Goal: Task Accomplishment & Management: Manage account settings

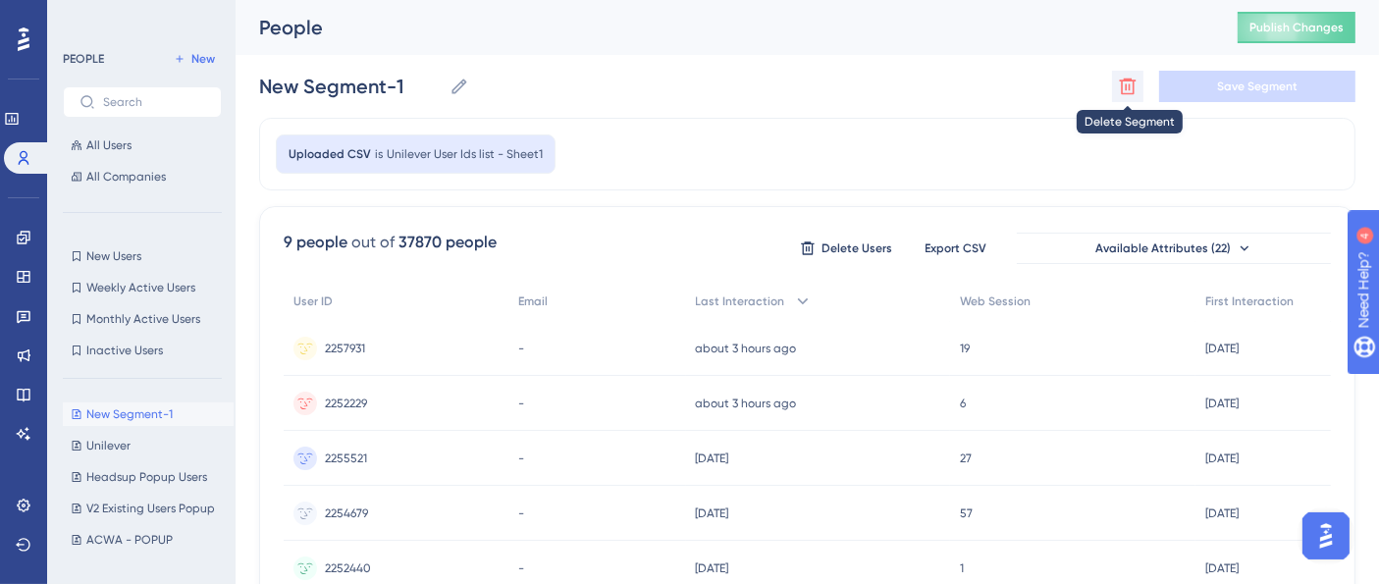
click at [1131, 77] on icon at bounding box center [1128, 87] width 20 height 20
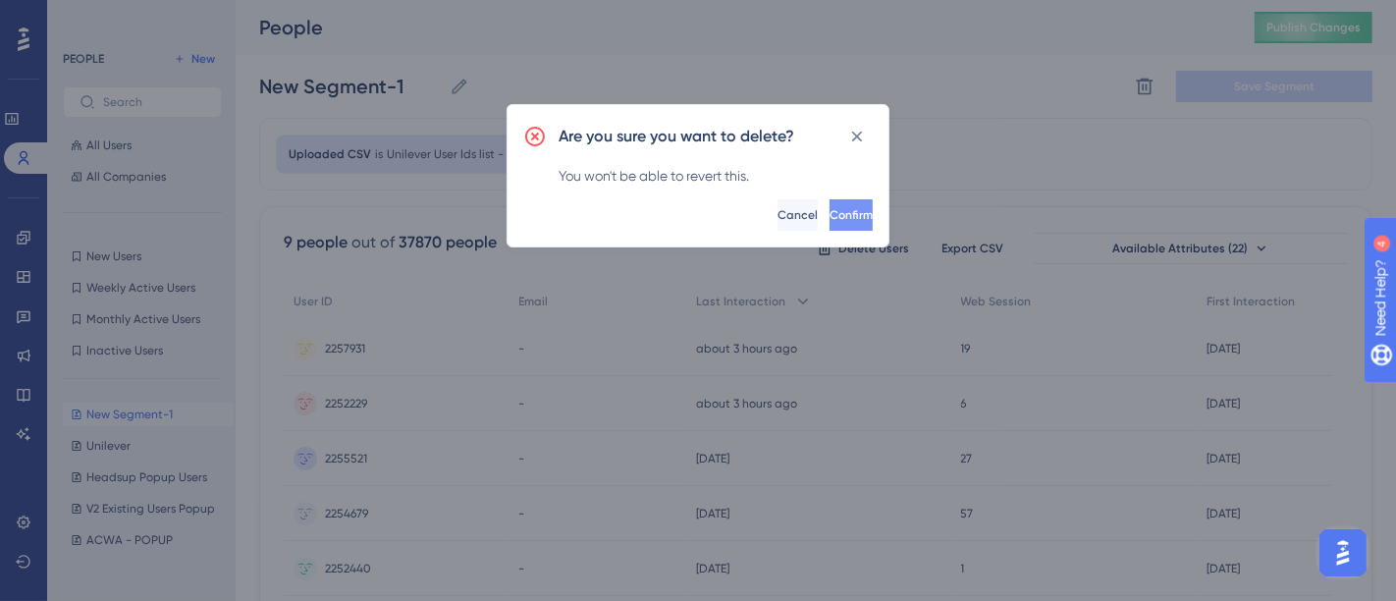
click at [830, 221] on span "Confirm" at bounding box center [851, 215] width 43 height 16
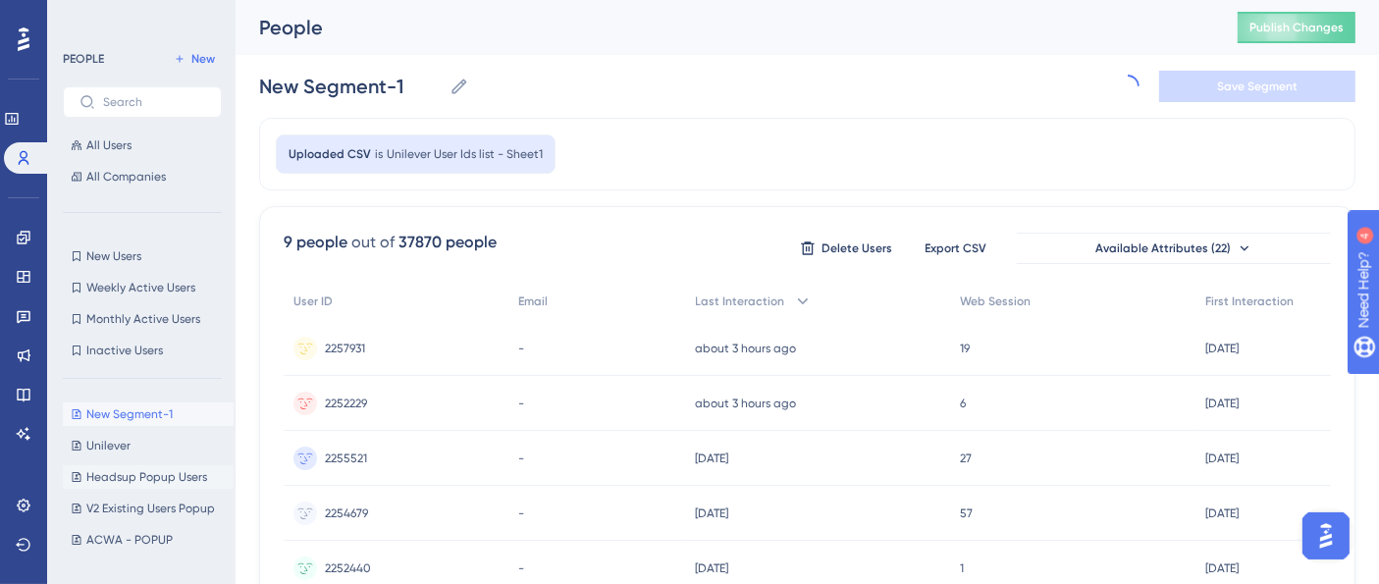
click at [124, 475] on span "Headsup Popup Users" at bounding box center [146, 477] width 121 height 16
type input "Headsup Popup Users"
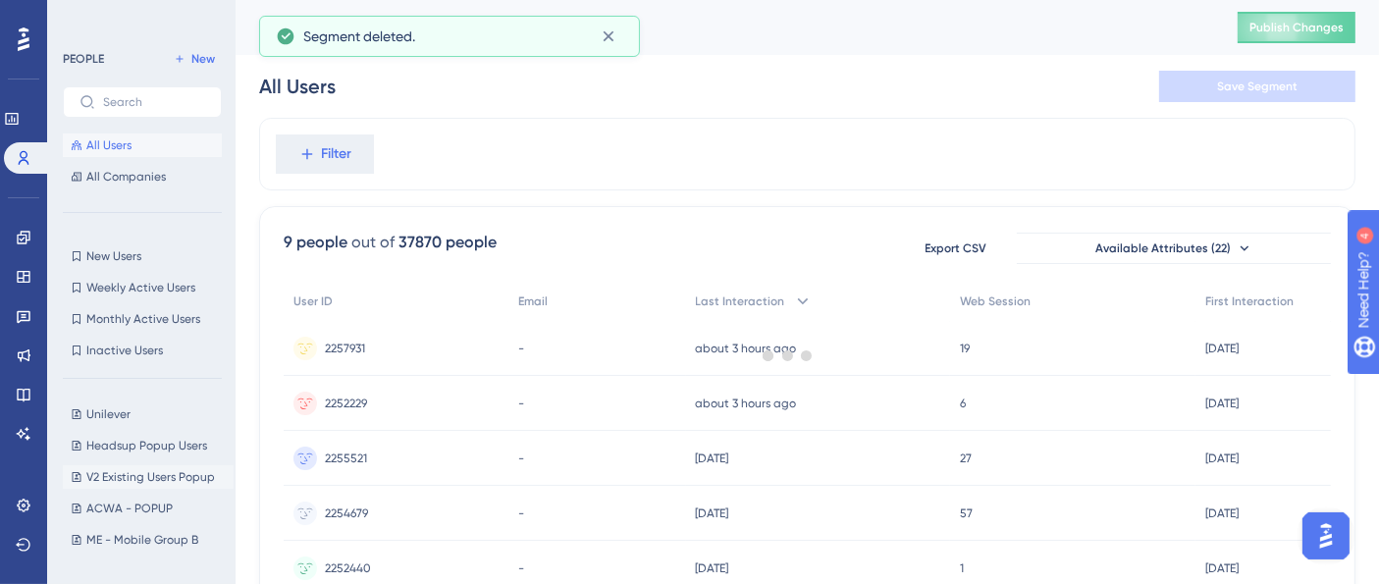
click at [118, 476] on span "V2 Existing Users Popup" at bounding box center [150, 477] width 129 height 16
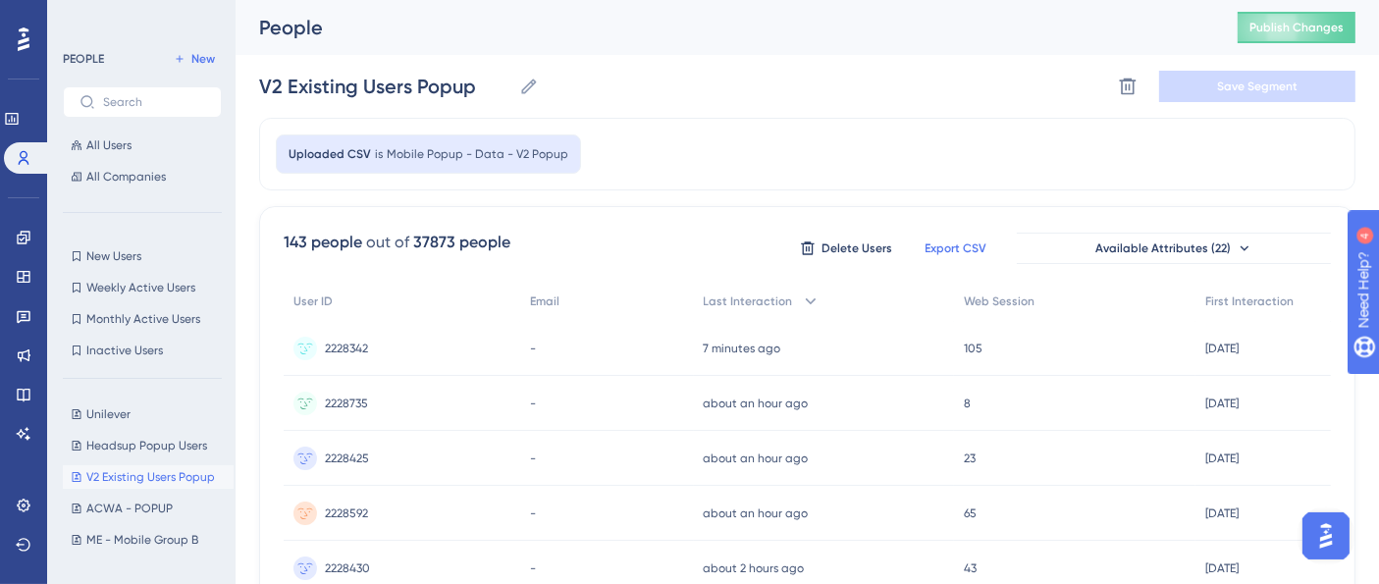
click at [957, 247] on span "Export CSV" at bounding box center [957, 249] width 62 height 16
click at [125, 438] on span "Headsup Popup Users" at bounding box center [146, 446] width 121 height 16
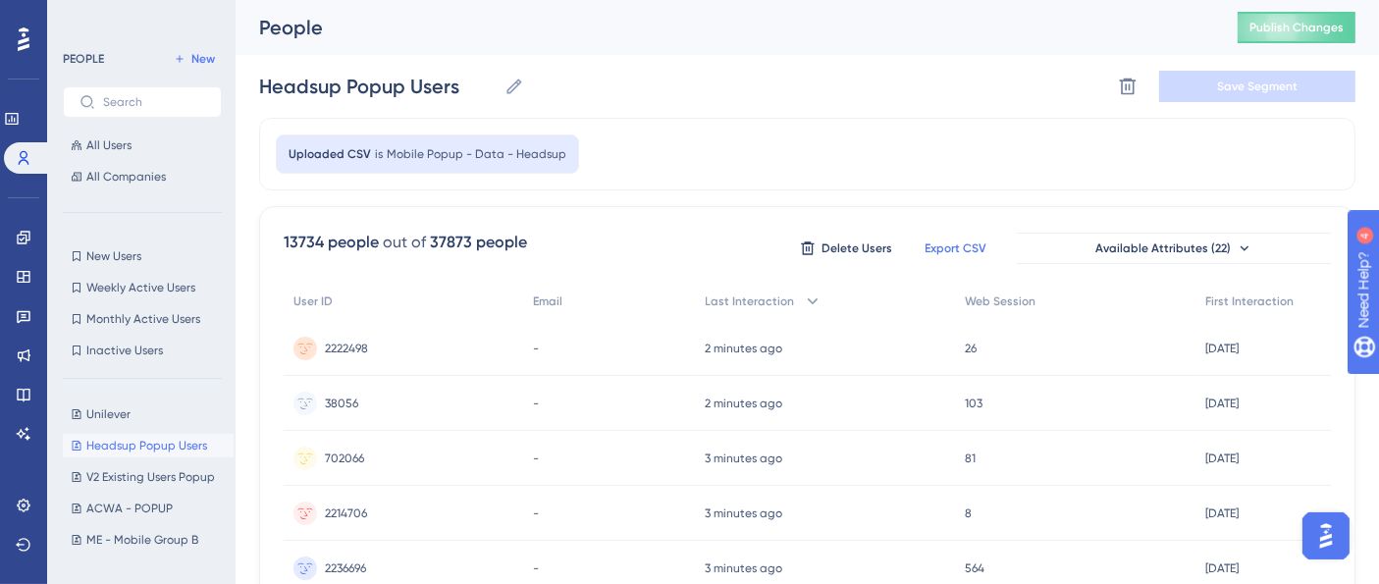
click at [979, 249] on span "Export CSV" at bounding box center [957, 249] width 62 height 16
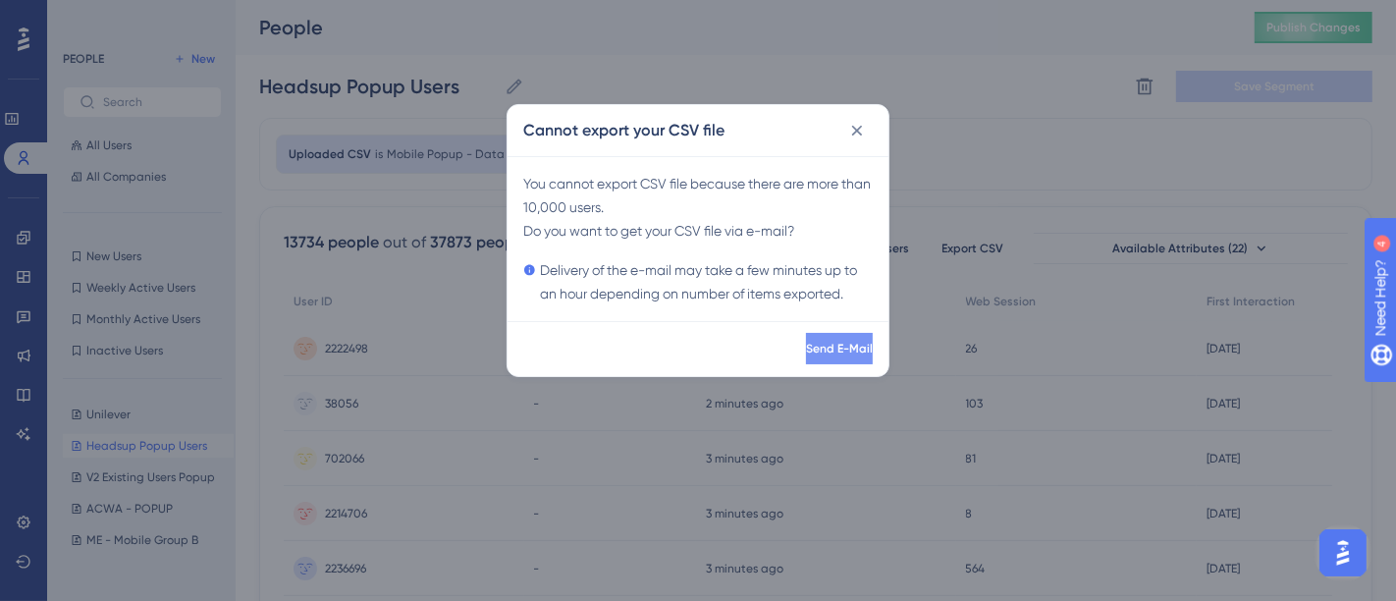
click at [806, 351] on span "Send E-Mail" at bounding box center [839, 349] width 67 height 16
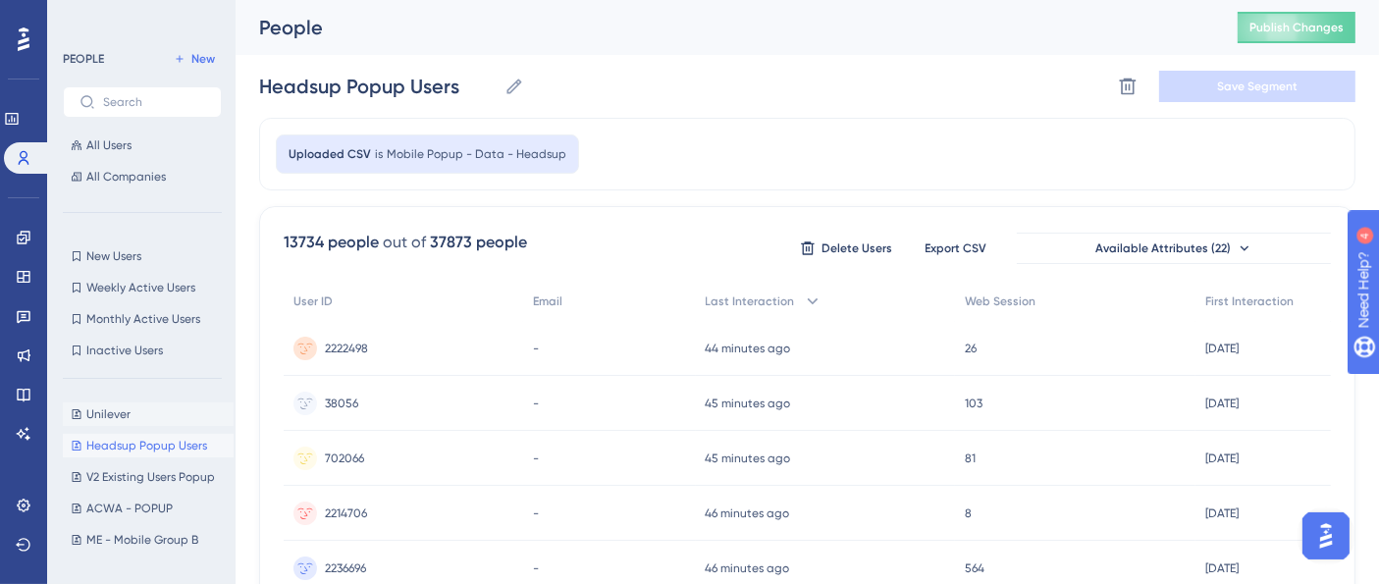
click at [116, 406] on span "Unilever" at bounding box center [108, 414] width 44 height 16
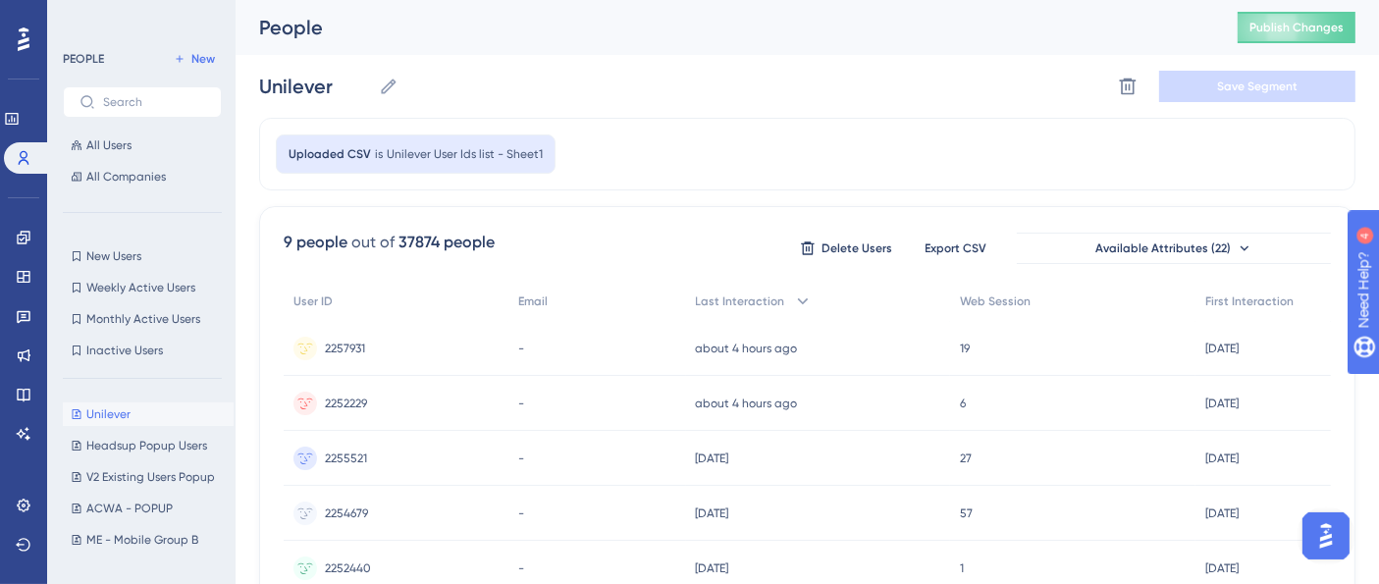
click at [982, 93] on div "Unilever Unilever Delete Segment Save Segment" at bounding box center [807, 86] width 1097 height 63
click at [209, 56] on span "New" at bounding box center [203, 59] width 24 height 16
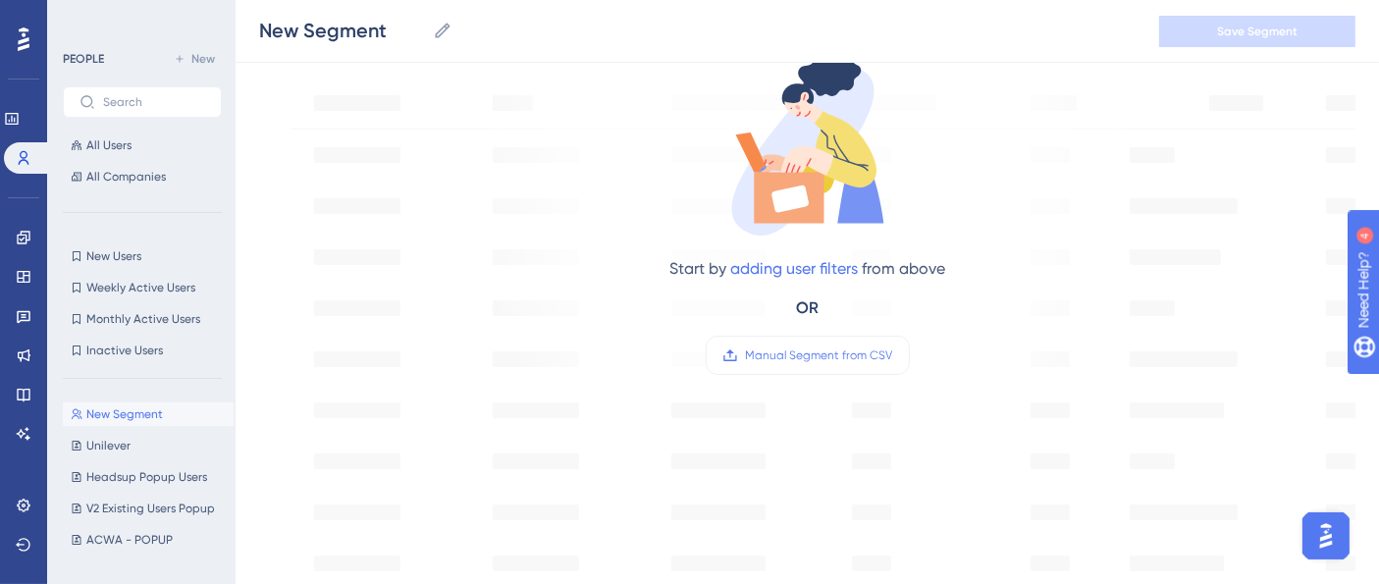
scroll to position [0, 17]
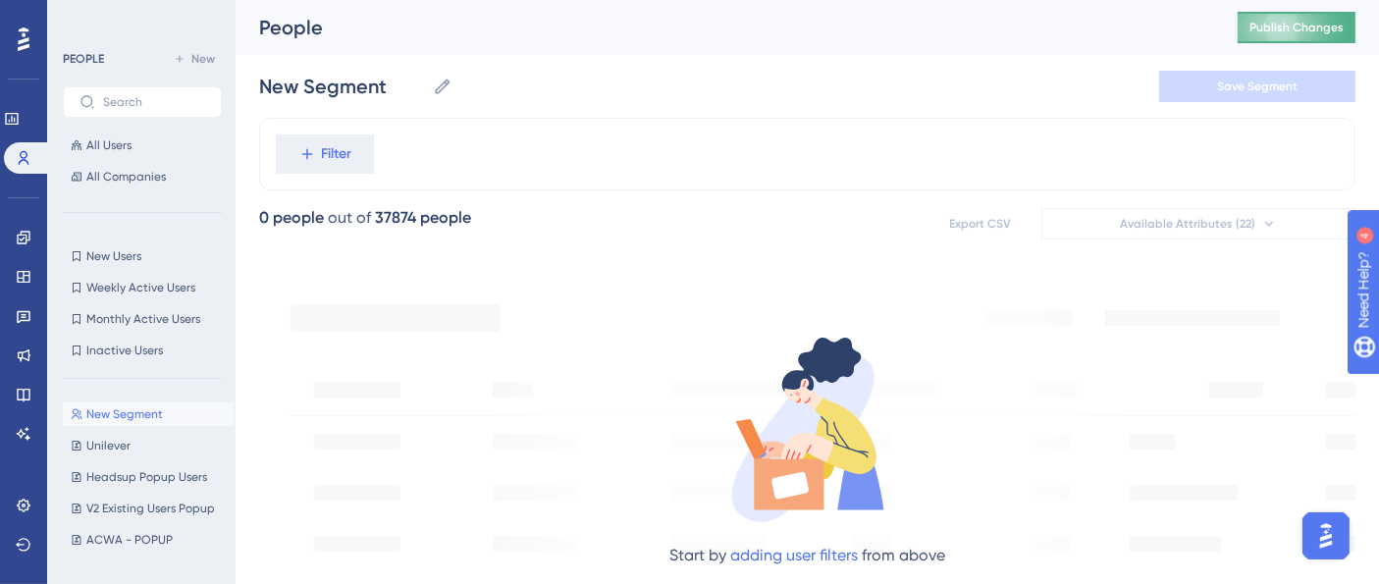
click at [1315, 39] on button "Publish Changes" at bounding box center [1297, 27] width 118 height 31
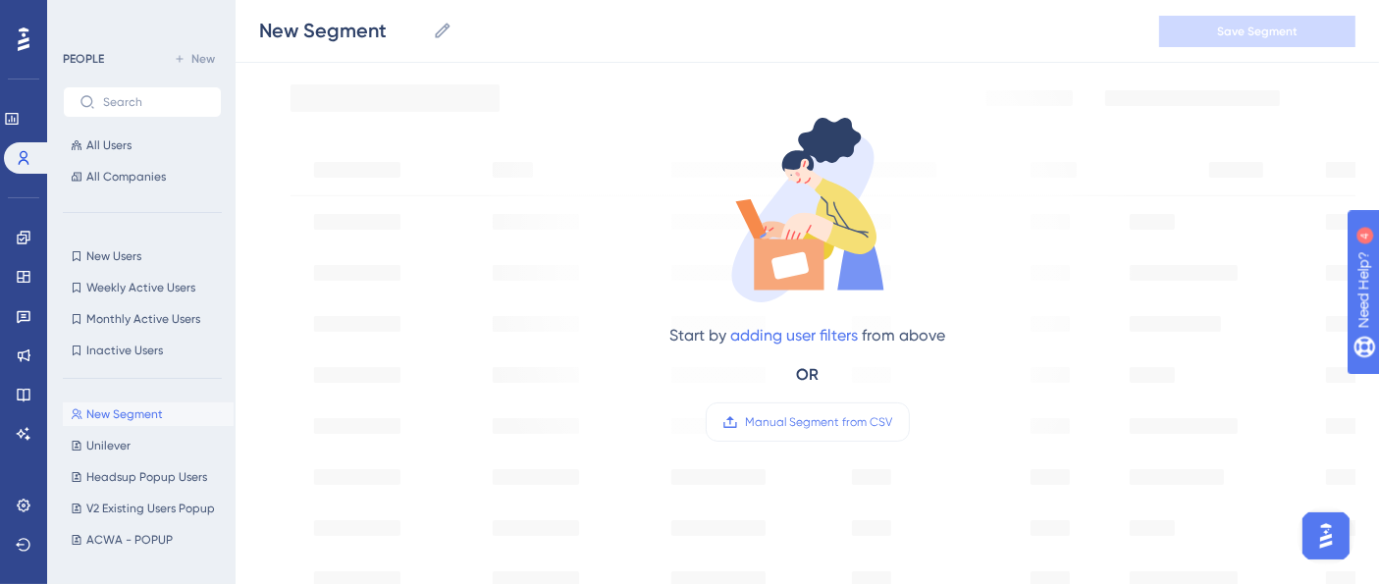
scroll to position [231, 17]
click at [822, 419] on span "Manual Segment from CSV" at bounding box center [819, 419] width 147 height 16
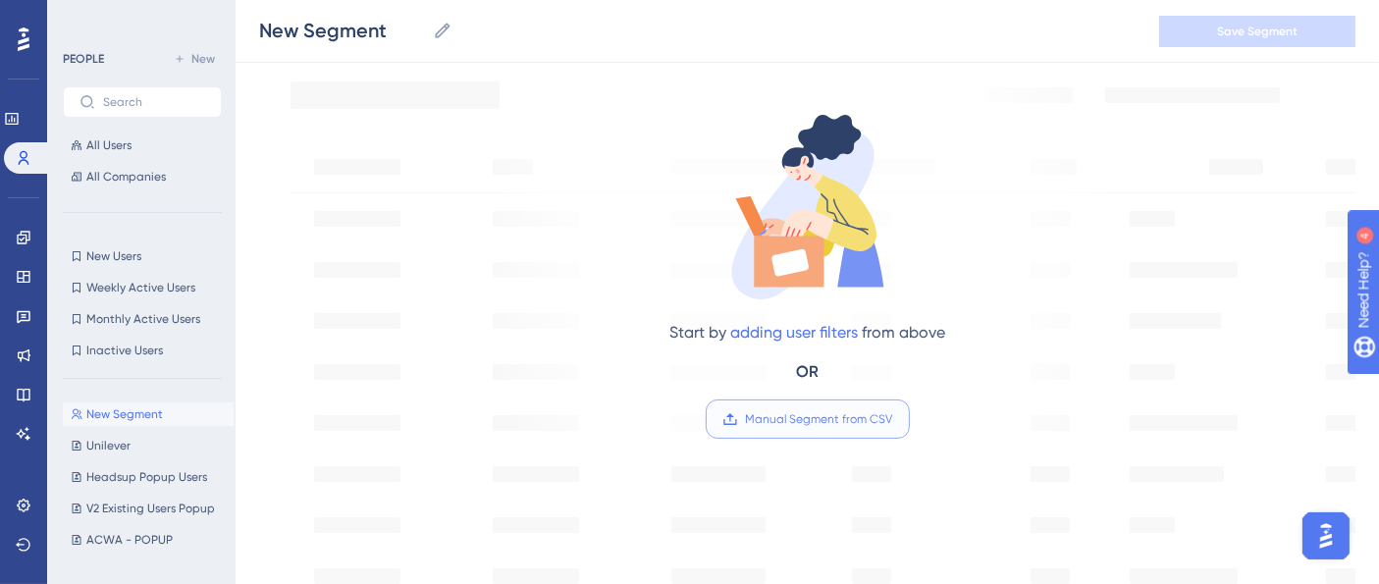
click at [893, 419] on input "Manual Segment from CSV" at bounding box center [893, 419] width 0 height 0
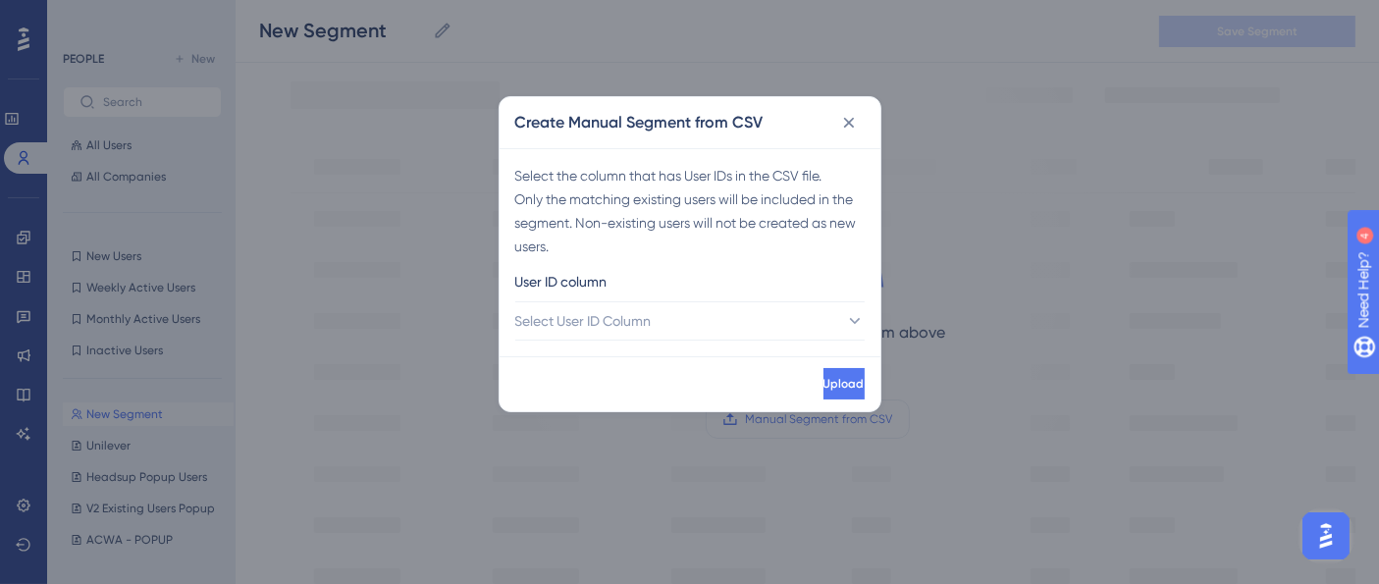
scroll to position [231, 0]
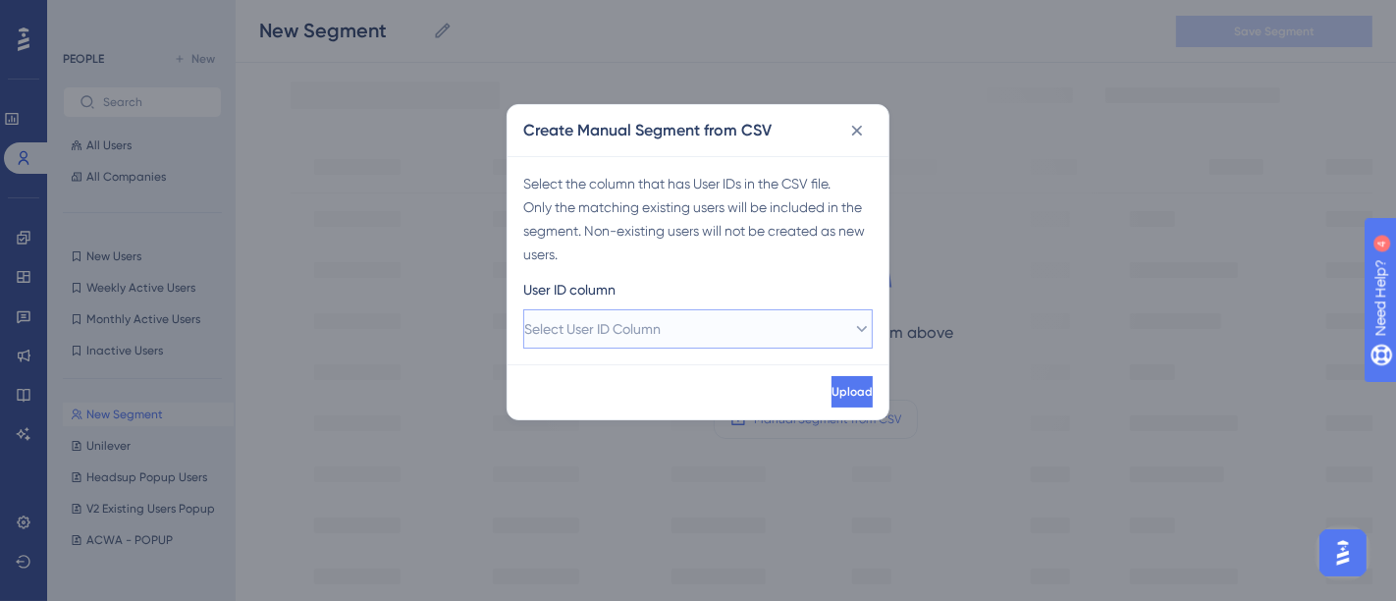
click at [648, 327] on span "Select User ID Column" at bounding box center [592, 329] width 136 height 24
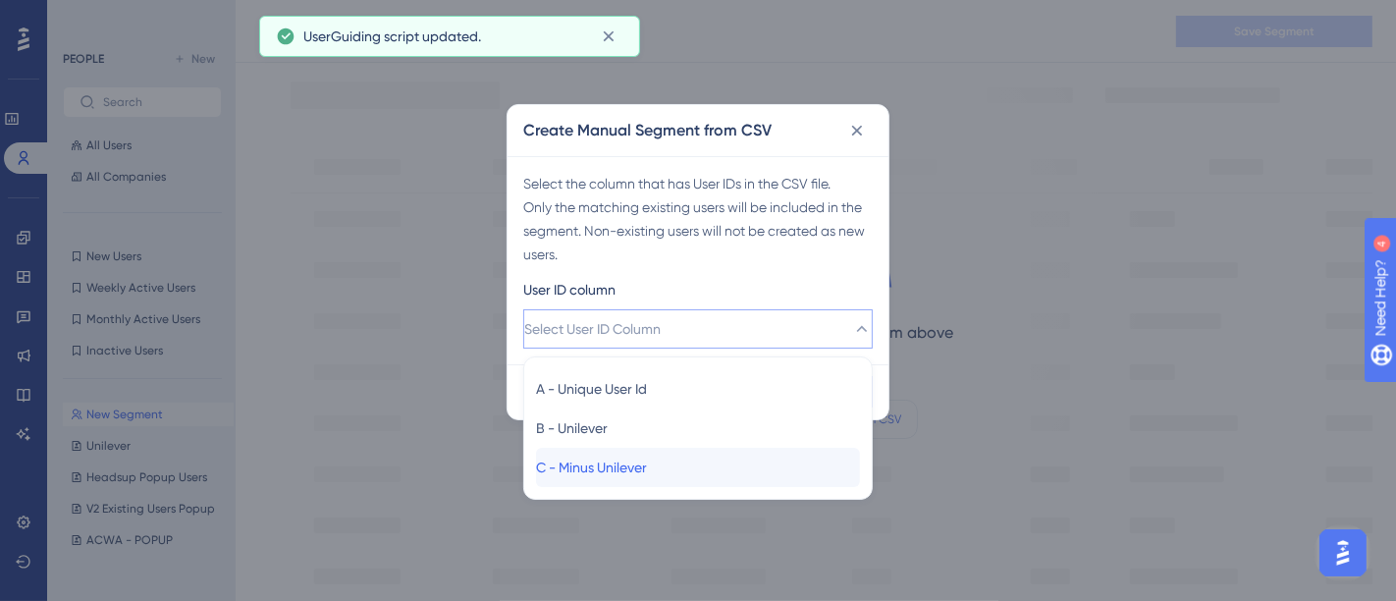
click at [629, 468] on span "C - Minus Unilever" at bounding box center [591, 467] width 111 height 24
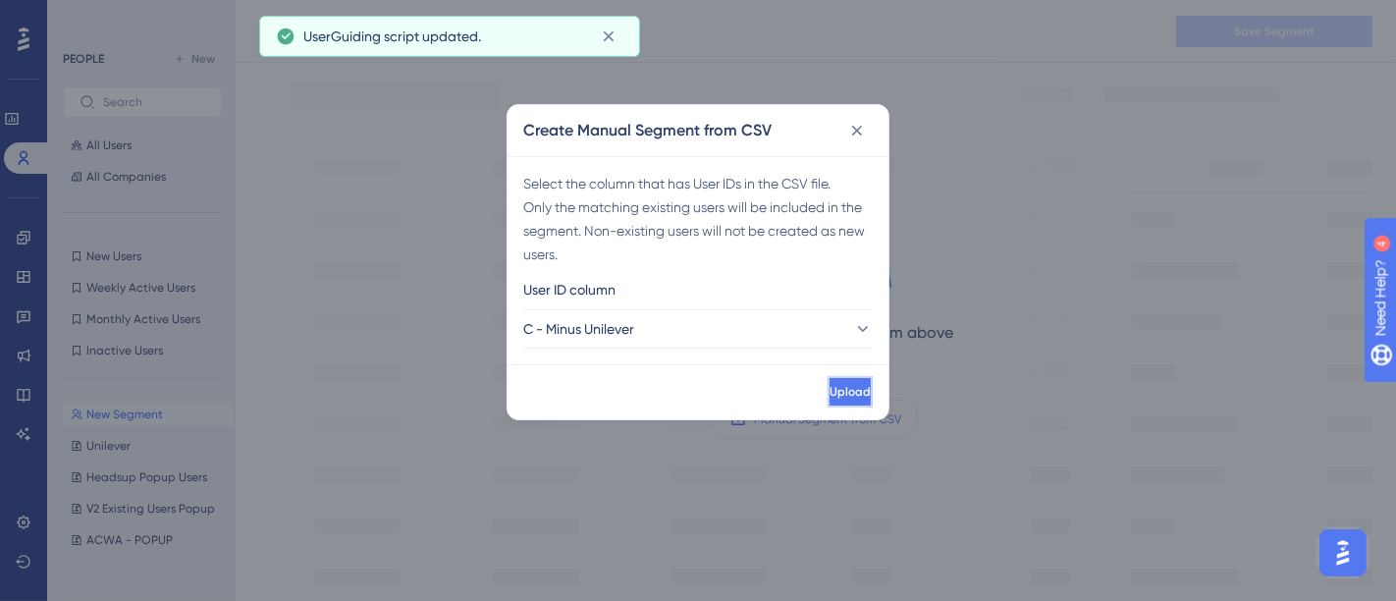
click at [828, 388] on button "Upload" at bounding box center [850, 391] width 45 height 31
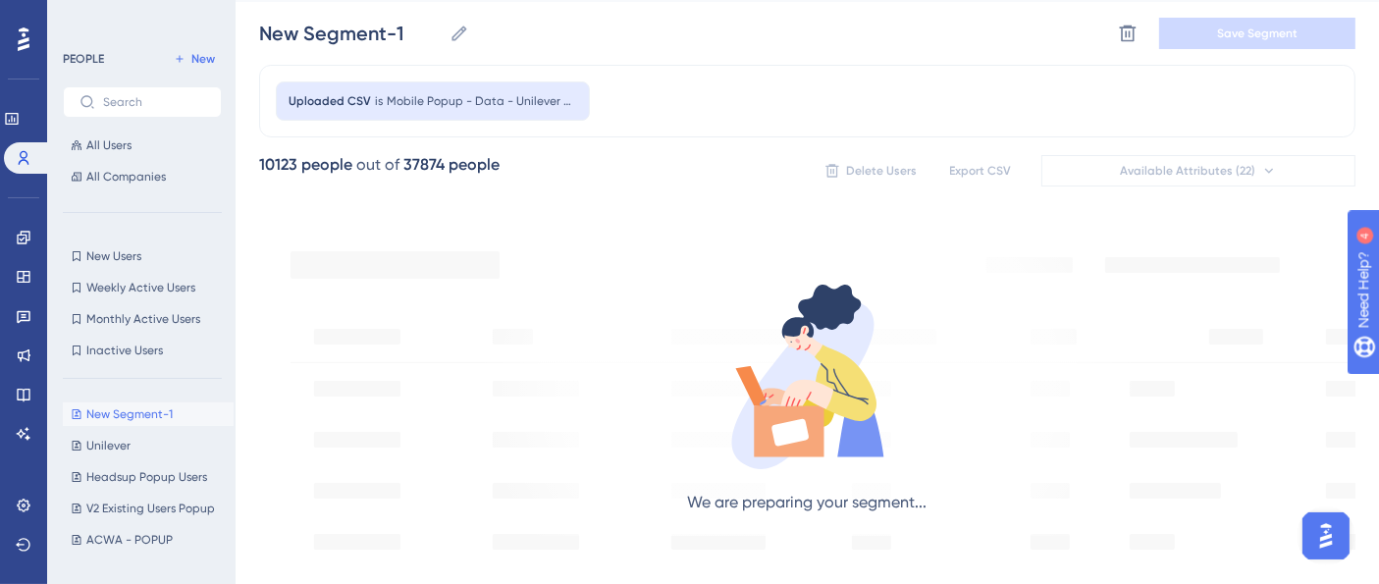
scroll to position [0, 0]
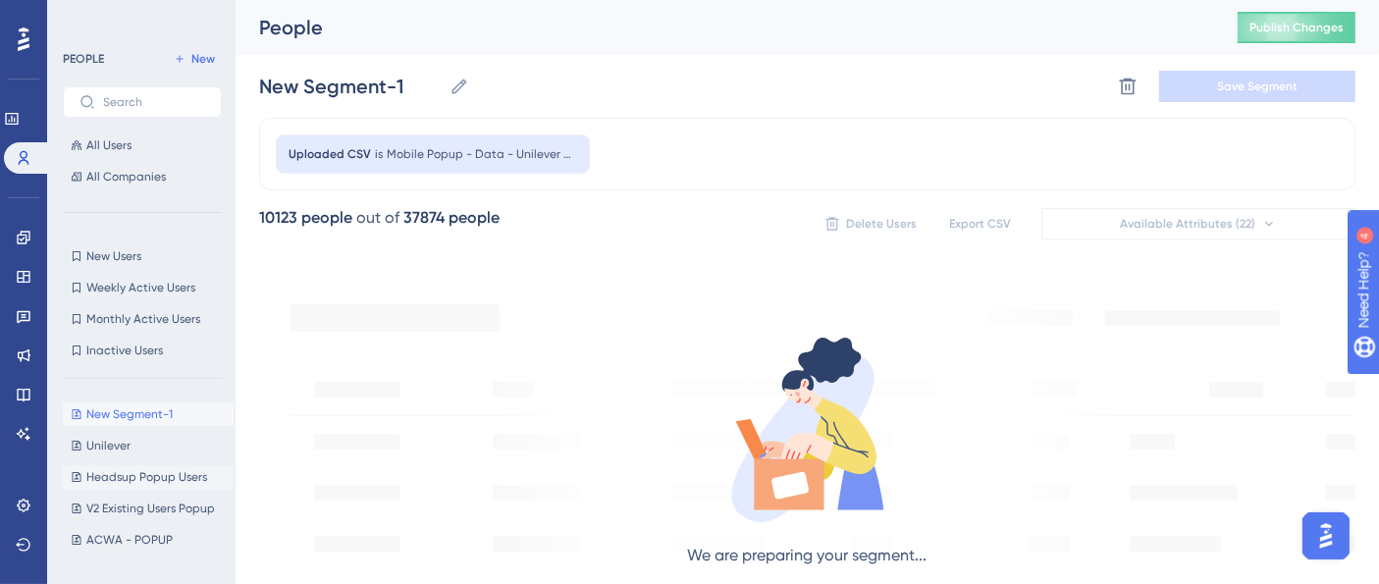
click at [129, 483] on span "Headsup Popup Users" at bounding box center [146, 477] width 121 height 16
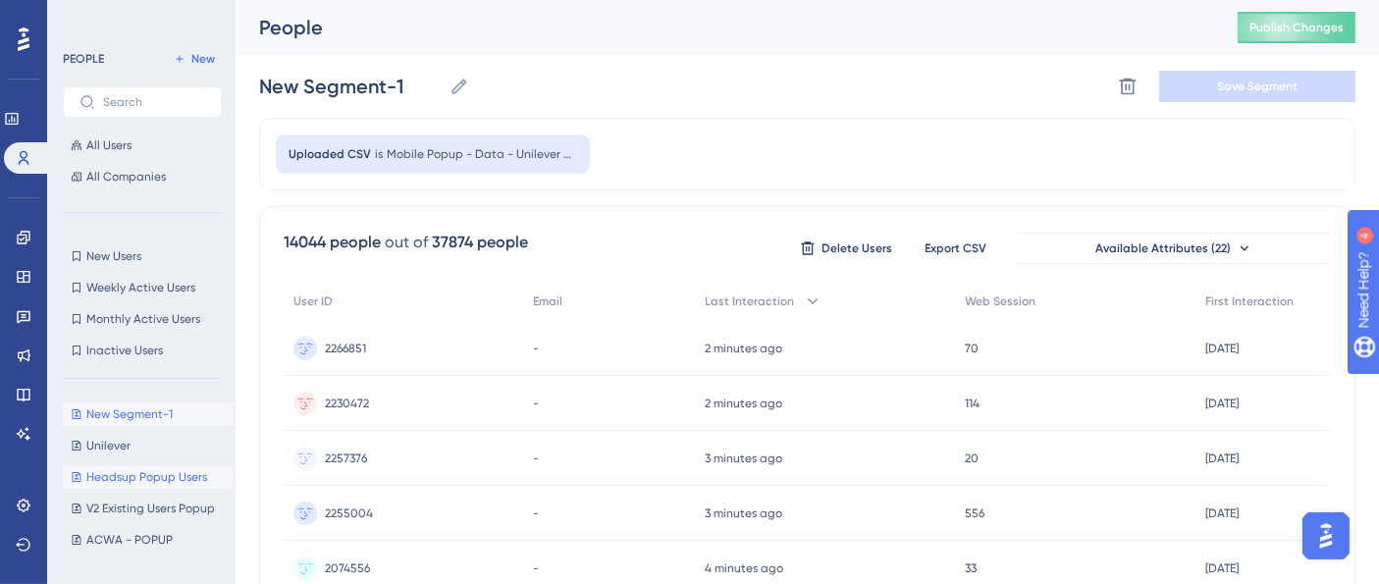
click at [129, 483] on span "Headsup Popup Users" at bounding box center [146, 477] width 121 height 16
click at [118, 416] on span "New Segment-1" at bounding box center [129, 414] width 86 height 16
click at [127, 416] on span "New Segment-1" at bounding box center [129, 414] width 86 height 16
click at [1287, 24] on span "Publish Changes" at bounding box center [1297, 28] width 94 height 16
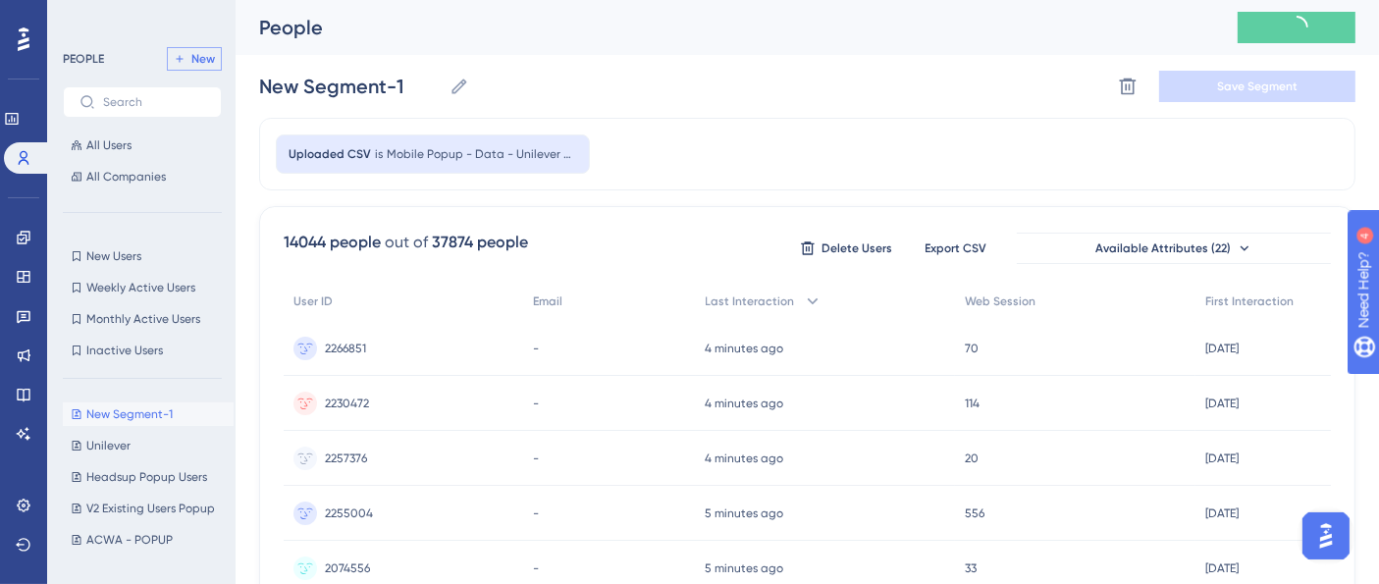
click at [198, 62] on span "New" at bounding box center [203, 59] width 24 height 16
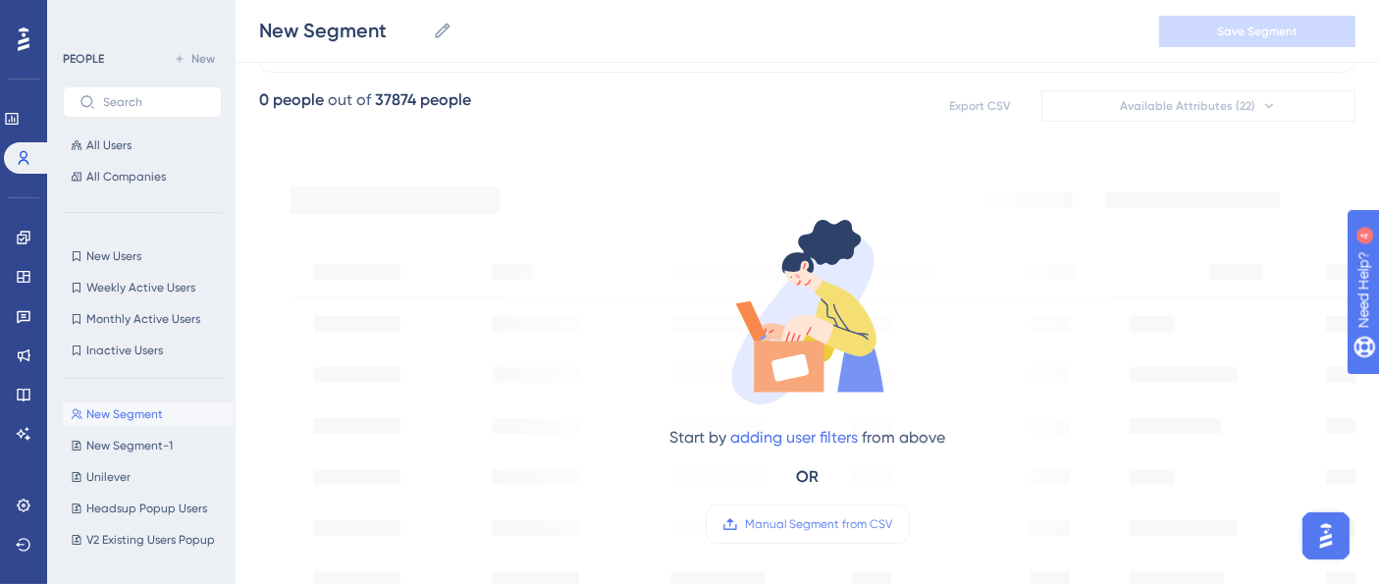
scroll to position [123, 0]
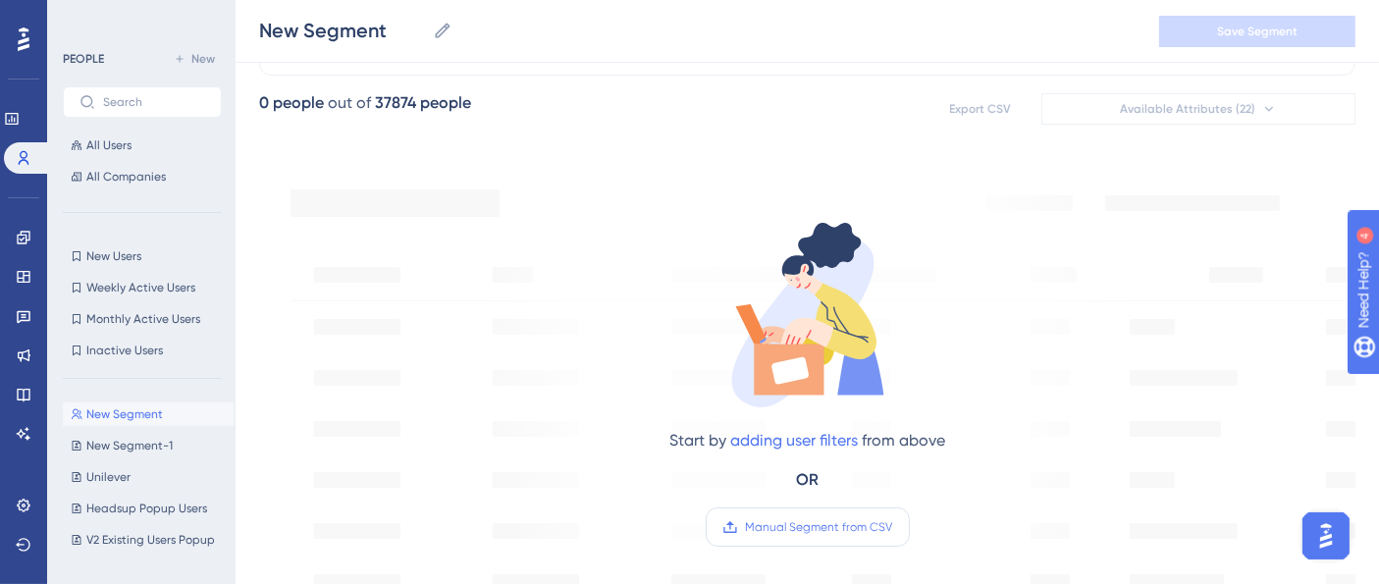
click at [787, 520] on span "Manual Segment from CSV" at bounding box center [819, 527] width 147 height 16
click at [893, 527] on input "Manual Segment from CSV" at bounding box center [893, 527] width 0 height 0
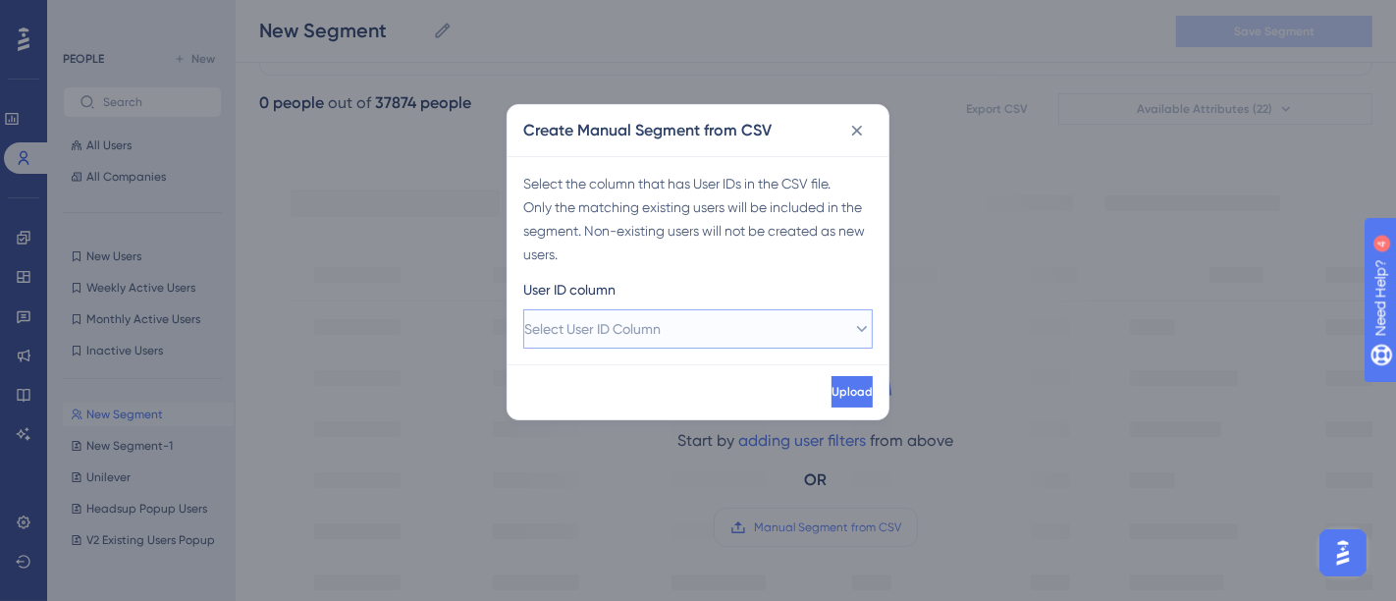
click at [657, 324] on span "Select User ID Column" at bounding box center [592, 329] width 136 height 24
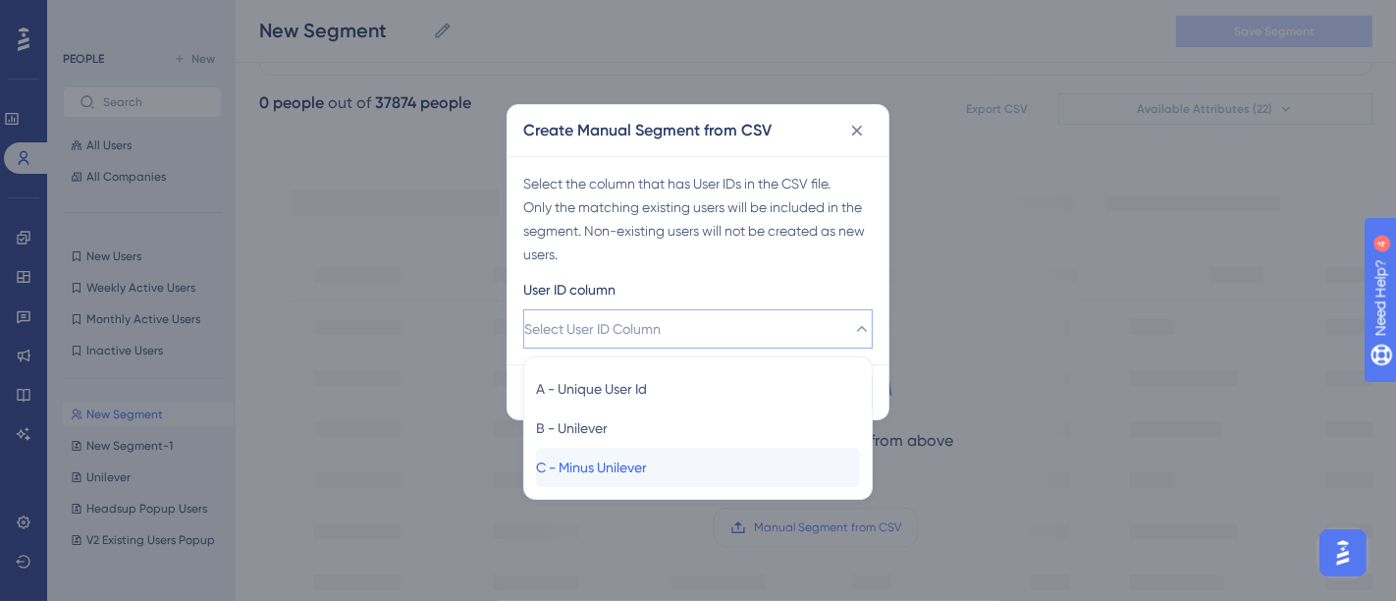
click at [629, 455] on span "C - Minus Unilever" at bounding box center [591, 467] width 111 height 24
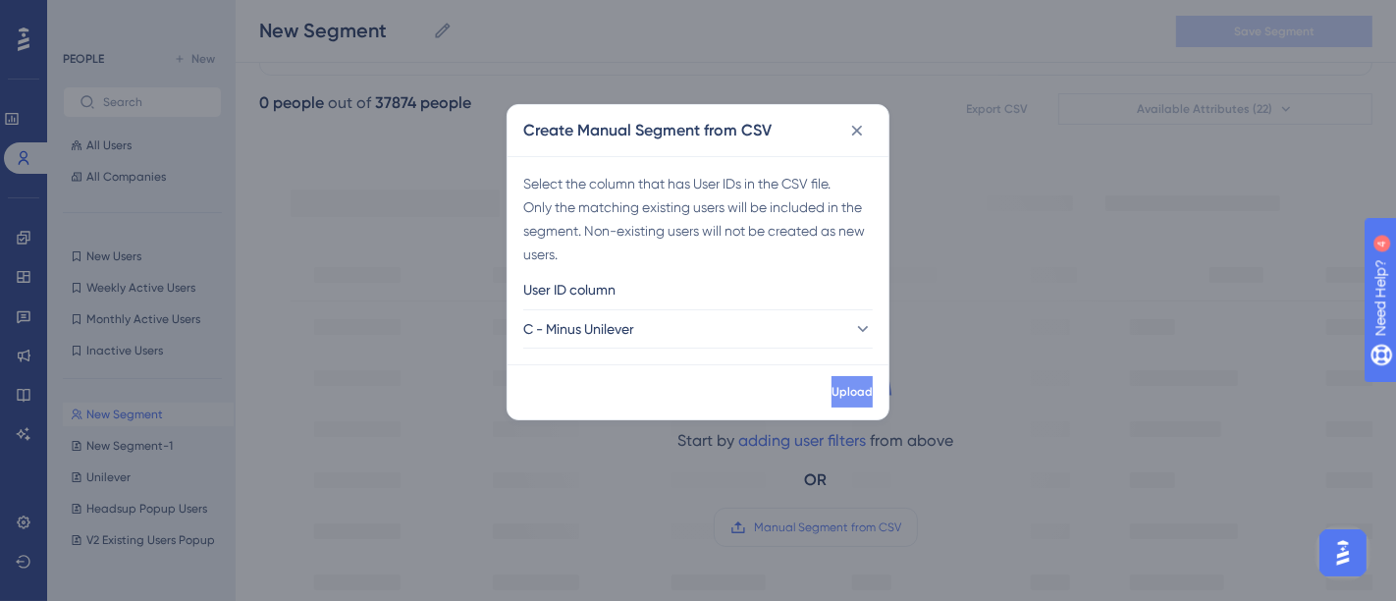
click at [831, 376] on button "Upload" at bounding box center [851, 391] width 41 height 31
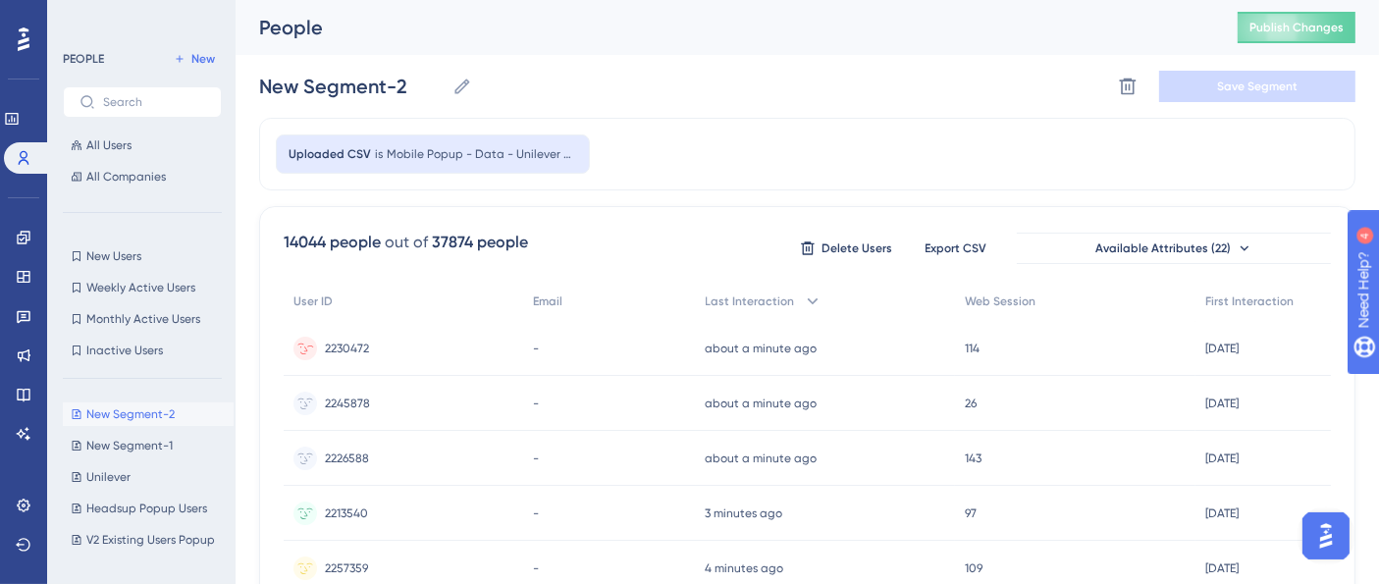
scroll to position [0, 0]
click at [108, 450] on span "New Segment-1" at bounding box center [129, 446] width 86 height 16
click at [145, 413] on span "New Segment-2" at bounding box center [130, 414] width 88 height 16
type input "New Segment-2"
click at [1128, 88] on icon at bounding box center [1128, 87] width 20 height 20
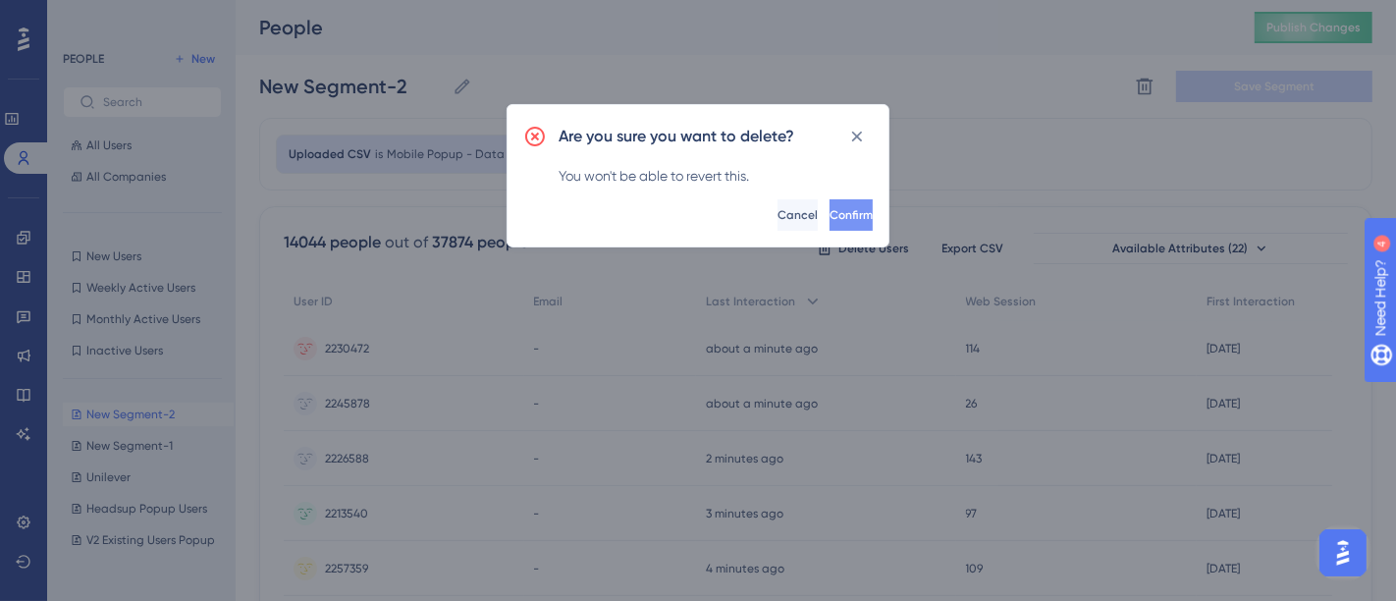
click at [830, 213] on span "Confirm" at bounding box center [851, 215] width 43 height 16
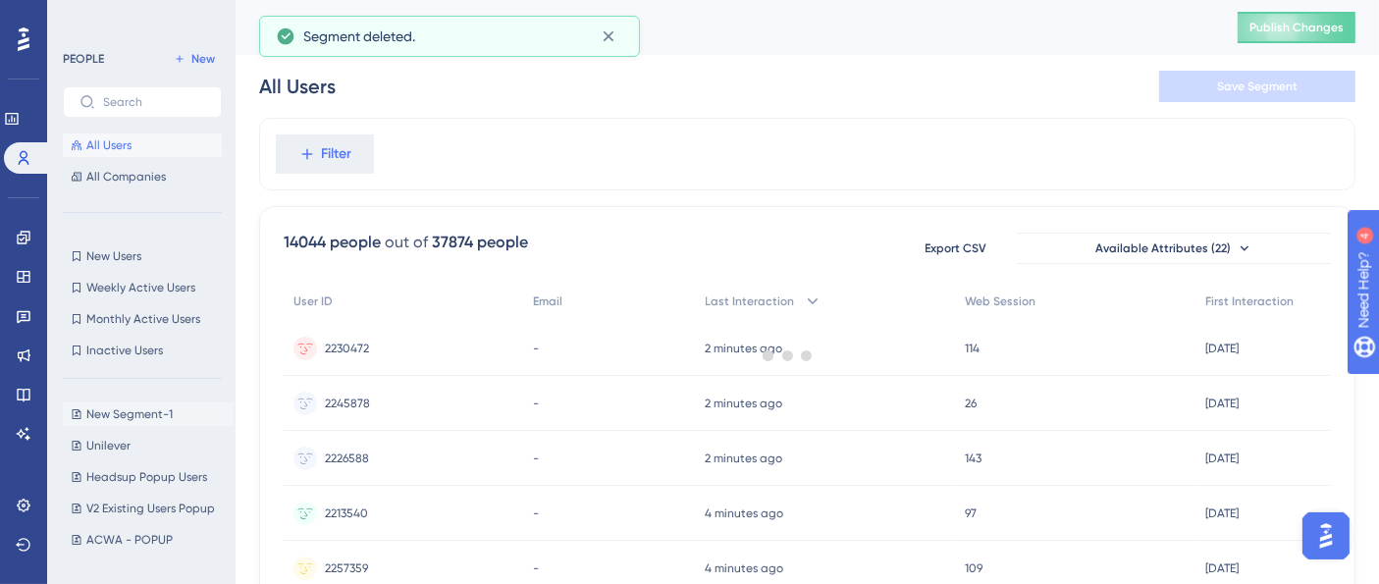
click at [151, 418] on span "New Segment-1" at bounding box center [129, 414] width 86 height 16
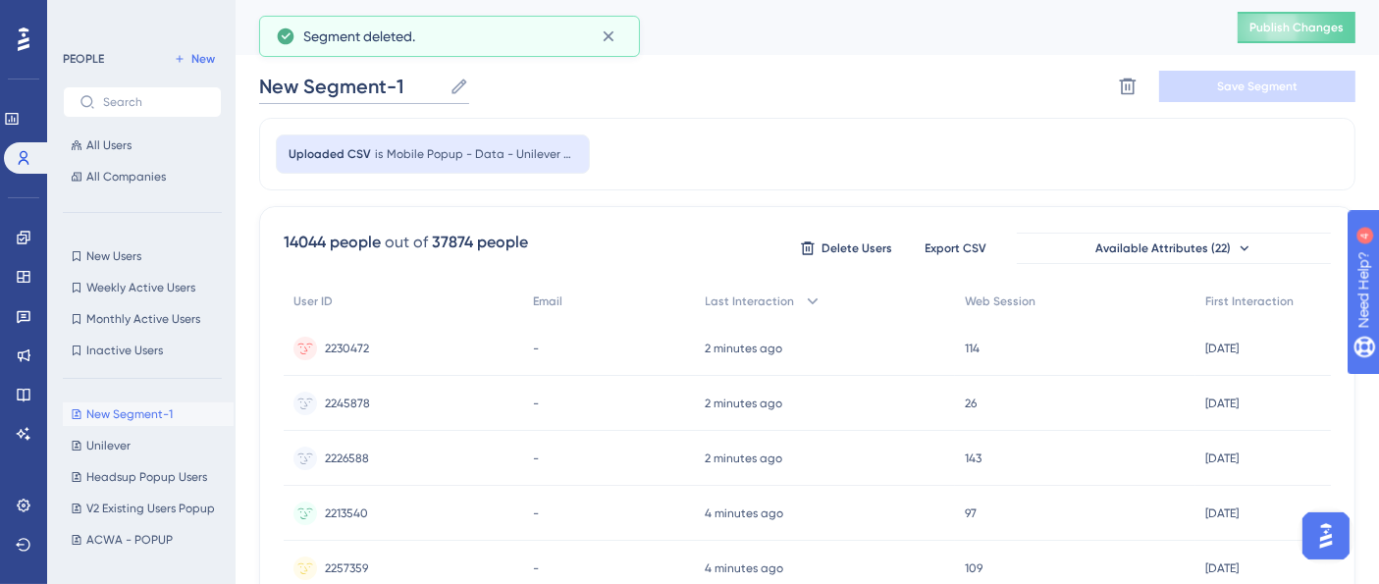
click at [359, 90] on input "New Segment-1" at bounding box center [350, 86] width 183 height 27
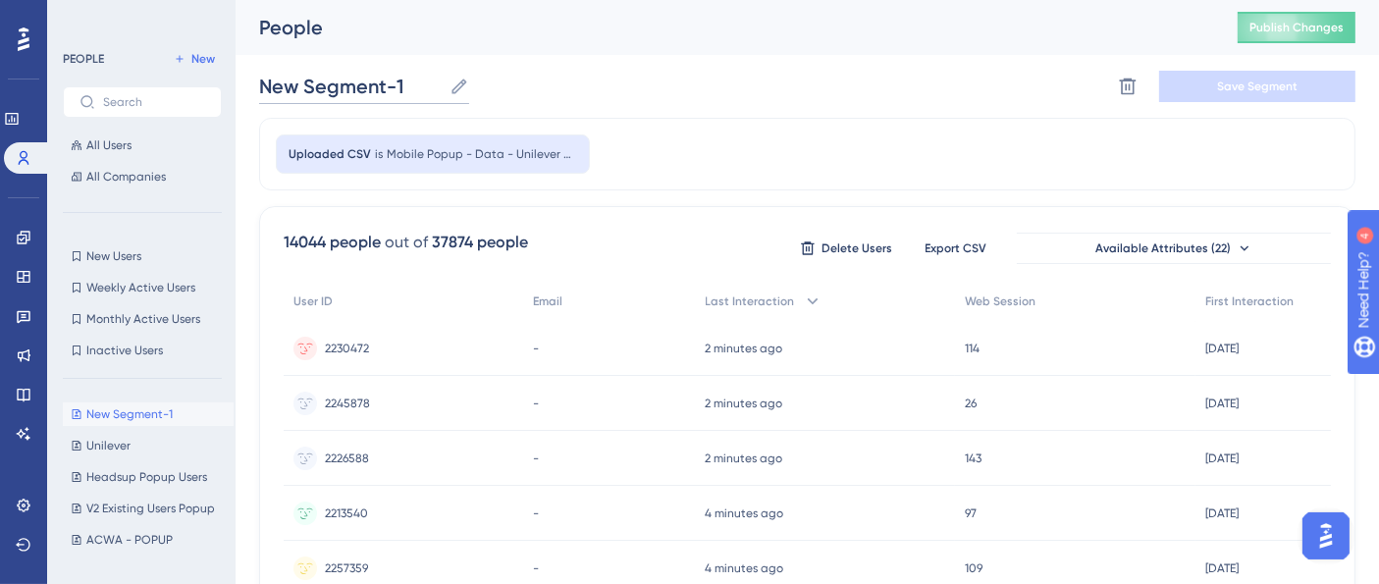
click at [359, 90] on input "New Segment-1" at bounding box center [350, 86] width 183 height 27
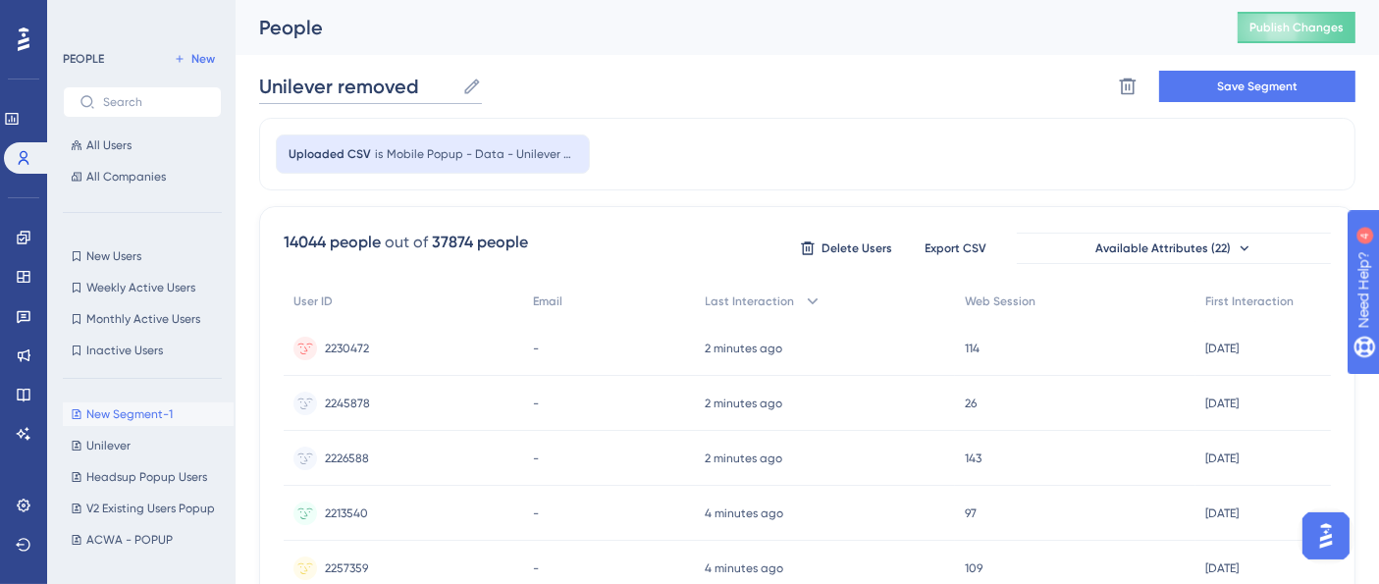
click at [260, 81] on input "Unilever removed" at bounding box center [356, 86] width 195 height 27
click at [857, 149] on div "Uploaded CSV is Mobile Popup - Data - Unilever Removed final users list for hea…" at bounding box center [807, 154] width 1097 height 73
click at [1246, 80] on span "Save Segment" at bounding box center [1257, 87] width 80 height 16
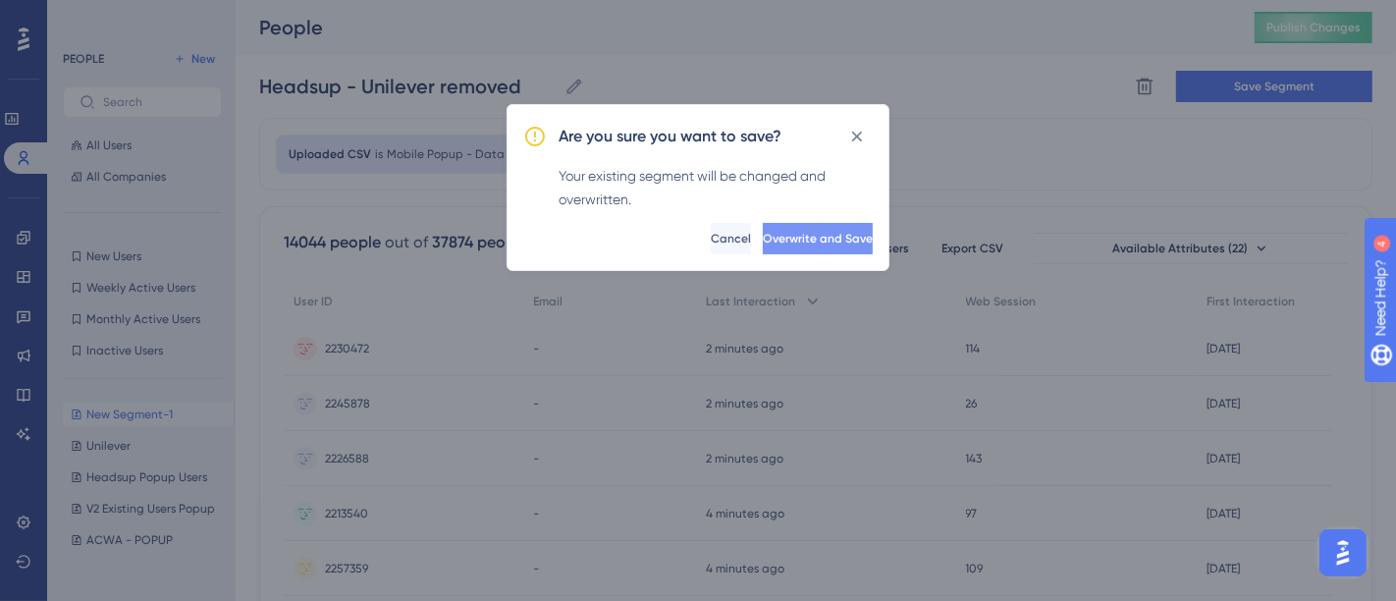
click at [797, 235] on span "Overwrite and Save" at bounding box center [818, 239] width 110 height 16
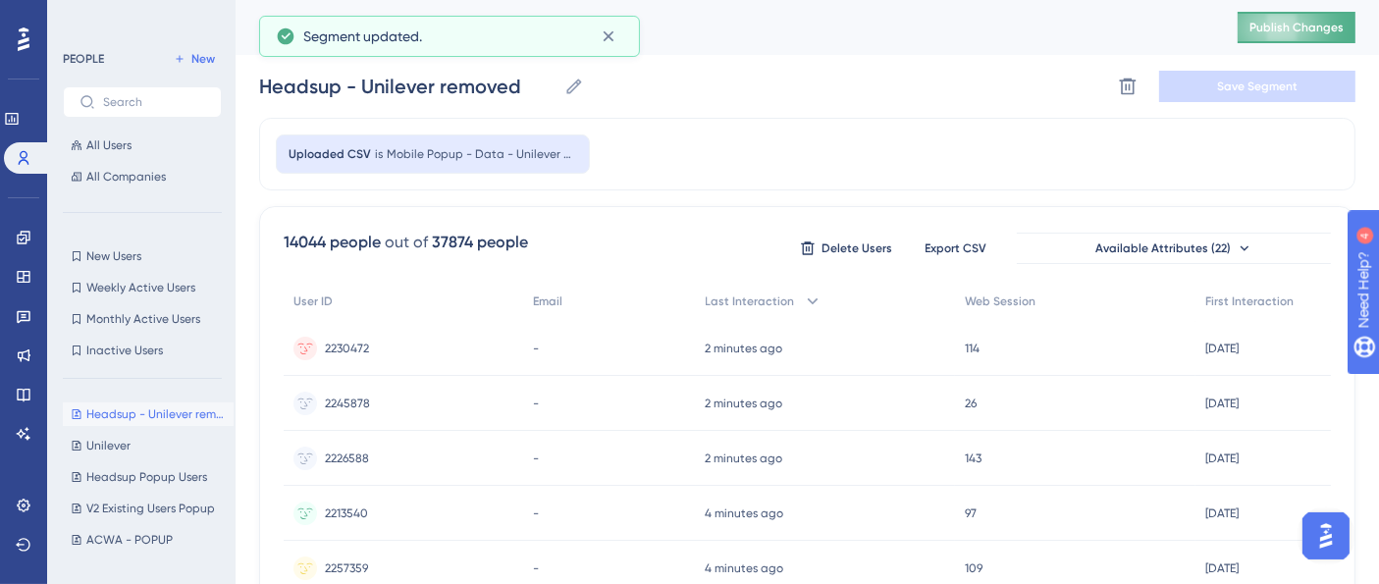
click at [1309, 22] on span "Publish Changes" at bounding box center [1297, 28] width 94 height 16
click at [139, 442] on button "Unilever Unilever" at bounding box center [148, 446] width 171 height 24
type input "Unilever"
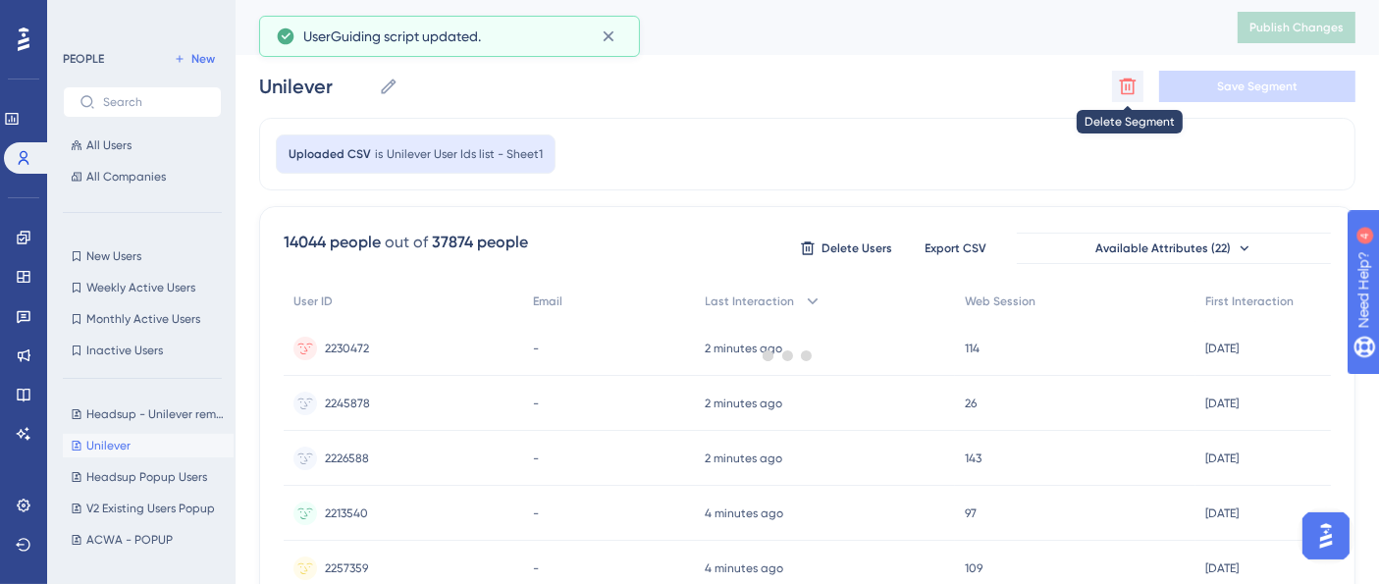
click at [1129, 96] on button at bounding box center [1127, 86] width 31 height 31
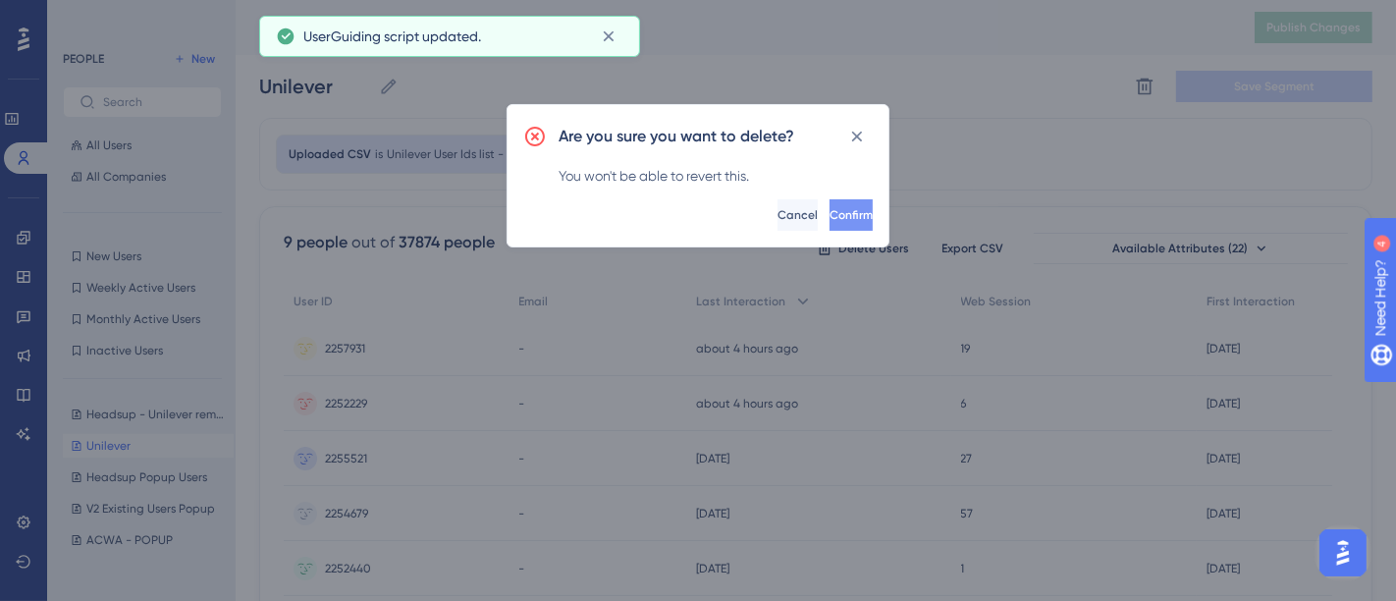
click at [830, 210] on span "Confirm" at bounding box center [851, 215] width 43 height 16
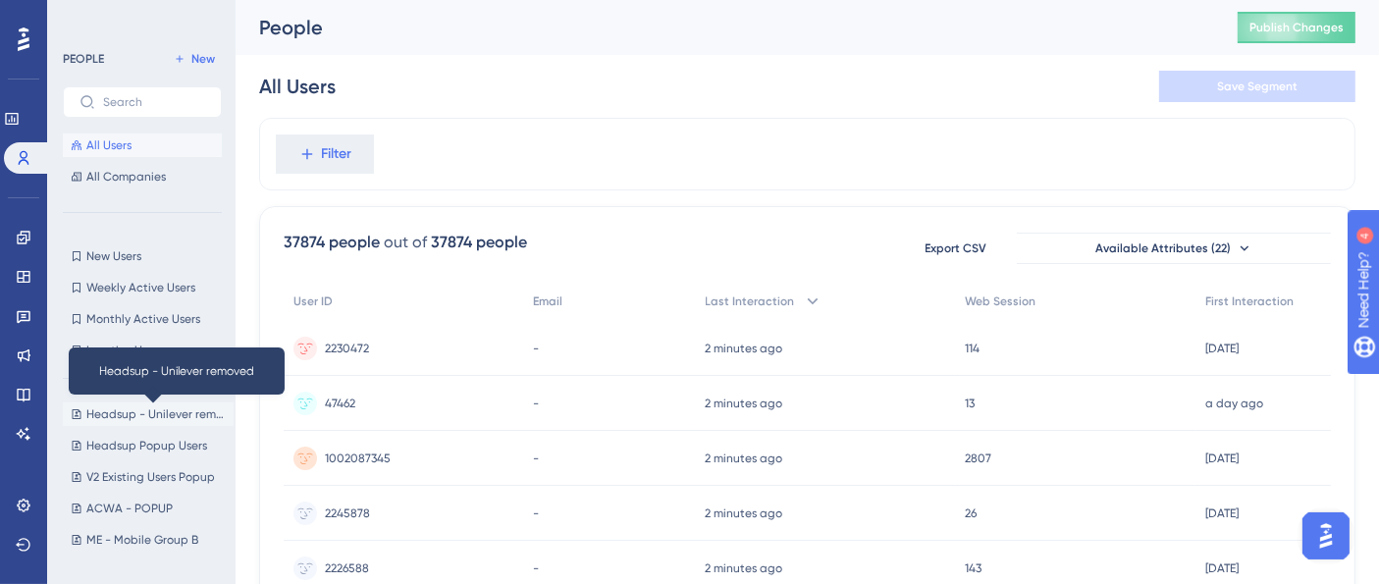
click at [133, 417] on span "Headsup - Unilever removed" at bounding box center [155, 414] width 139 height 16
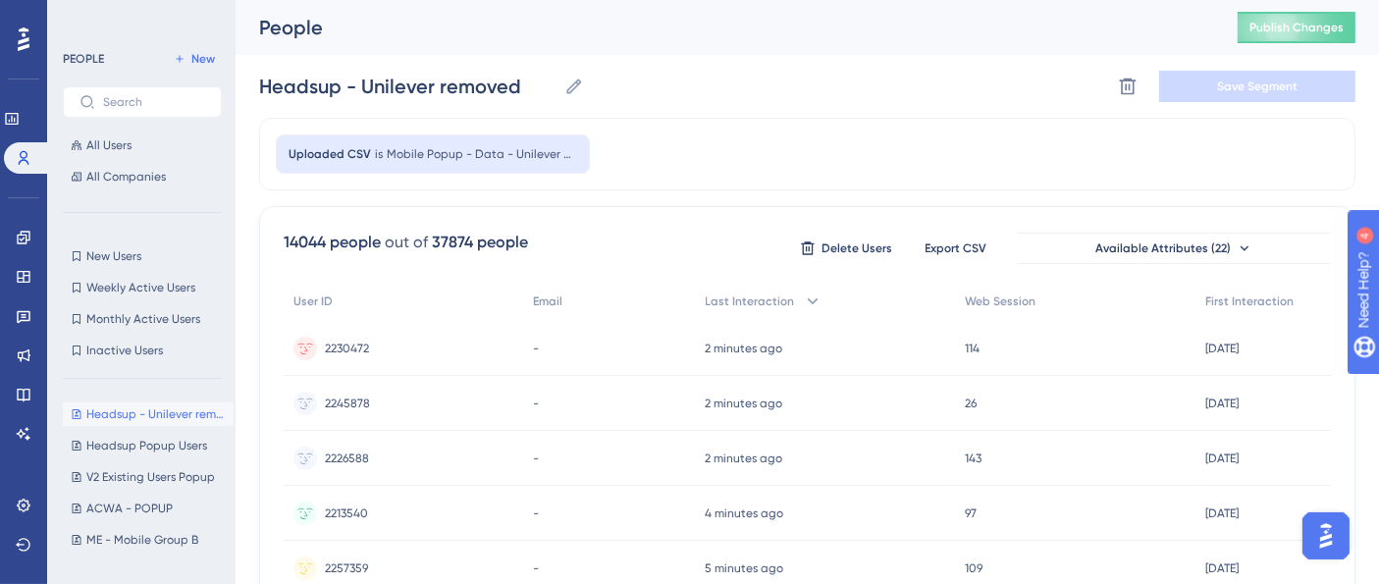
click at [1287, 26] on span "Publish Changes" at bounding box center [1297, 28] width 94 height 16
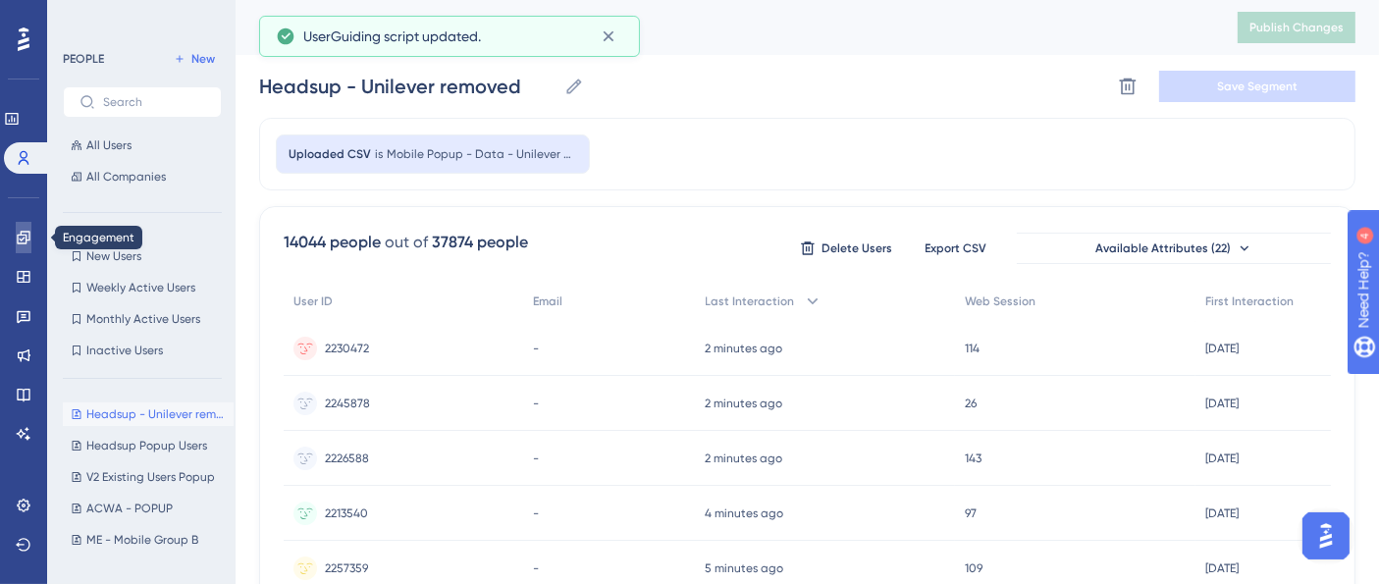
click at [28, 236] on icon at bounding box center [23, 237] width 13 height 13
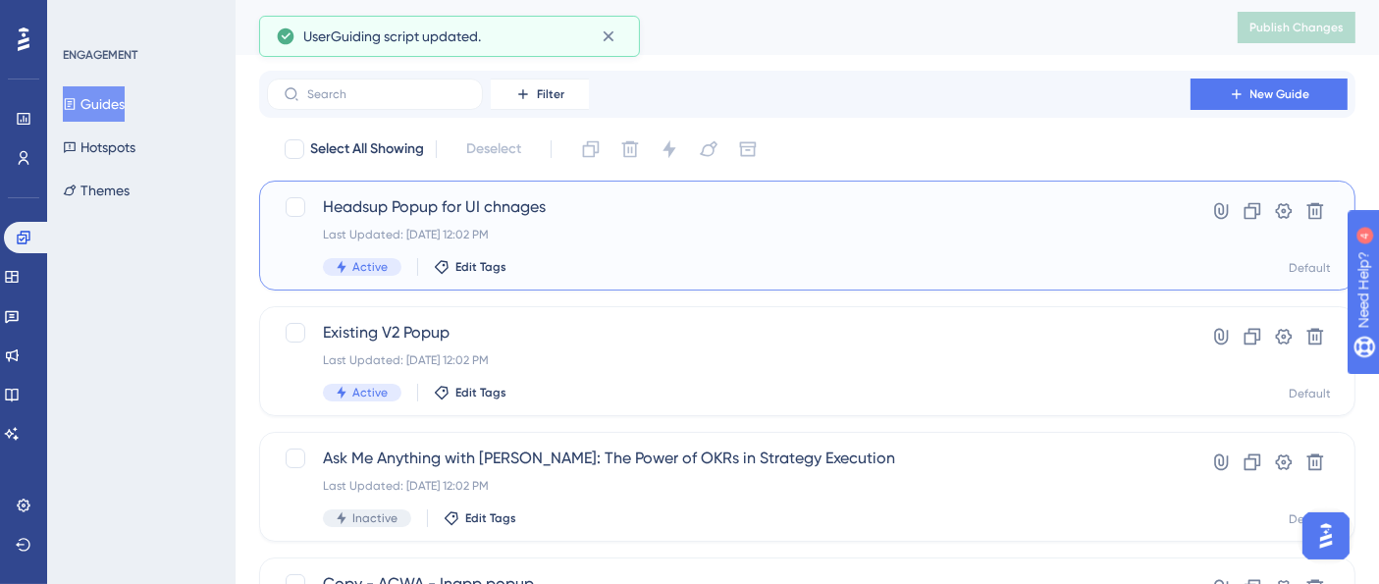
click at [536, 236] on div "Last Updated: [DATE] 12:02 PM" at bounding box center [729, 235] width 812 height 16
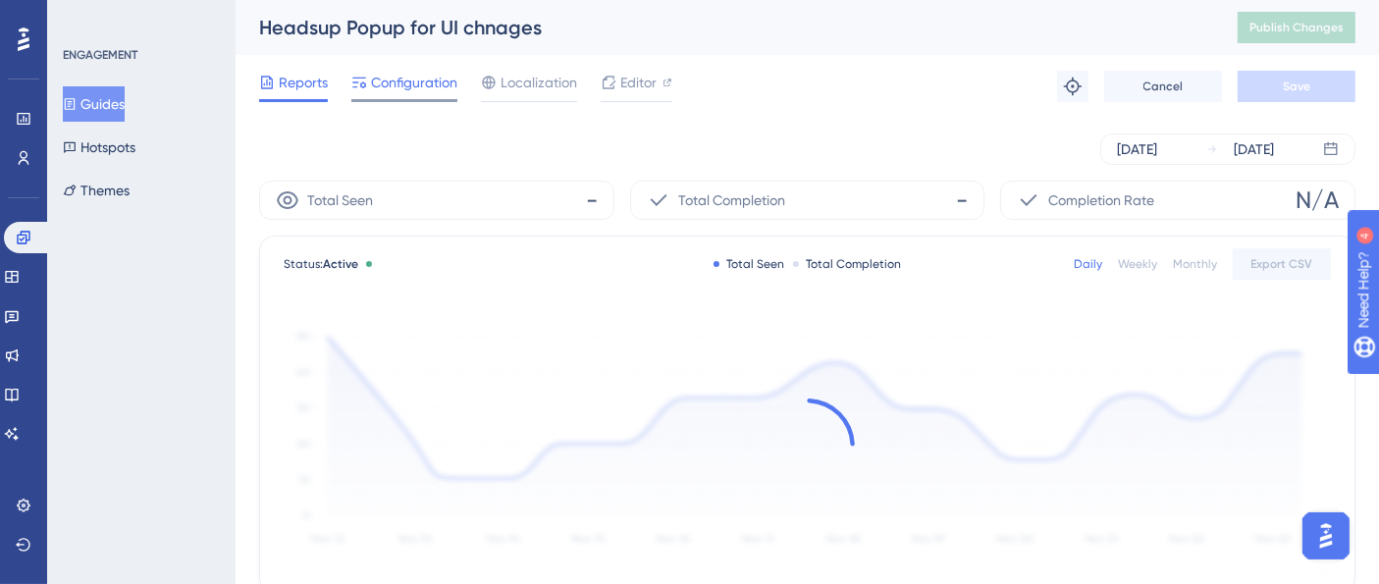
click at [429, 73] on span "Configuration" at bounding box center [414, 83] width 86 height 24
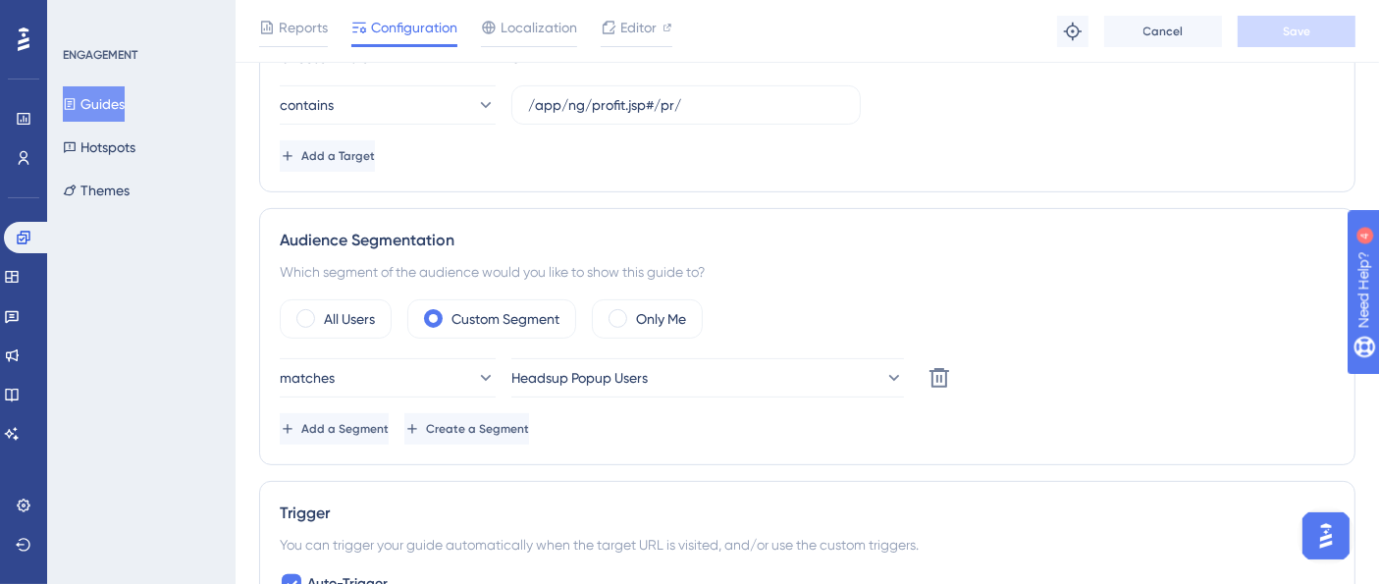
scroll to position [615, 1]
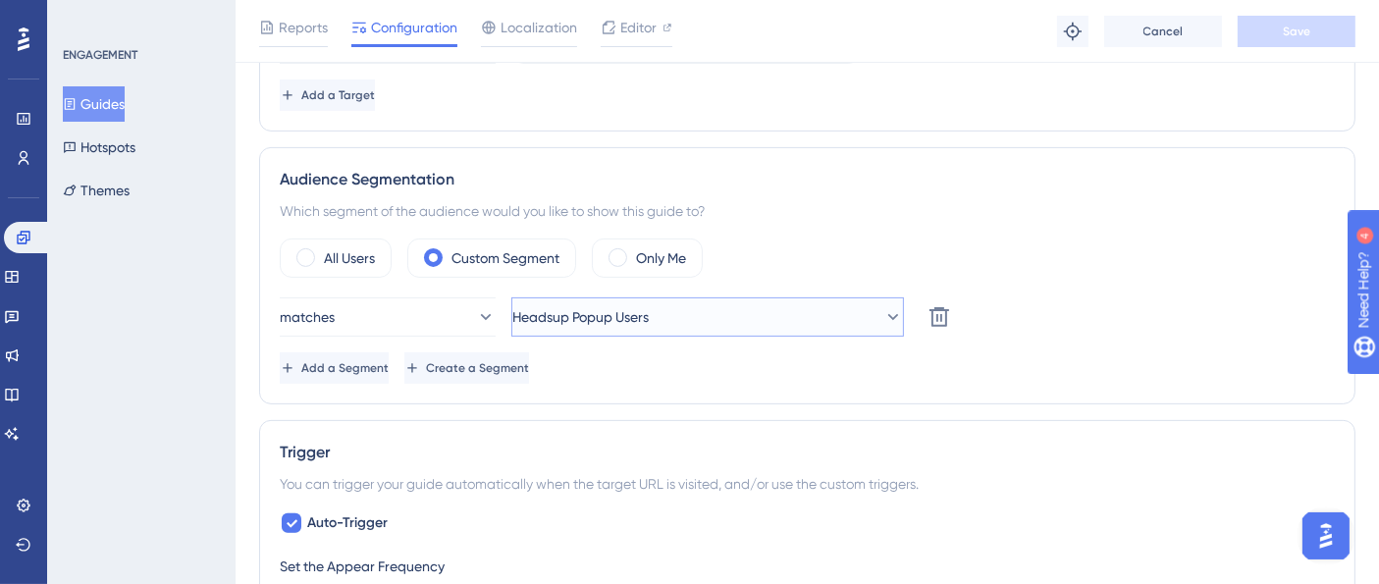
click at [628, 321] on span "Headsup Popup Users" at bounding box center [580, 317] width 136 height 24
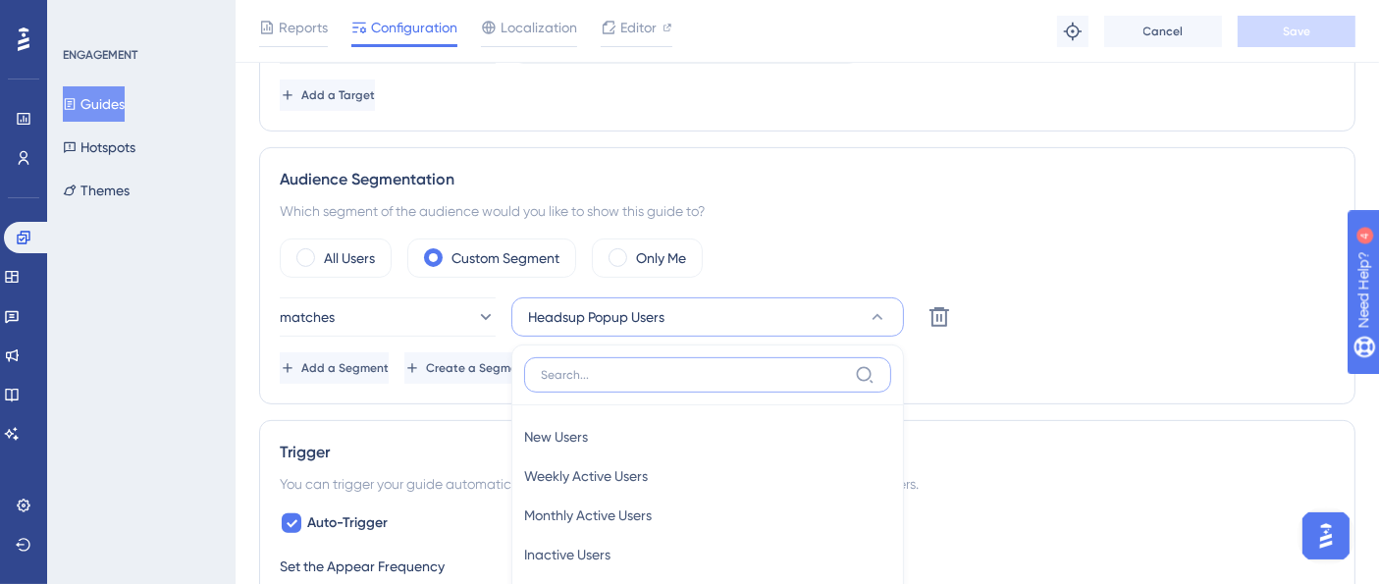
scroll to position [858, 1]
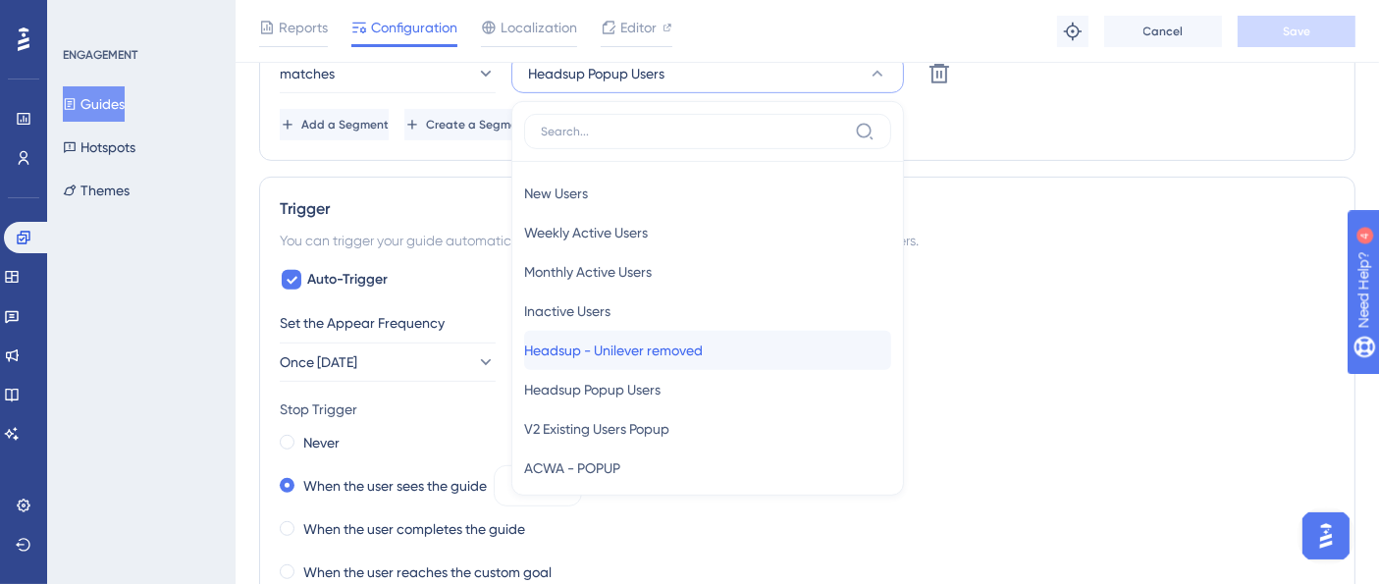
click at [703, 346] on span "Headsup - Unilever removed" at bounding box center [613, 351] width 179 height 24
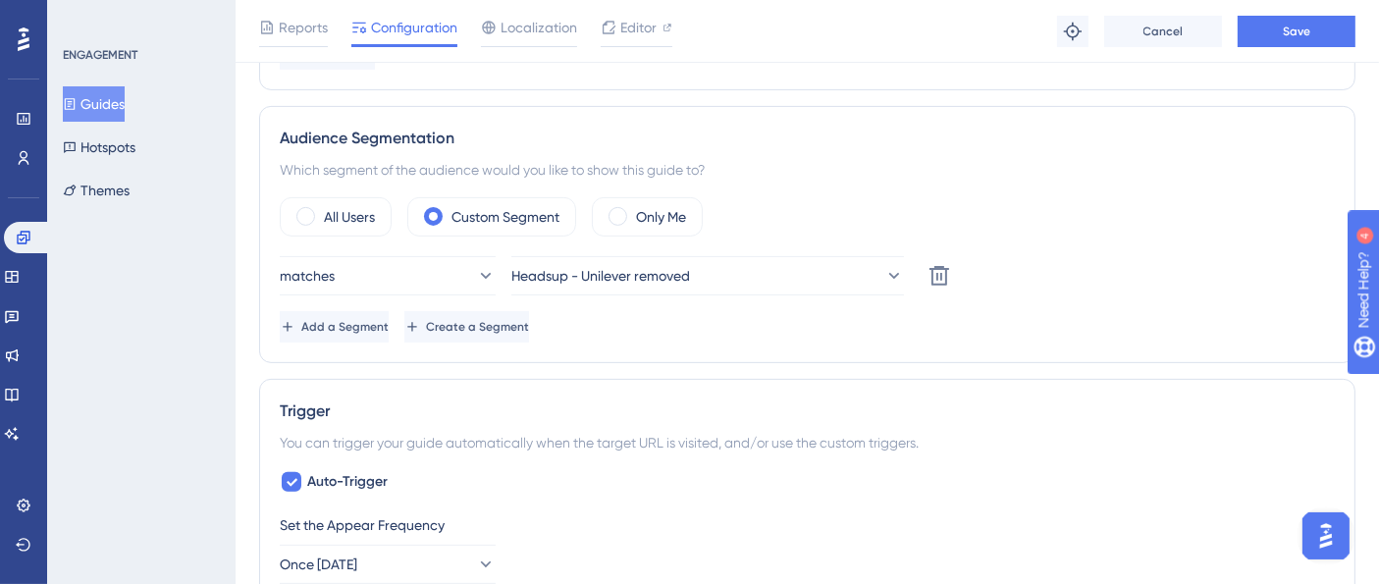
scroll to position [0, 7]
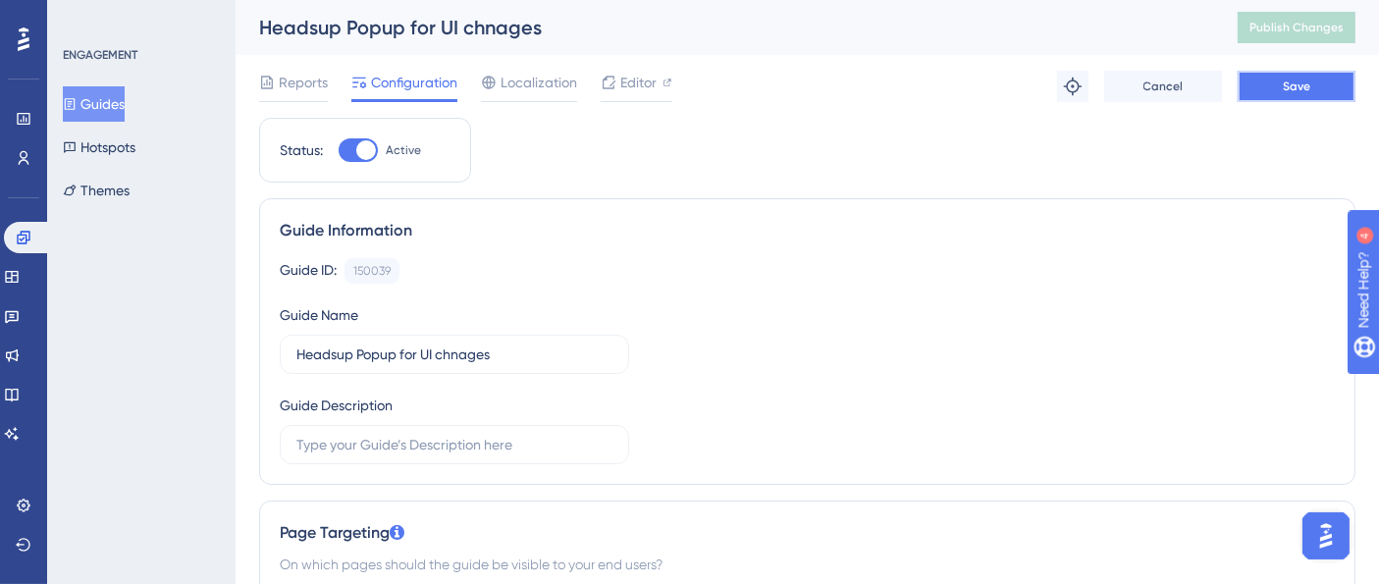
click at [1277, 99] on button "Save" at bounding box center [1297, 86] width 118 height 31
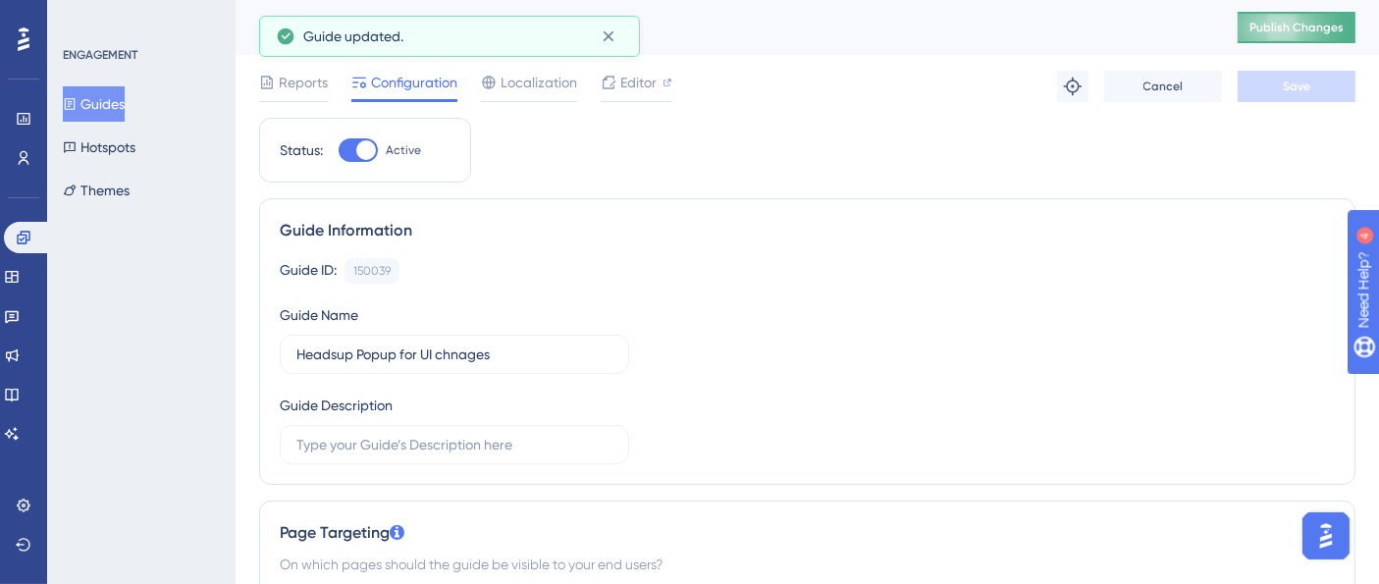
click at [1317, 30] on span "Publish Changes" at bounding box center [1297, 28] width 94 height 16
click at [294, 96] on div "Reports" at bounding box center [293, 86] width 69 height 31
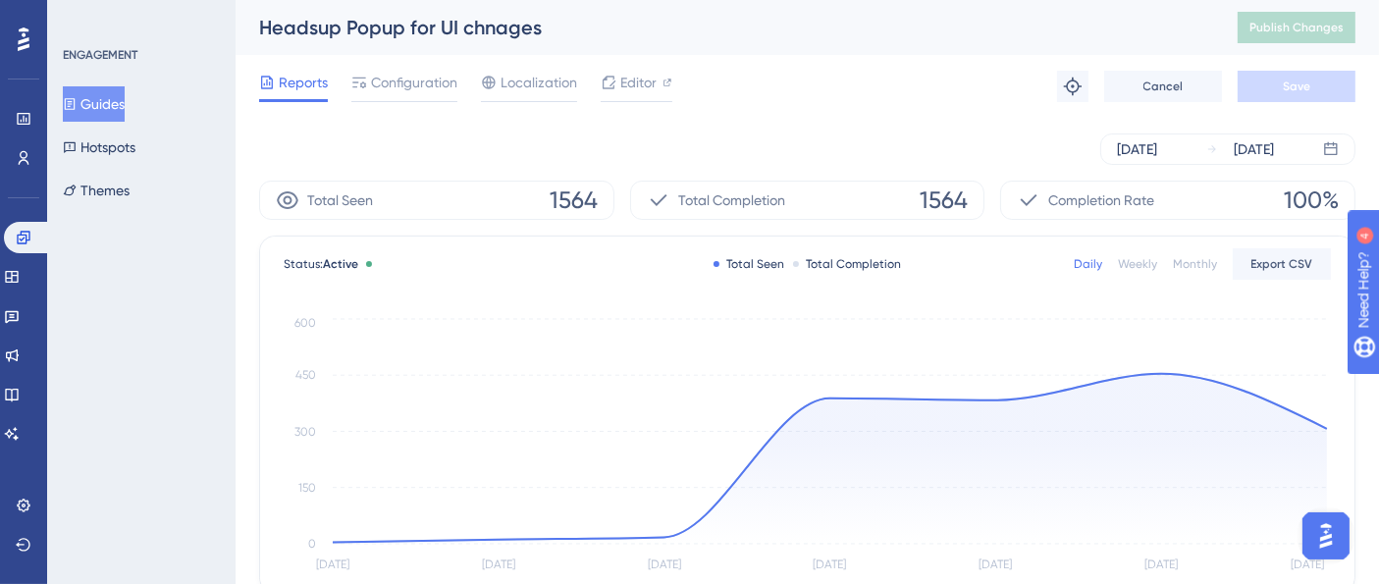
click at [125, 106] on button "Guides" at bounding box center [94, 103] width 62 height 35
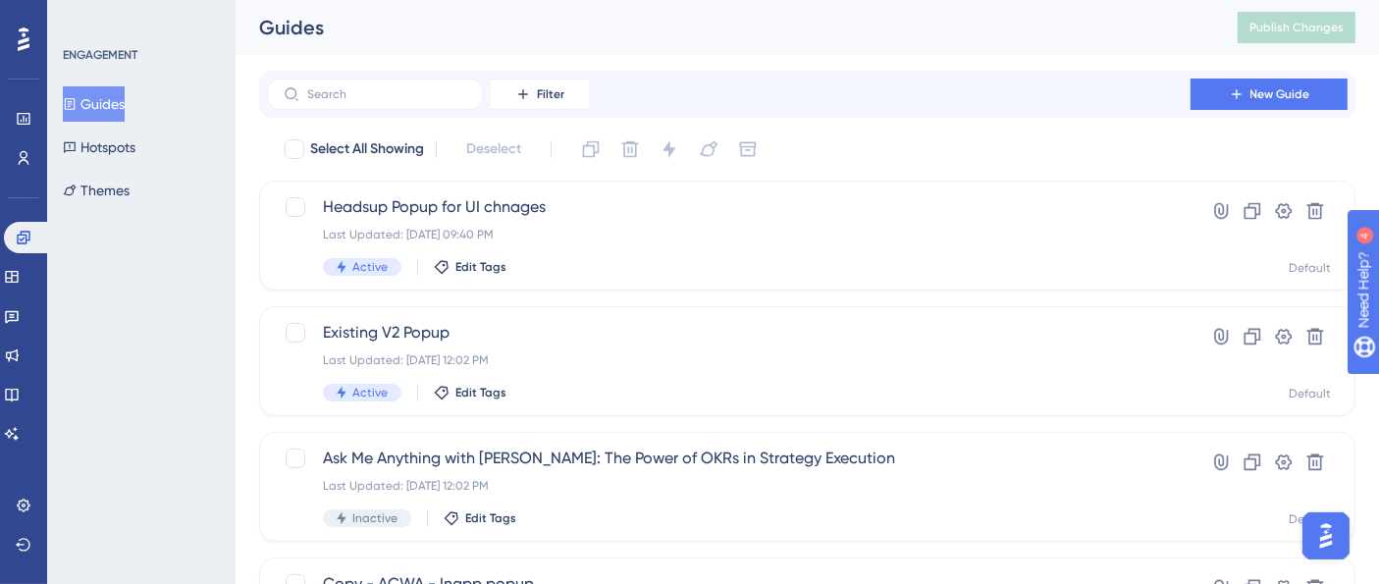
scroll to position [0, 2]
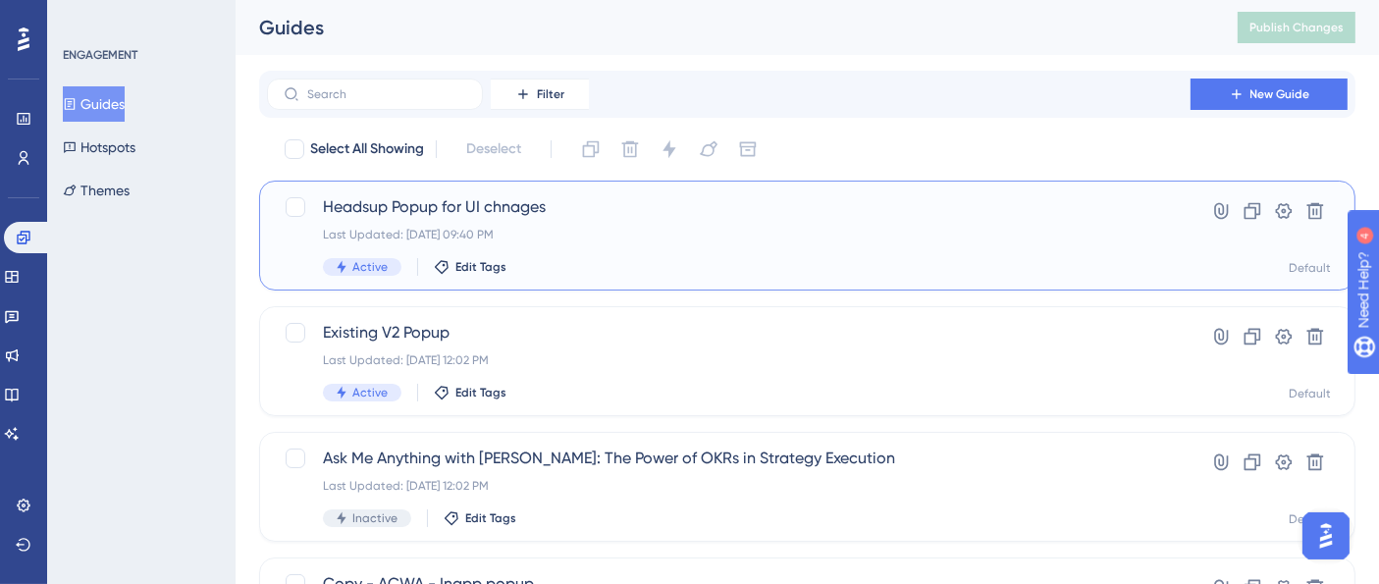
click at [619, 227] on div "Last Updated: [DATE] 09:40 PM" at bounding box center [729, 235] width 812 height 16
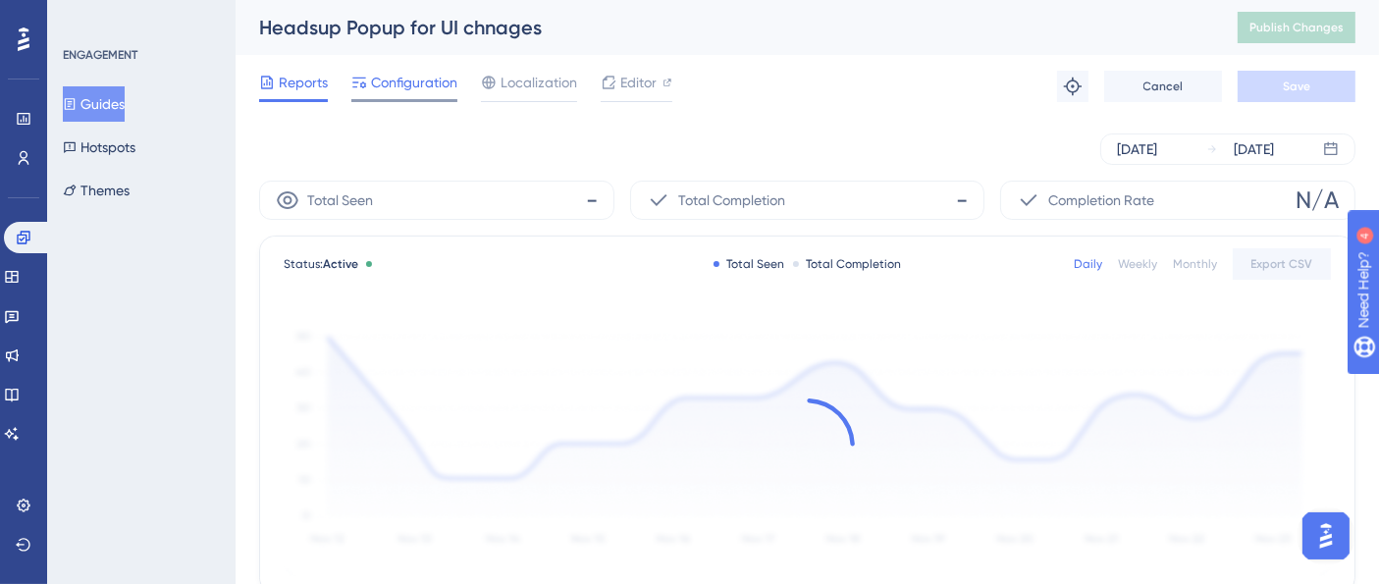
click at [422, 74] on span "Configuration" at bounding box center [414, 83] width 86 height 24
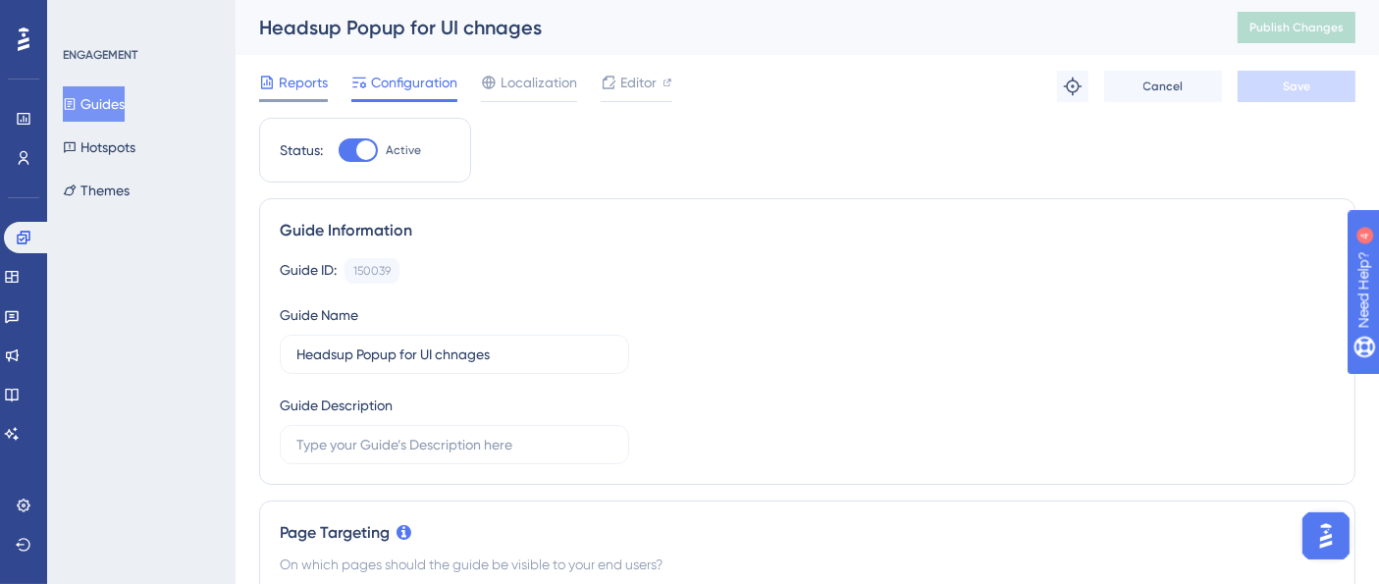
click at [285, 90] on span "Reports" at bounding box center [303, 83] width 49 height 24
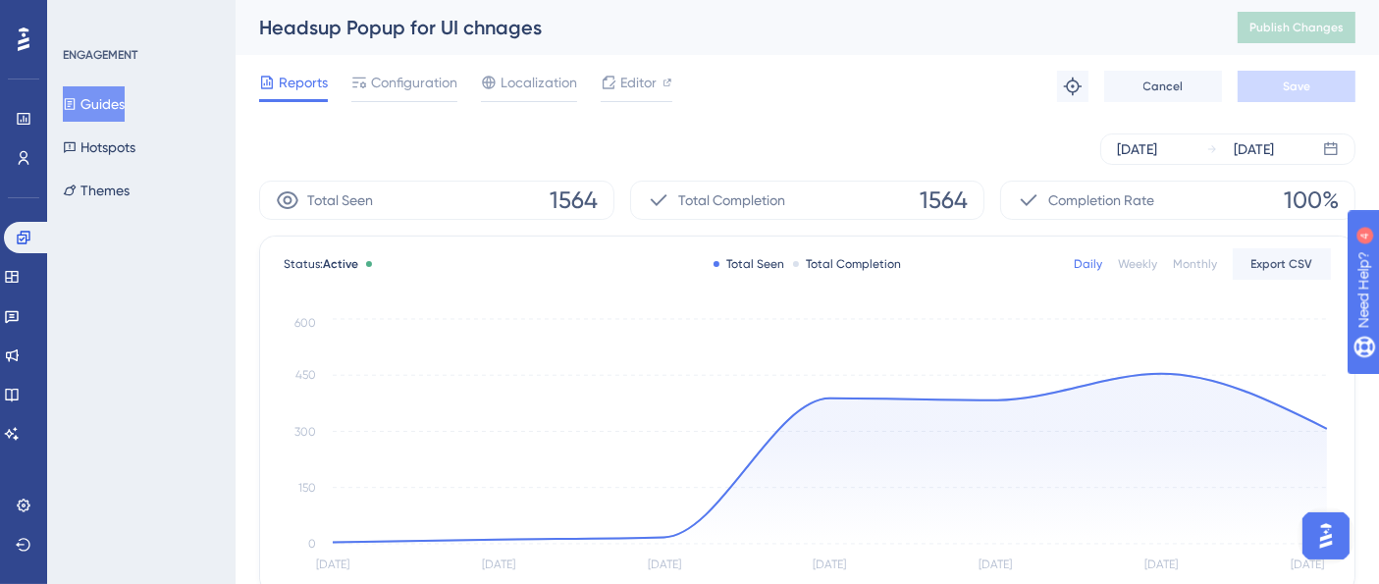
click at [184, 41] on div "ENGAGEMENT Guides Hotspots Themes" at bounding box center [141, 292] width 188 height 584
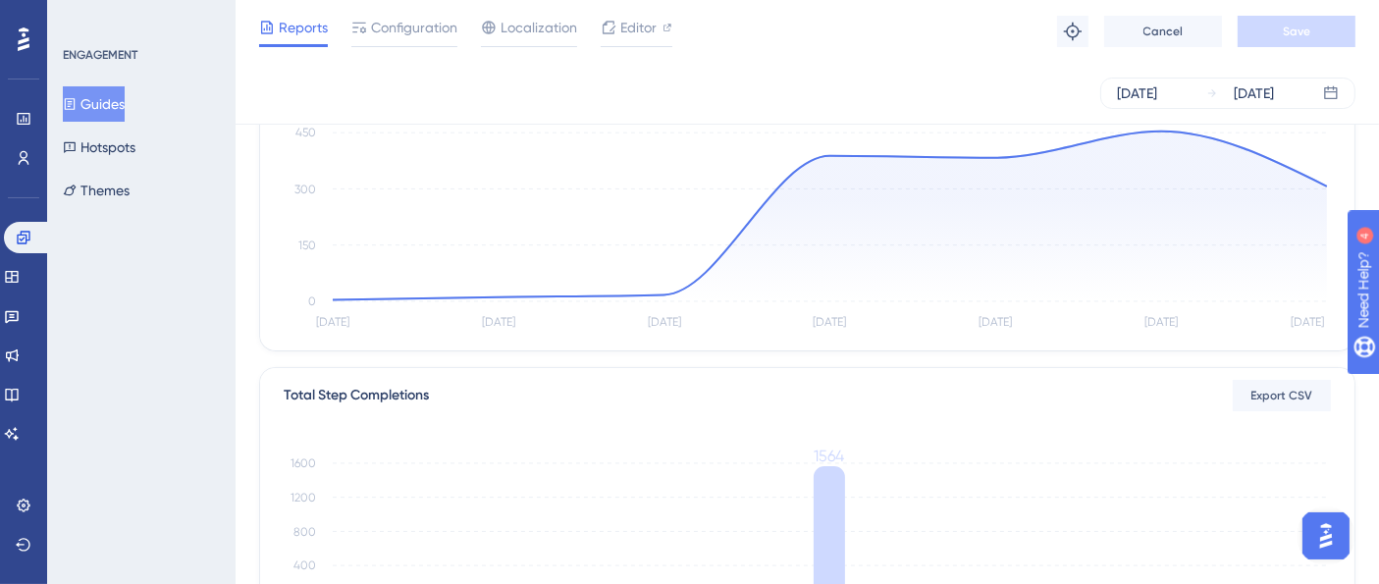
scroll to position [659, 0]
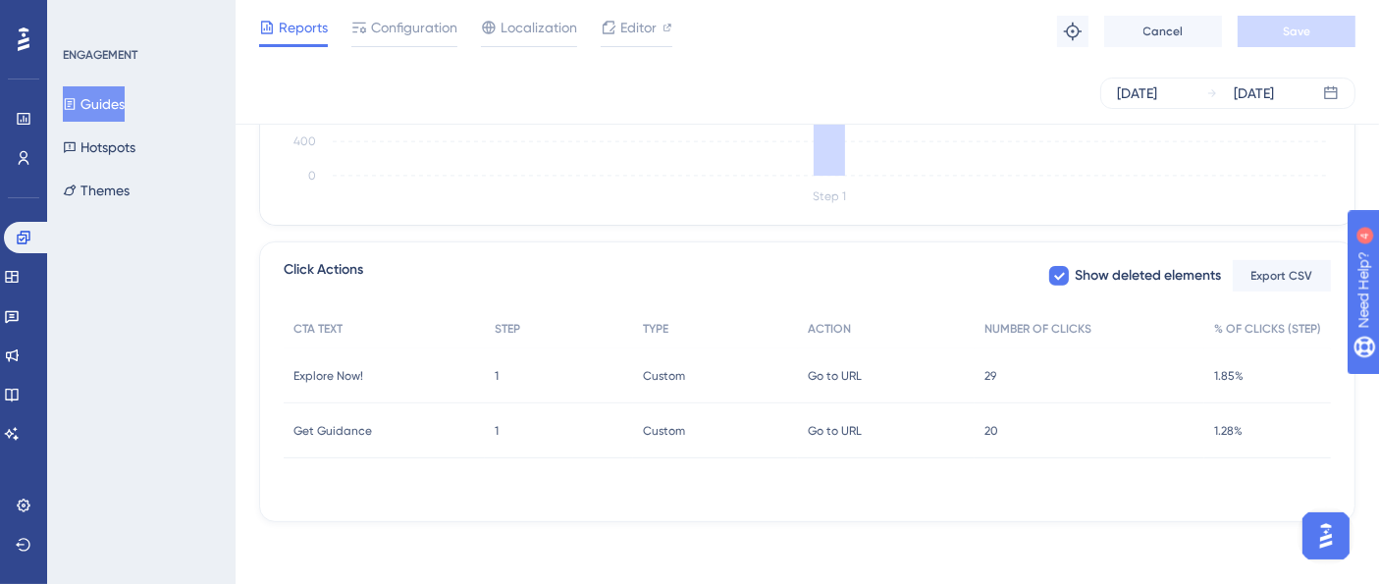
click at [996, 371] on span "29" at bounding box center [991, 376] width 12 height 16
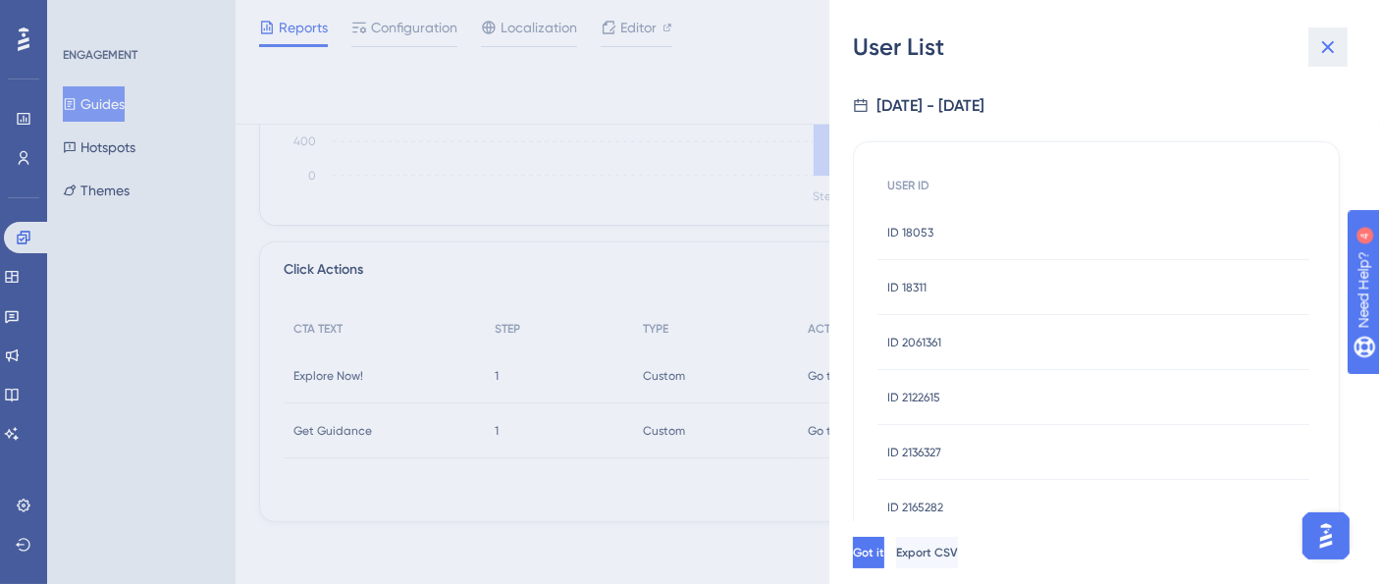
click at [1336, 51] on icon at bounding box center [1328, 47] width 24 height 24
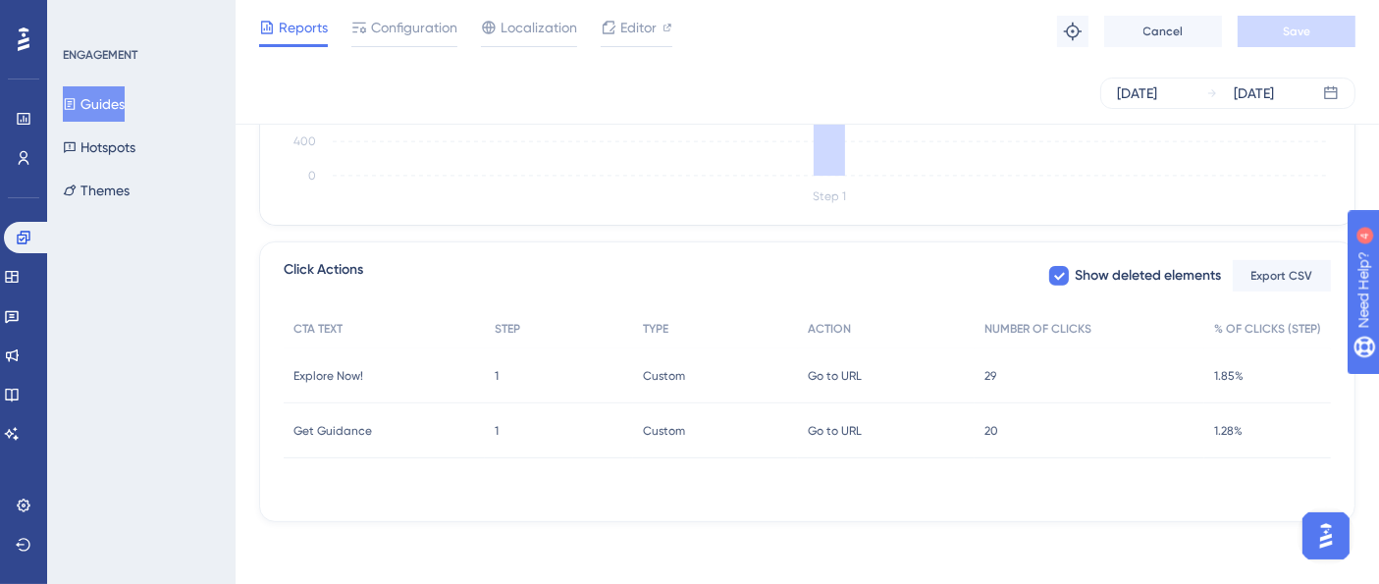
scroll to position [0, 11]
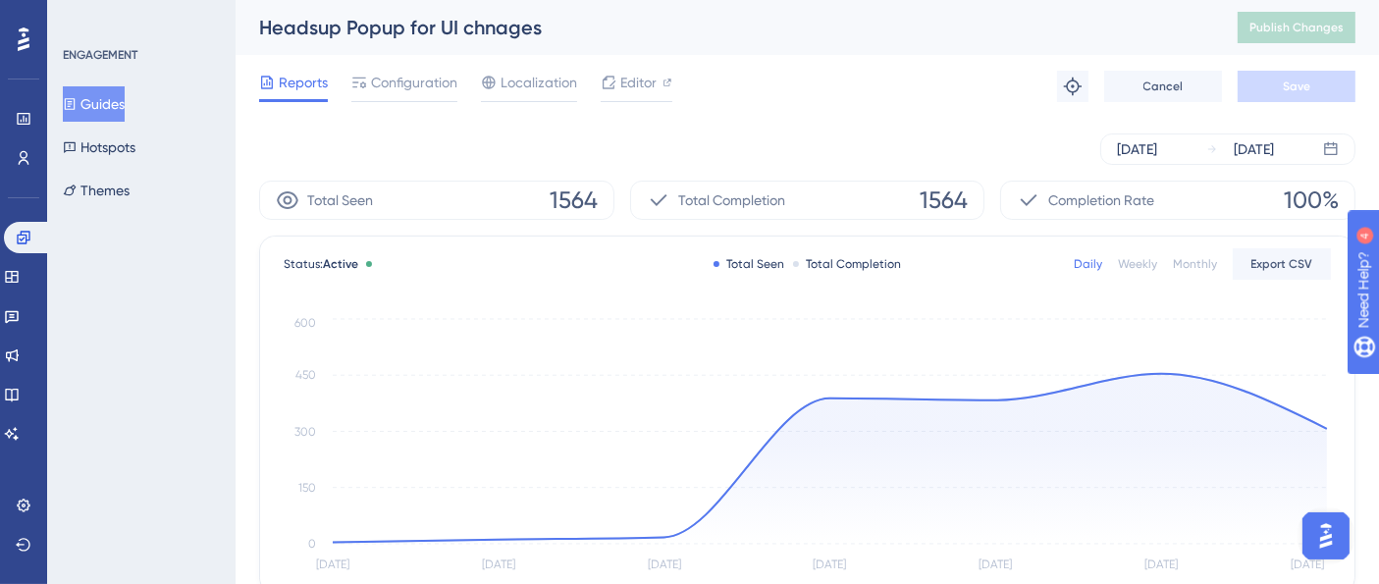
click at [107, 107] on button "Guides" at bounding box center [94, 103] width 62 height 35
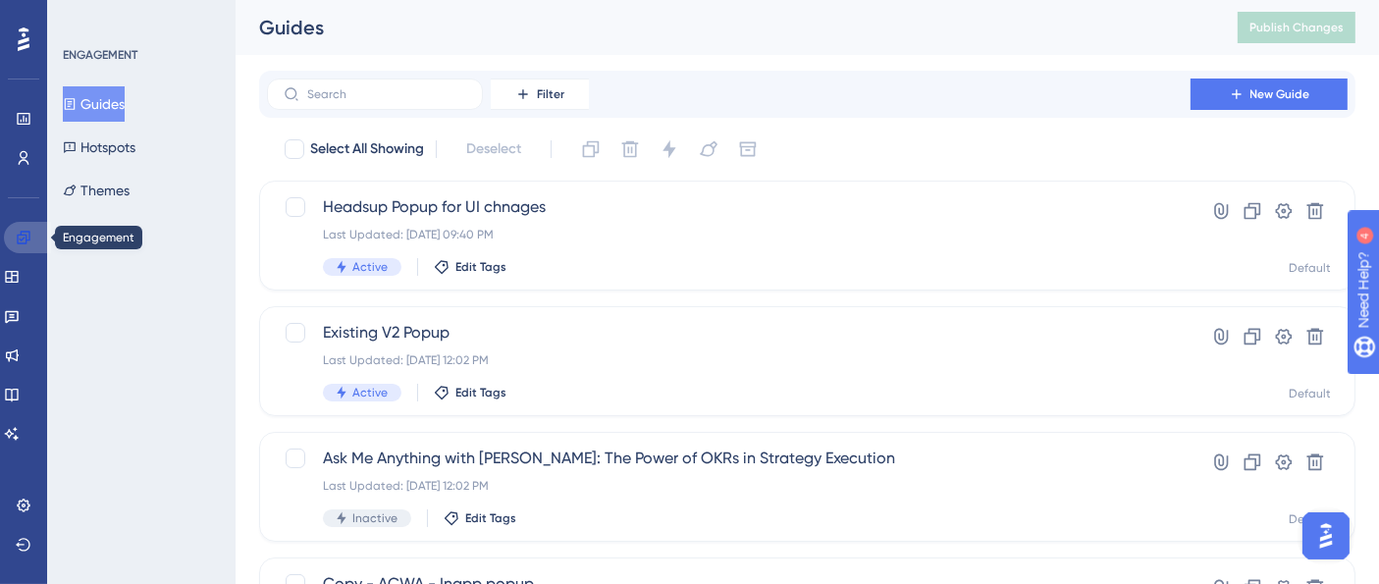
click at [19, 237] on icon at bounding box center [24, 238] width 16 height 16
click at [18, 276] on icon at bounding box center [11, 277] width 13 height 12
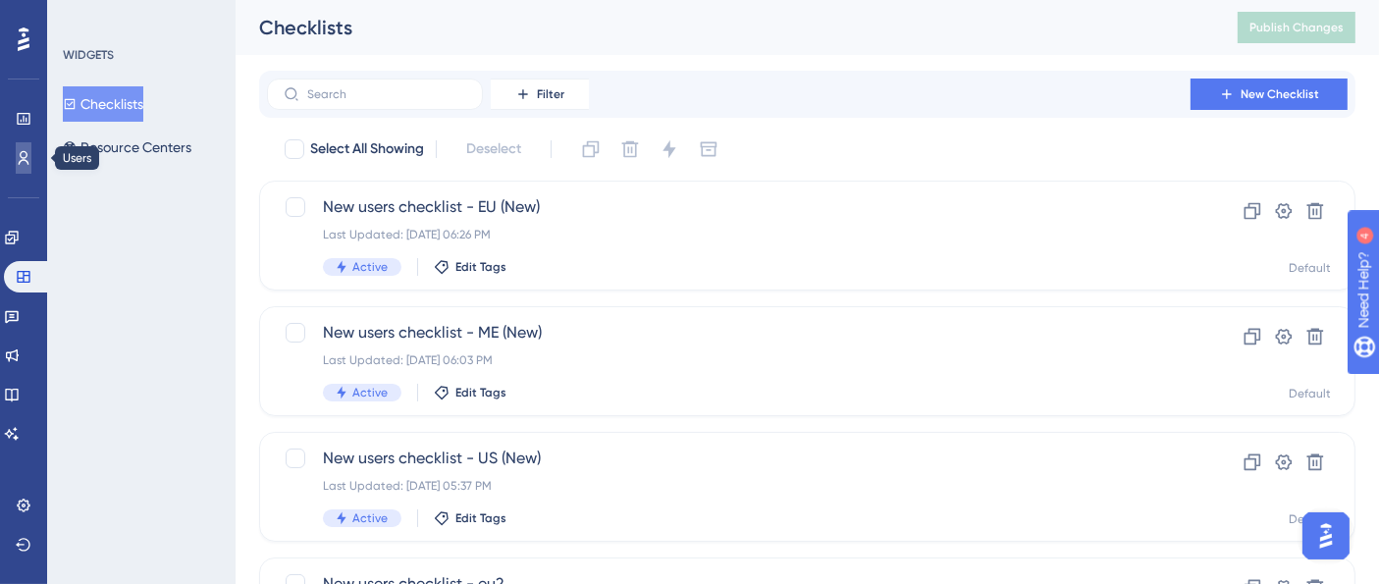
click at [31, 165] on link at bounding box center [24, 157] width 16 height 31
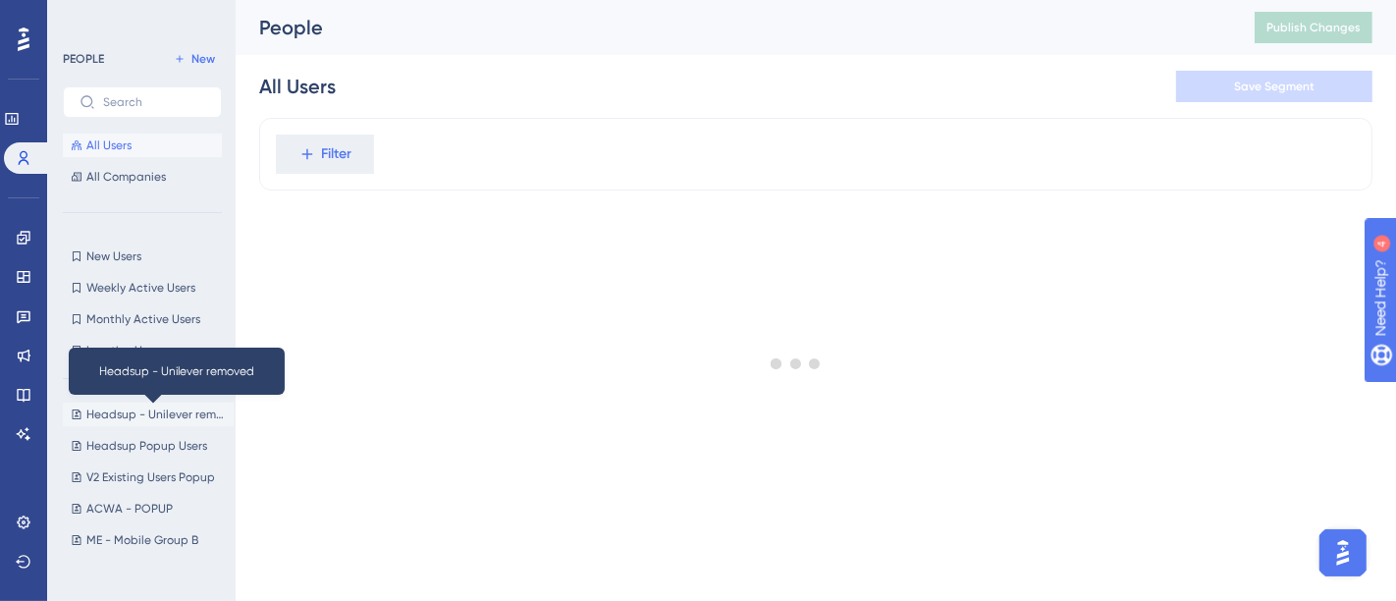
click at [134, 408] on span "Headsup - Unilever removed" at bounding box center [155, 414] width 139 height 16
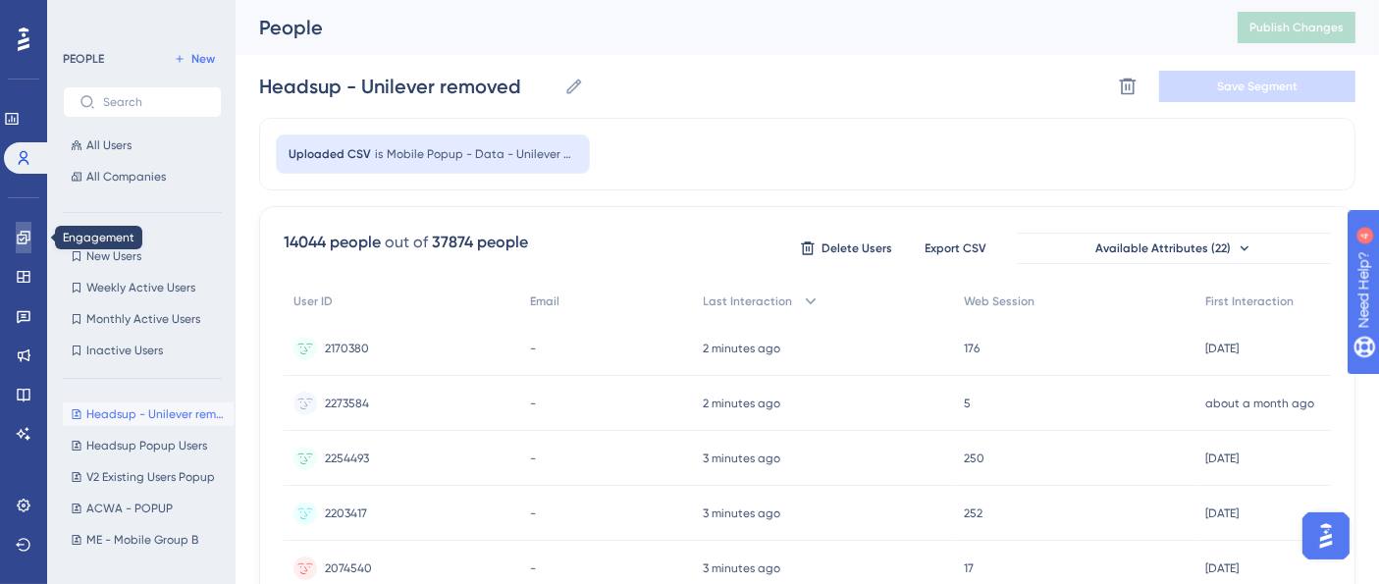
click at [22, 241] on icon at bounding box center [24, 238] width 16 height 16
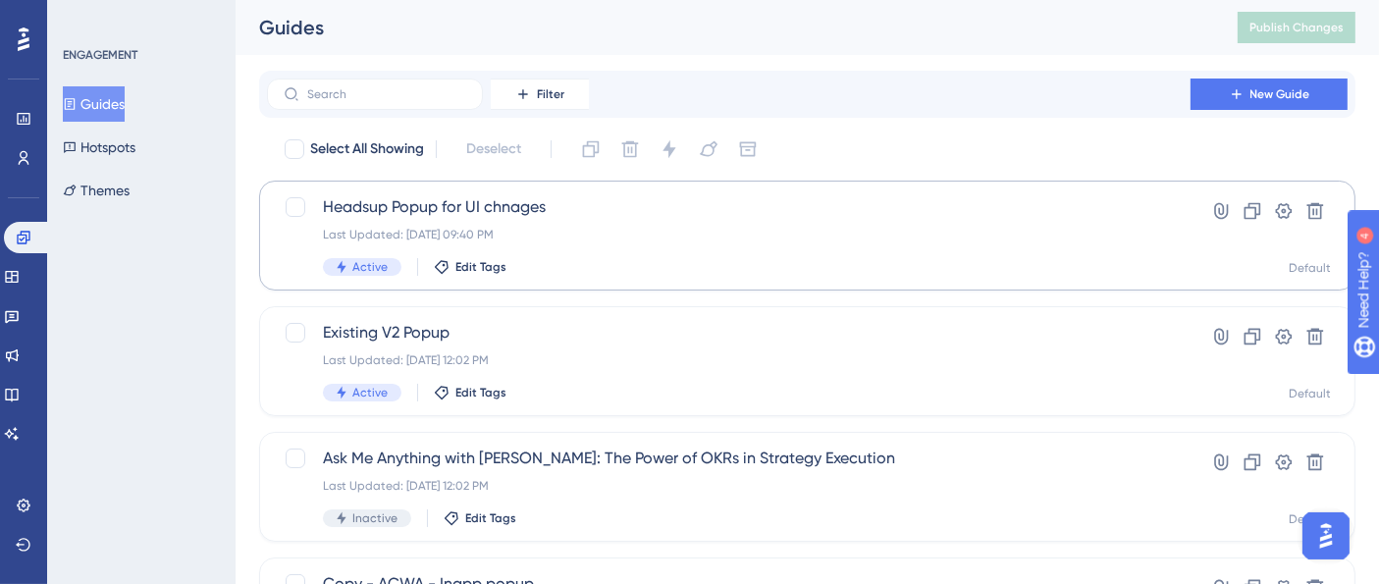
scroll to position [0, 2]
click at [18, 275] on icon at bounding box center [11, 277] width 13 height 12
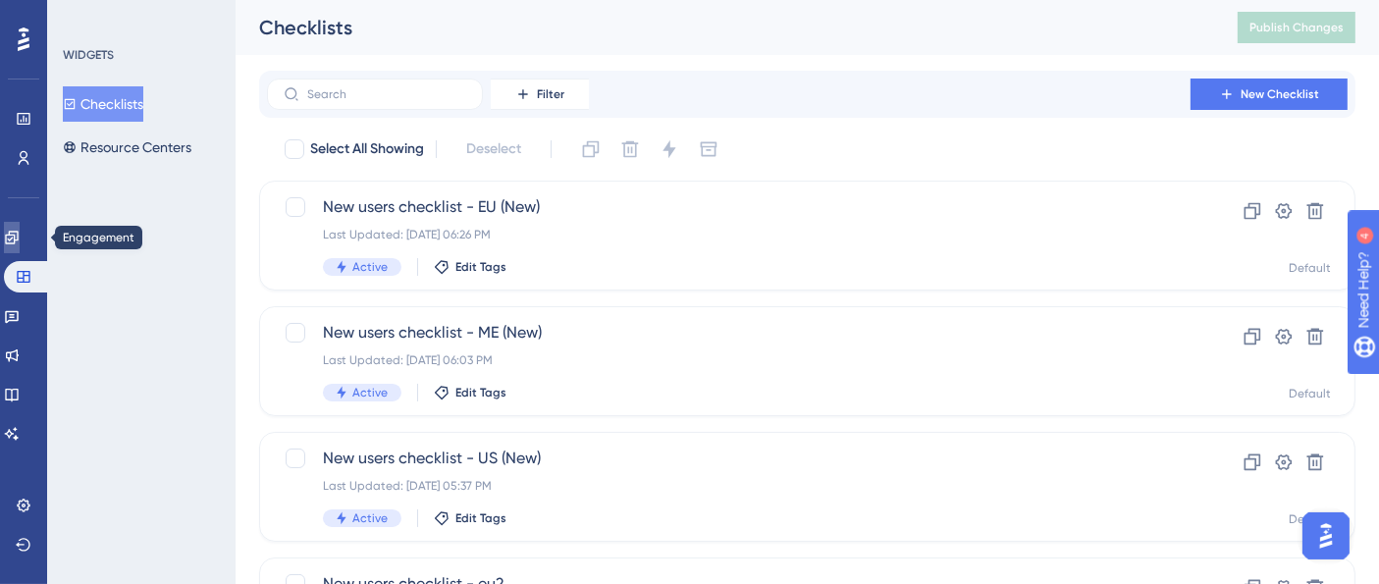
click at [20, 233] on icon at bounding box center [12, 238] width 16 height 16
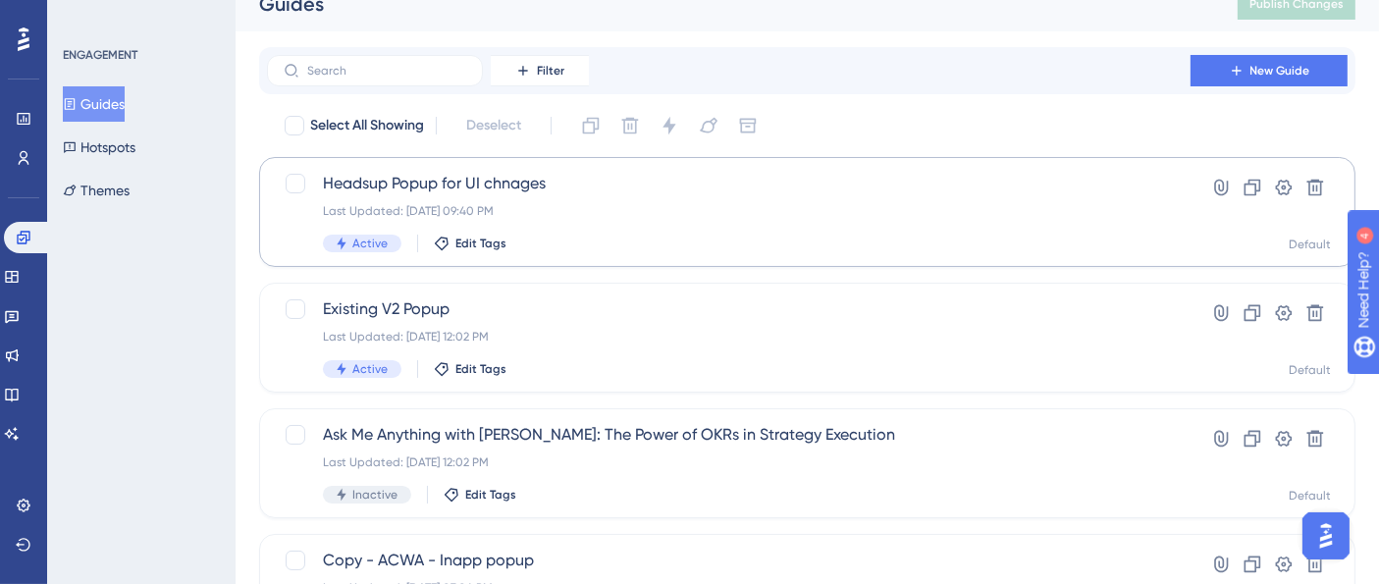
scroll to position [26, 0]
click at [656, 204] on div "Last Updated: [DATE] 09:40 PM" at bounding box center [729, 209] width 812 height 16
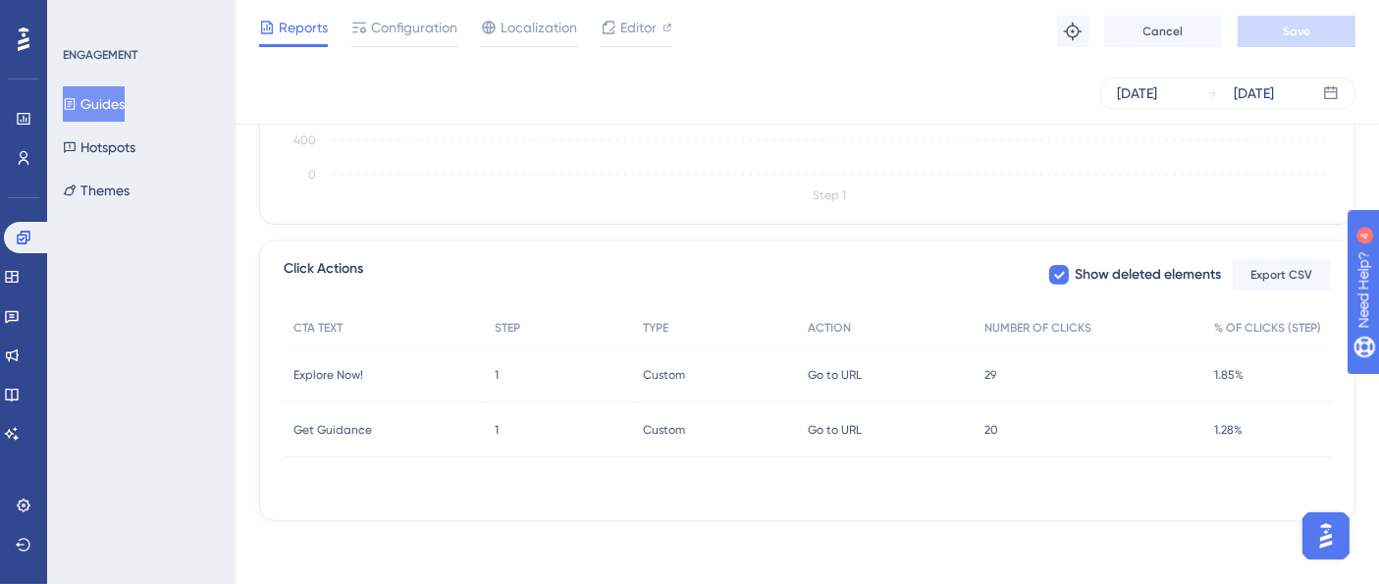
scroll to position [659, 0]
click at [998, 376] on div "29 29" at bounding box center [1090, 375] width 230 height 55
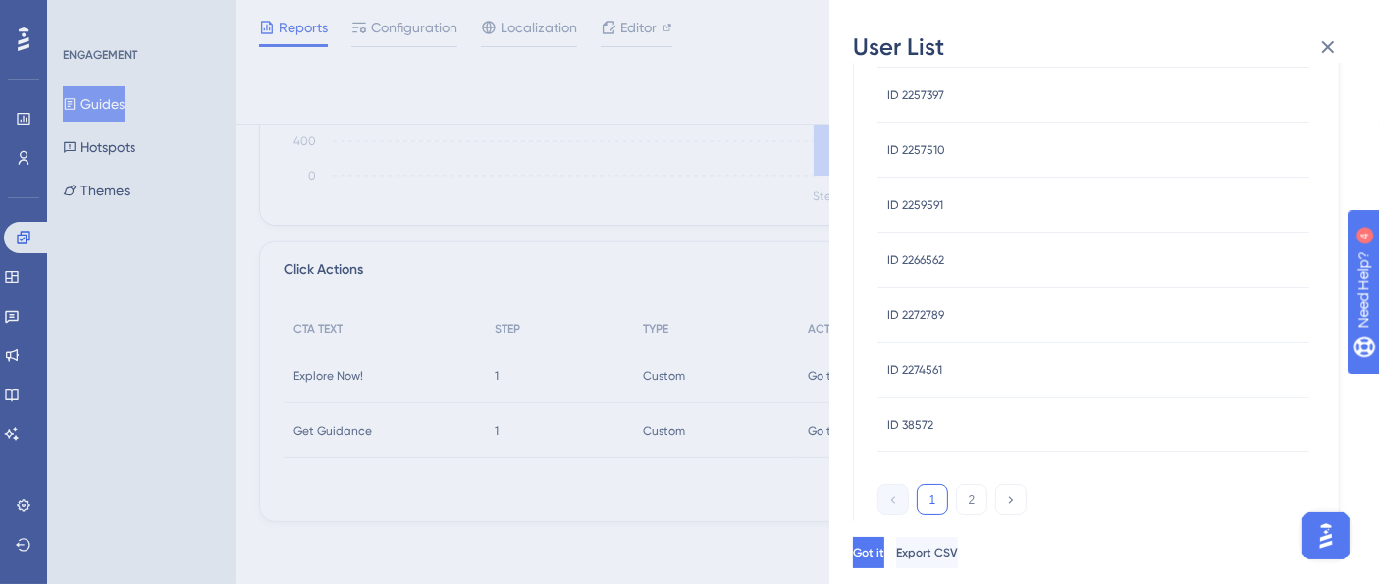
scroll to position [0, 0]
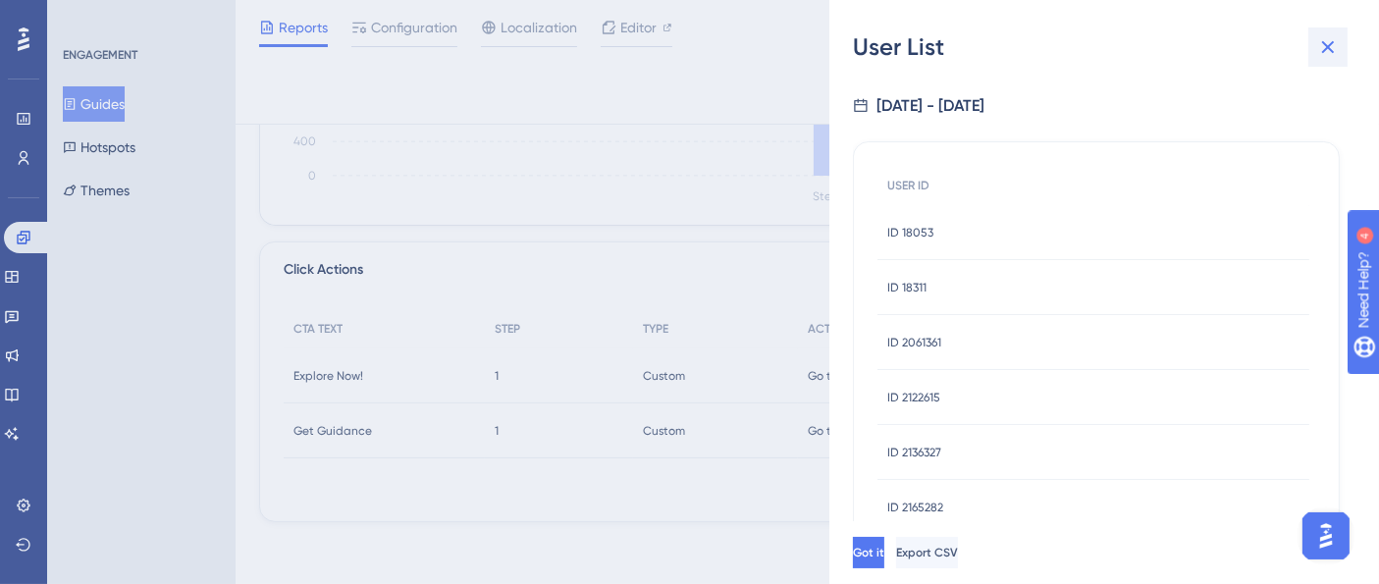
click at [1332, 48] on icon at bounding box center [1328, 47] width 24 height 24
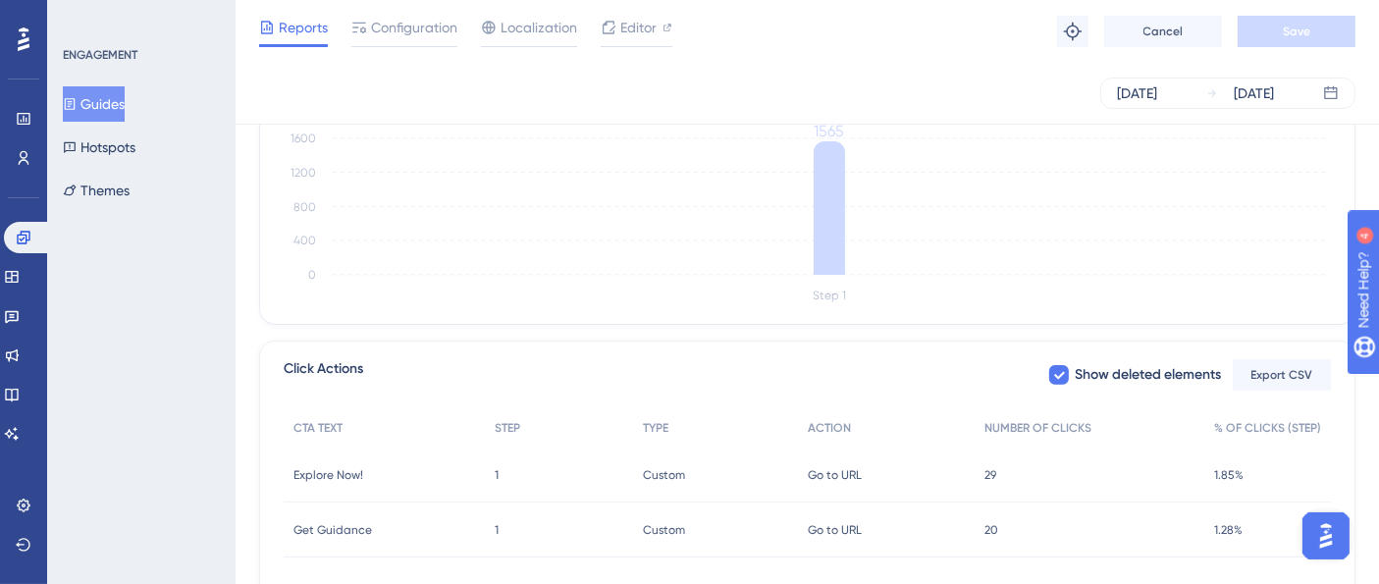
scroll to position [659, 0]
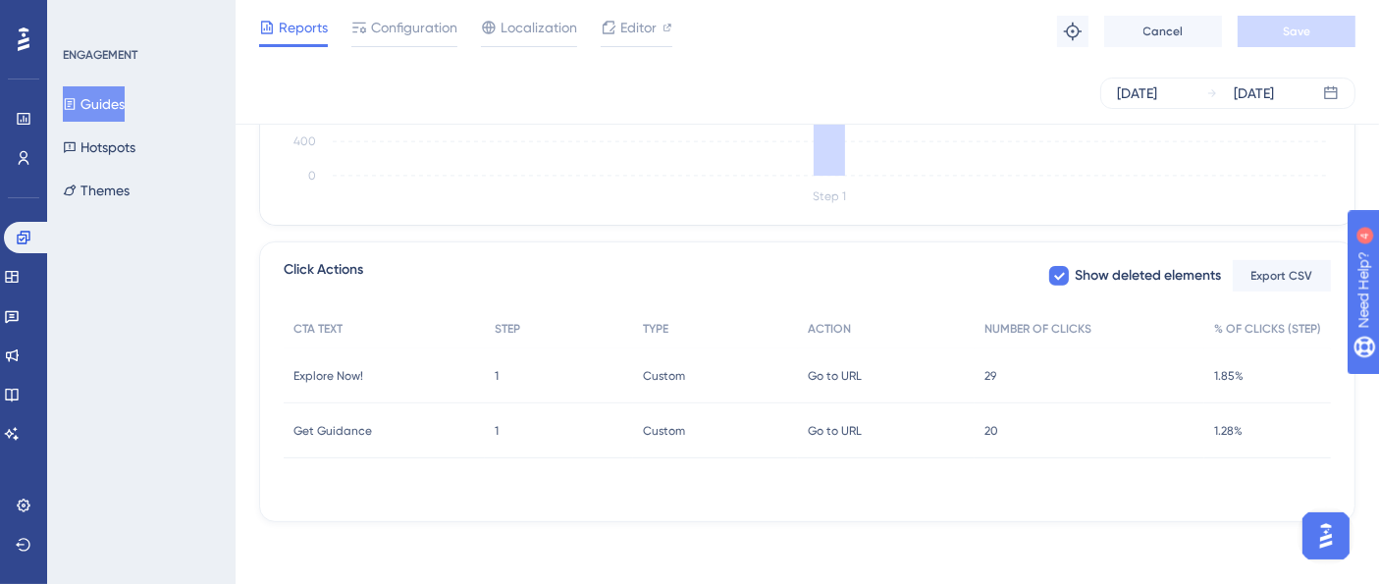
click at [999, 369] on div "29 29" at bounding box center [1090, 375] width 230 height 55
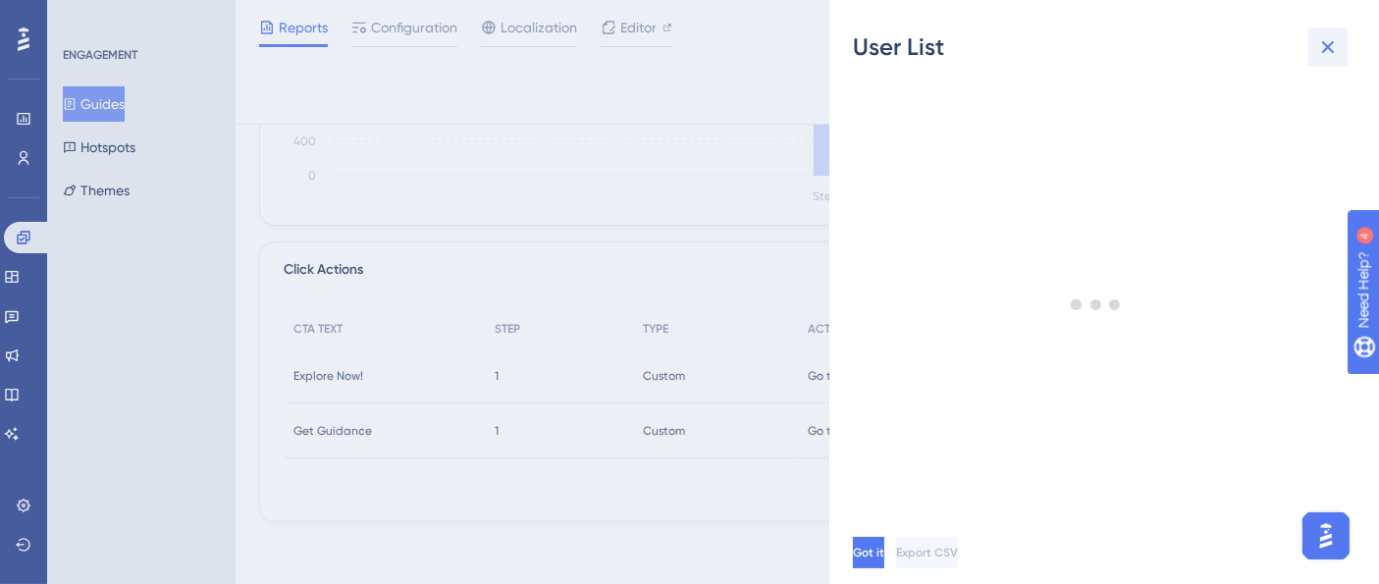
click at [1331, 40] on icon at bounding box center [1328, 47] width 24 height 24
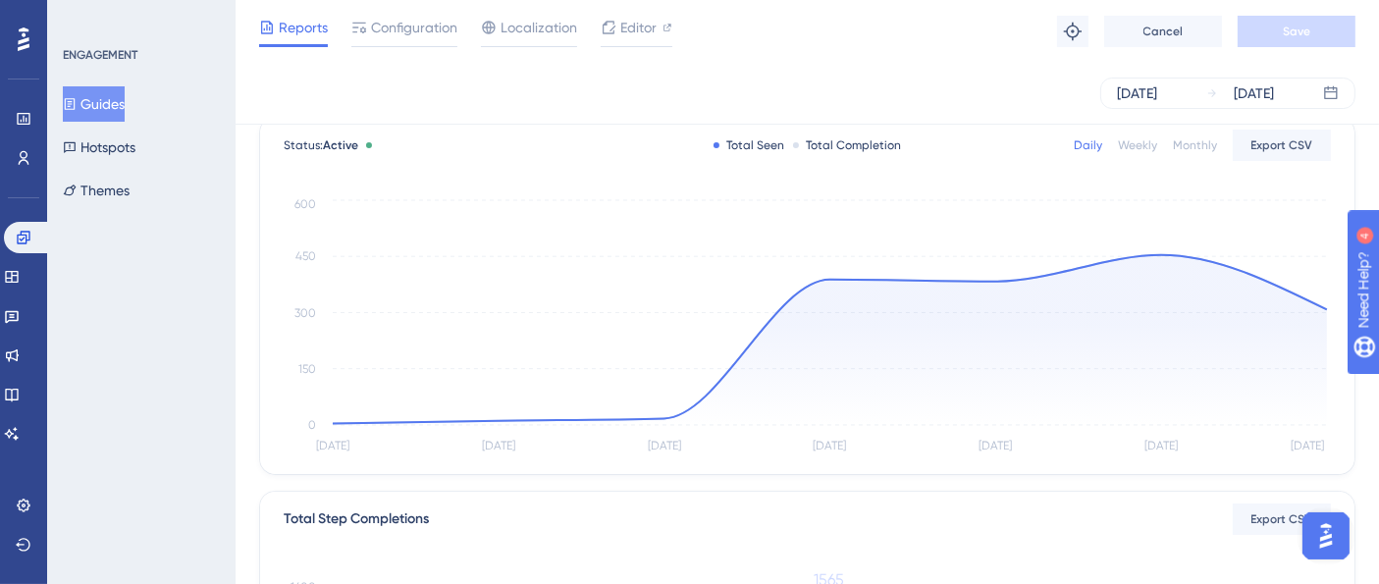
scroll to position [0, 0]
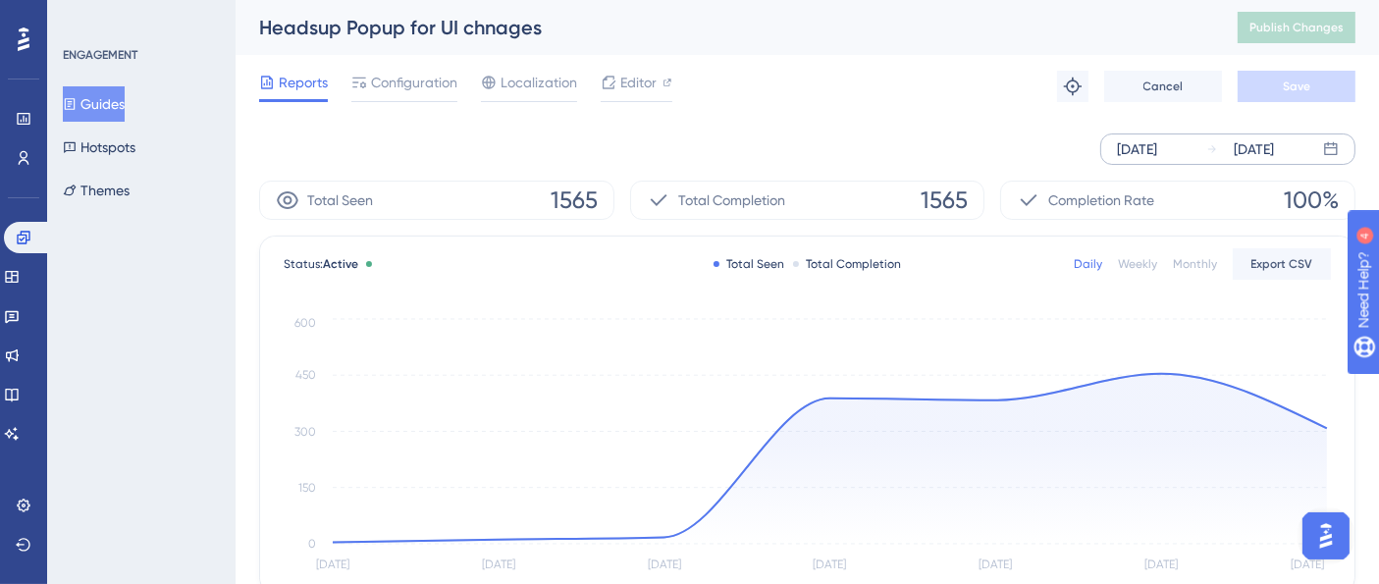
click at [1196, 152] on div "[DATE] [DATE]" at bounding box center [1227, 149] width 255 height 31
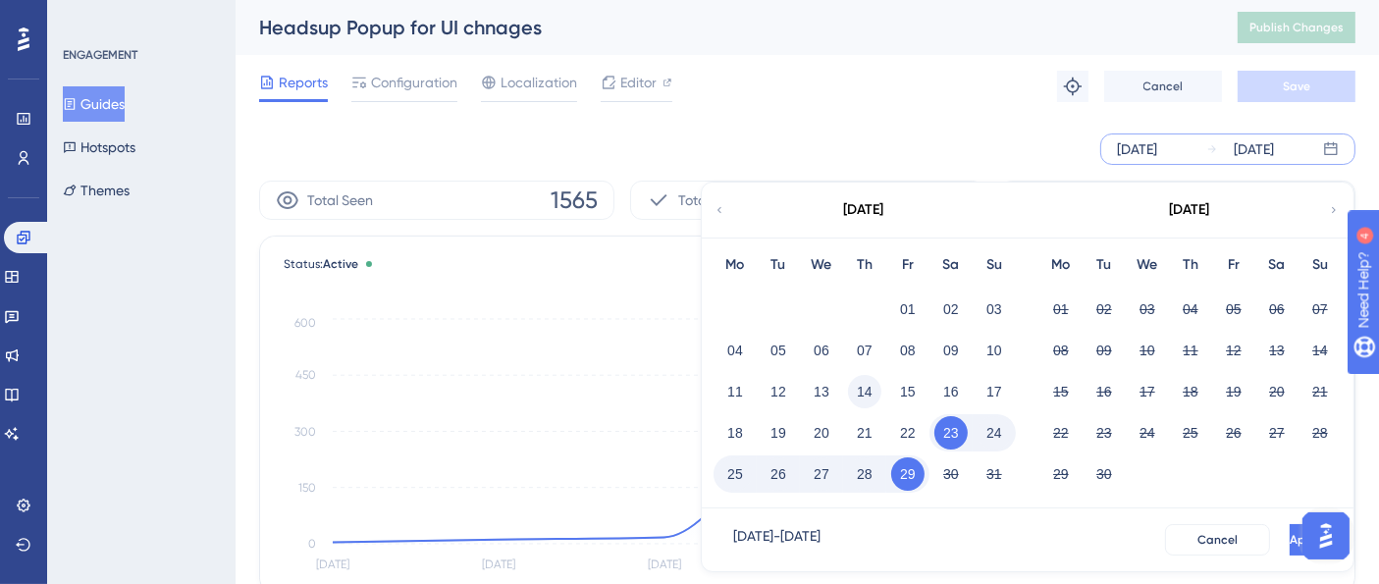
click at [866, 386] on button "14" at bounding box center [864, 391] width 33 height 33
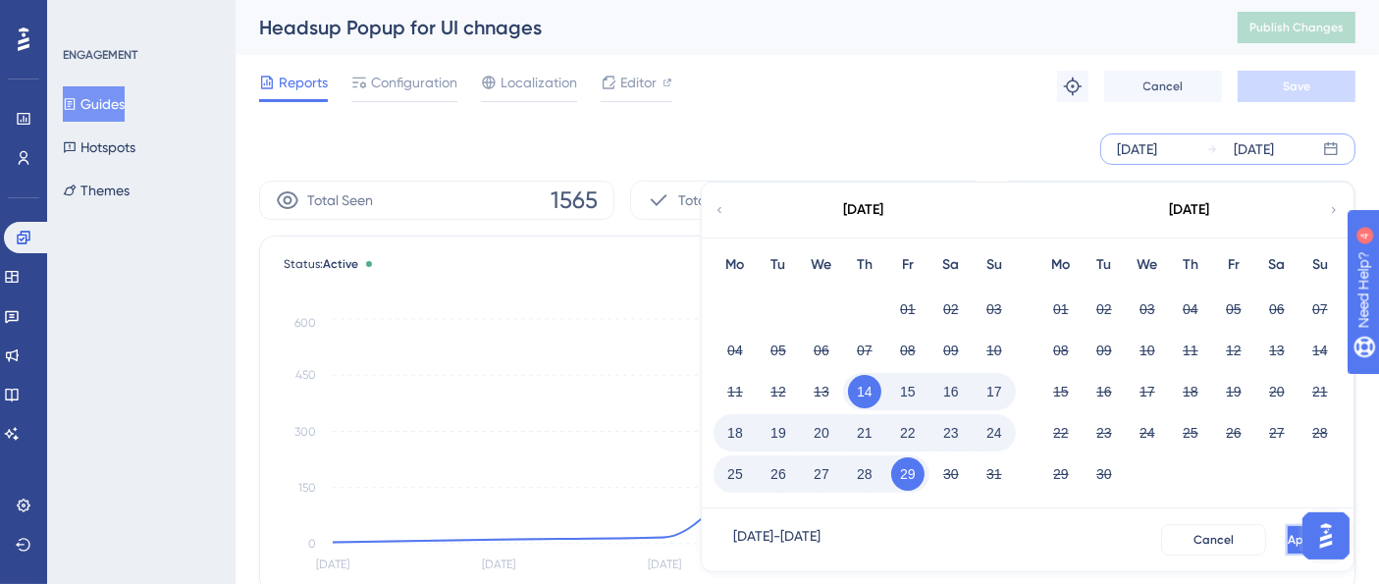
click at [1286, 542] on button "Apply" at bounding box center [1304, 539] width 36 height 31
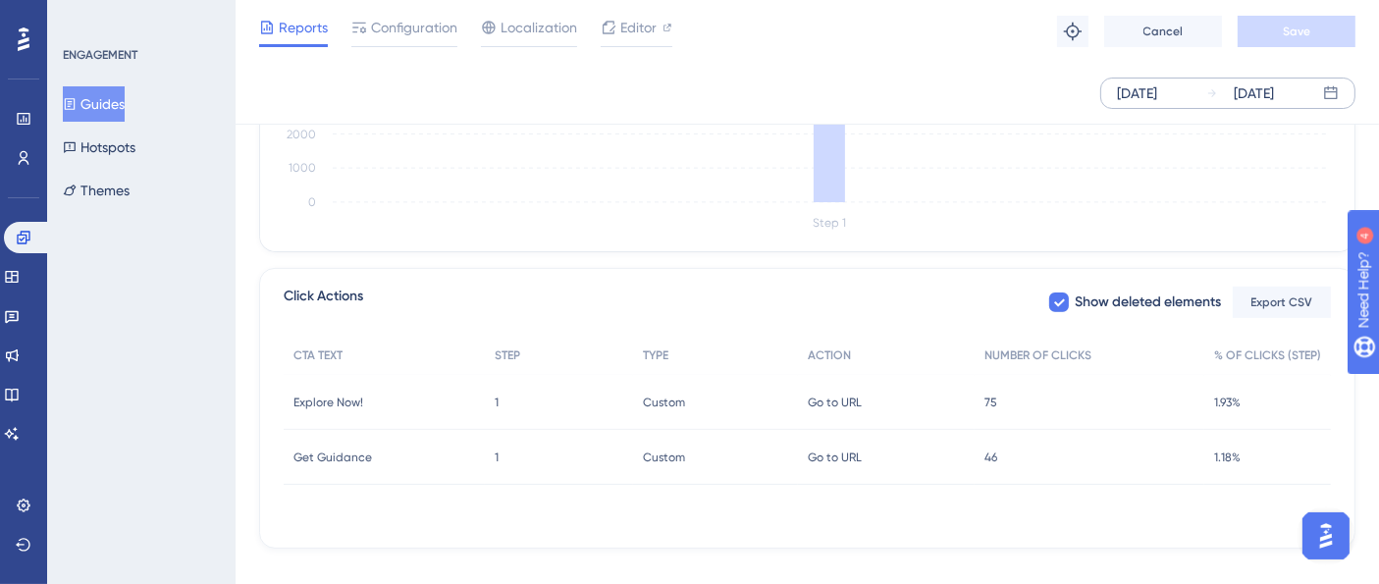
scroll to position [659, 0]
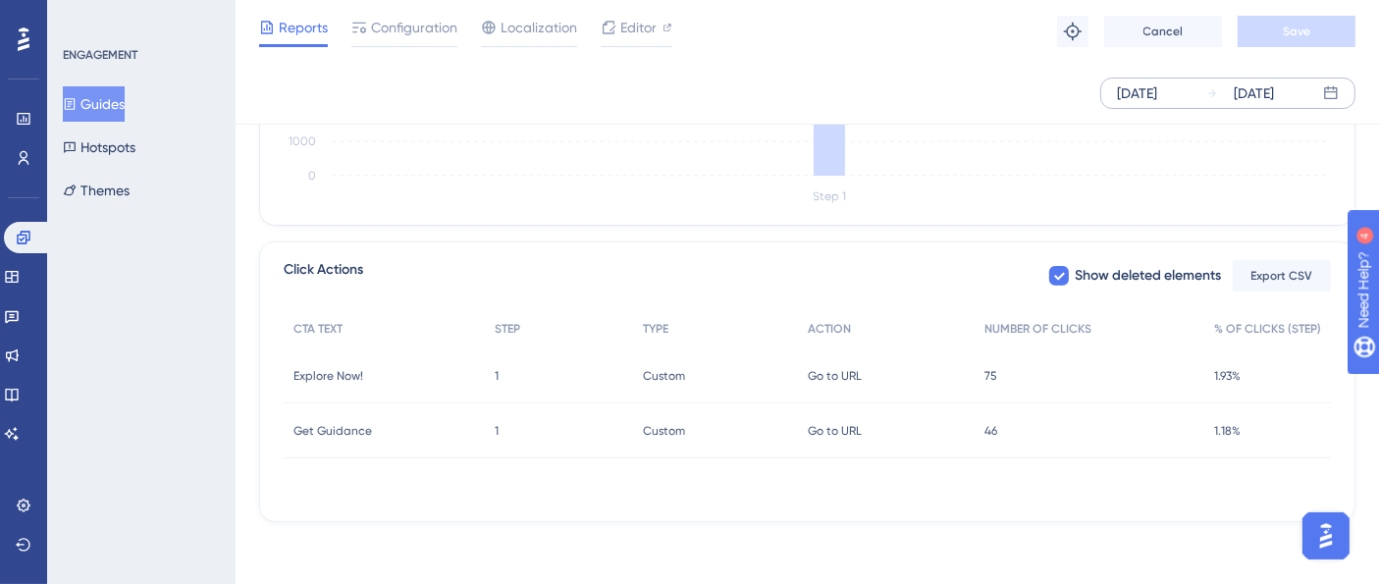
click at [998, 371] on div "75 75" at bounding box center [1090, 375] width 230 height 55
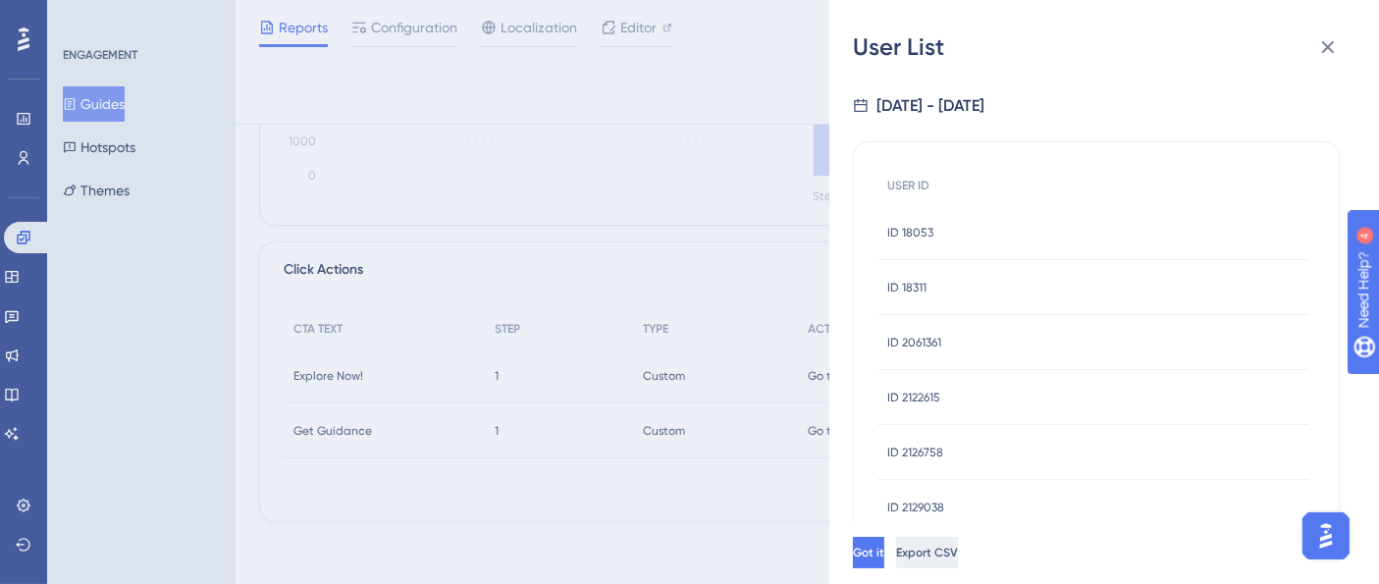
click at [958, 561] on span "Export CSV" at bounding box center [927, 553] width 62 height 16
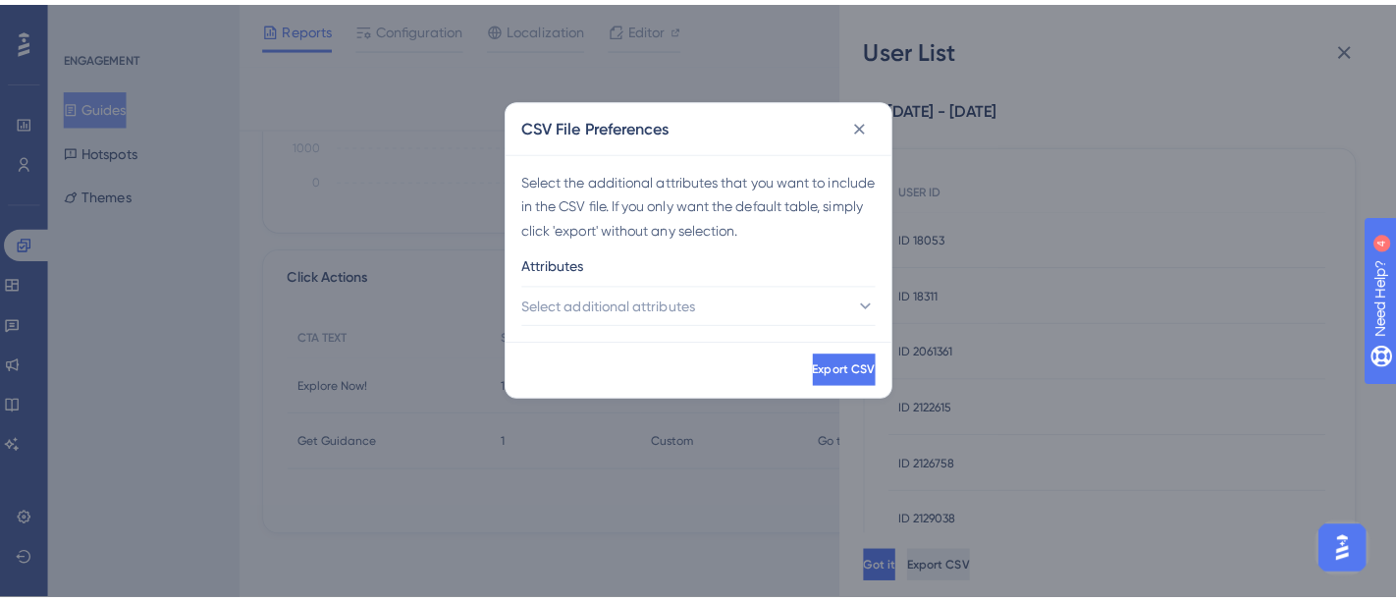
scroll to position [642, 0]
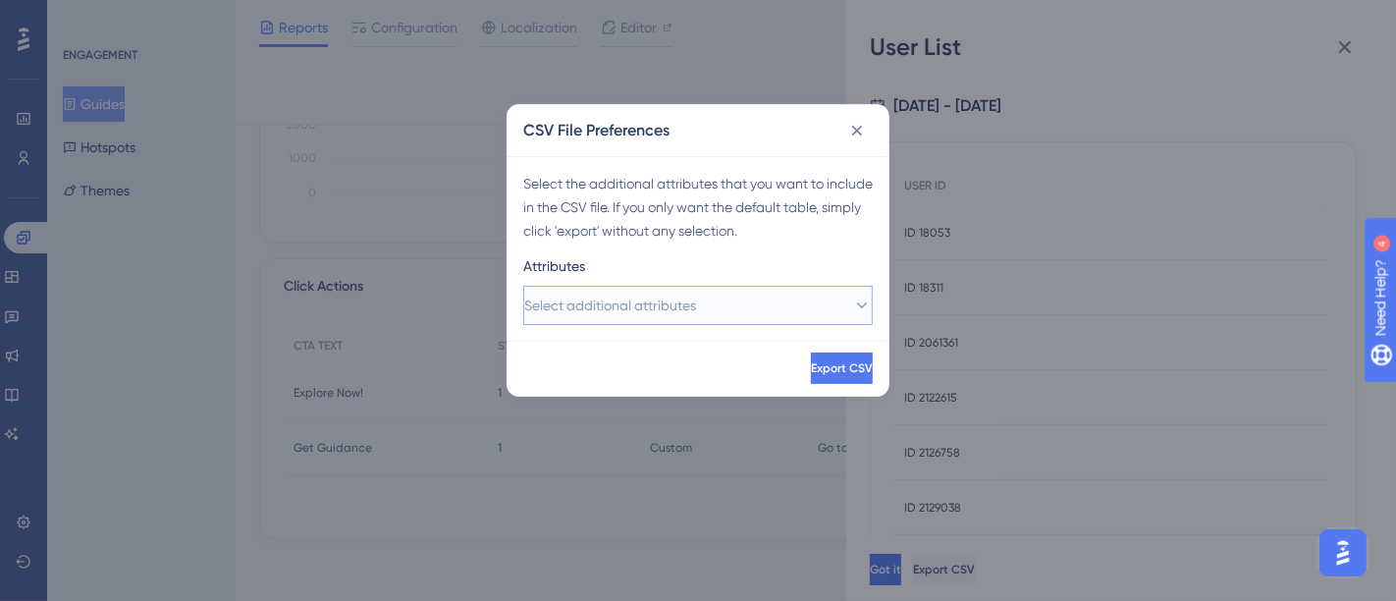
click at [775, 314] on button "Select additional attributes" at bounding box center [697, 305] width 349 height 39
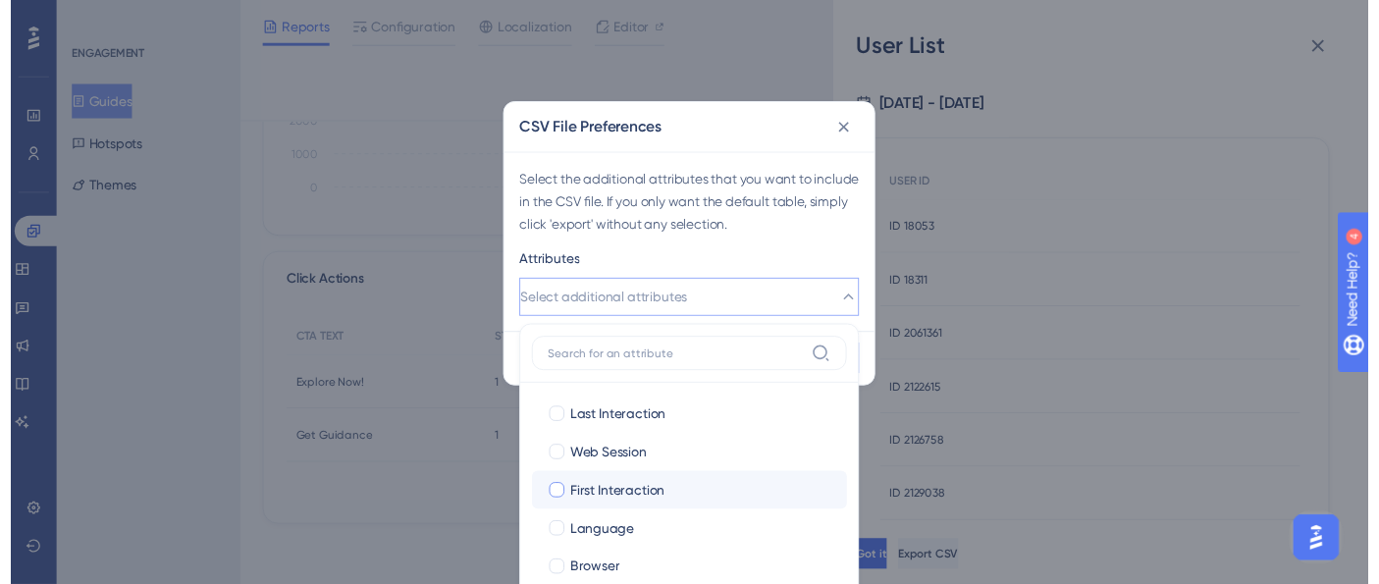
scroll to position [93, 0]
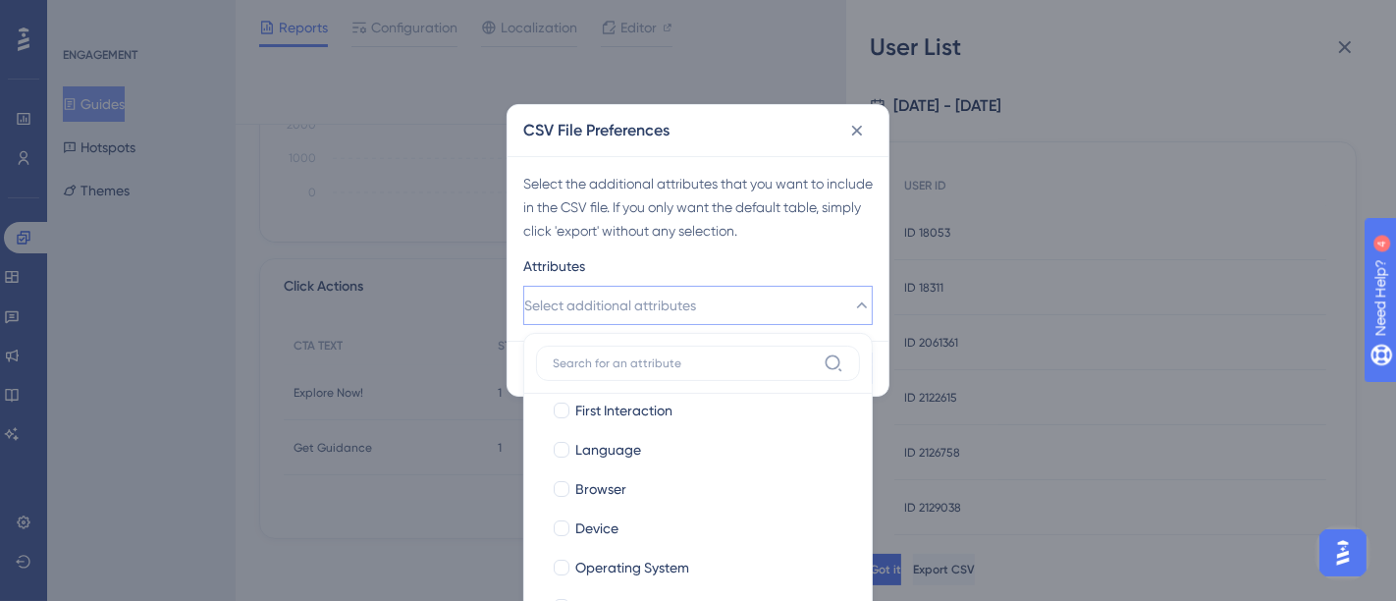
click at [696, 364] on input at bounding box center [684, 363] width 263 height 16
click at [744, 301] on button "Select additional attributes" at bounding box center [697, 305] width 349 height 39
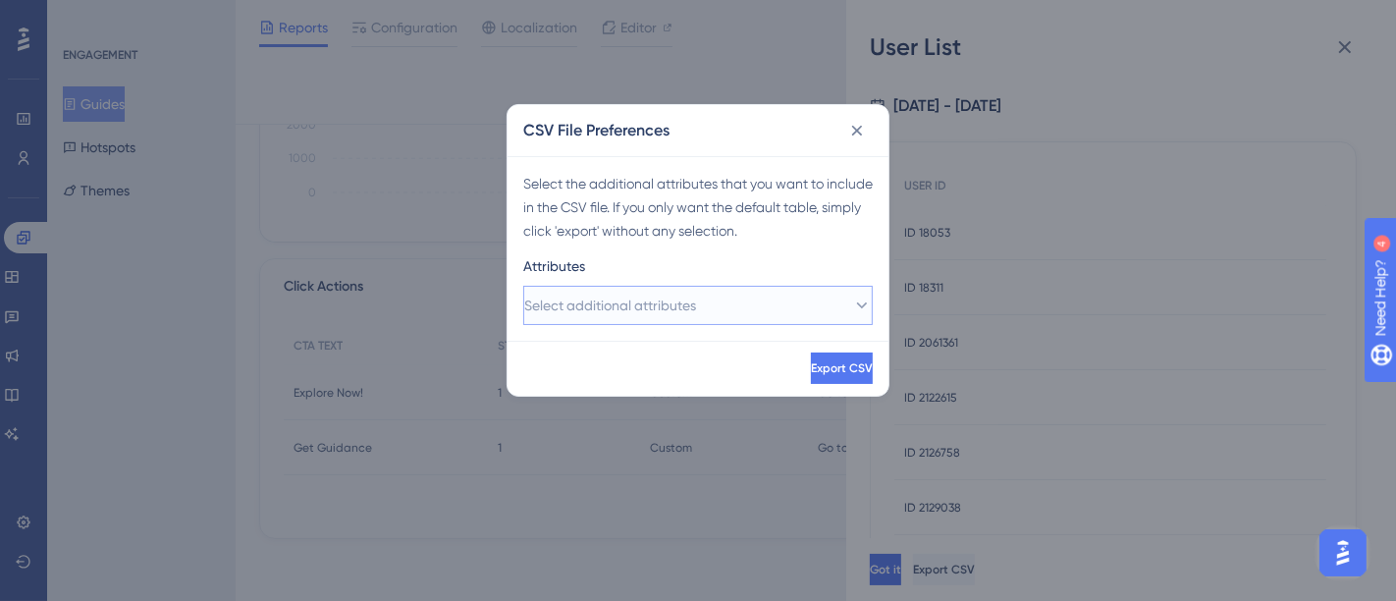
click at [744, 301] on button "Select additional attributes" at bounding box center [697, 305] width 349 height 39
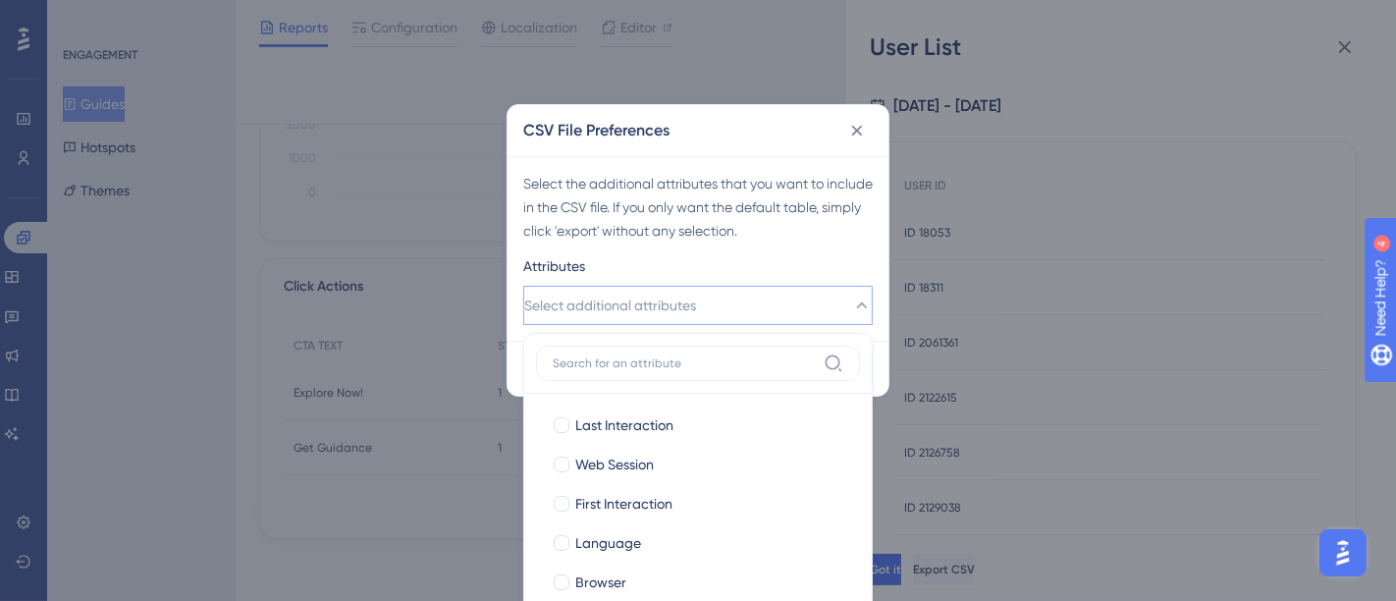
click at [744, 301] on button "Select additional attributes" at bounding box center [697, 305] width 349 height 39
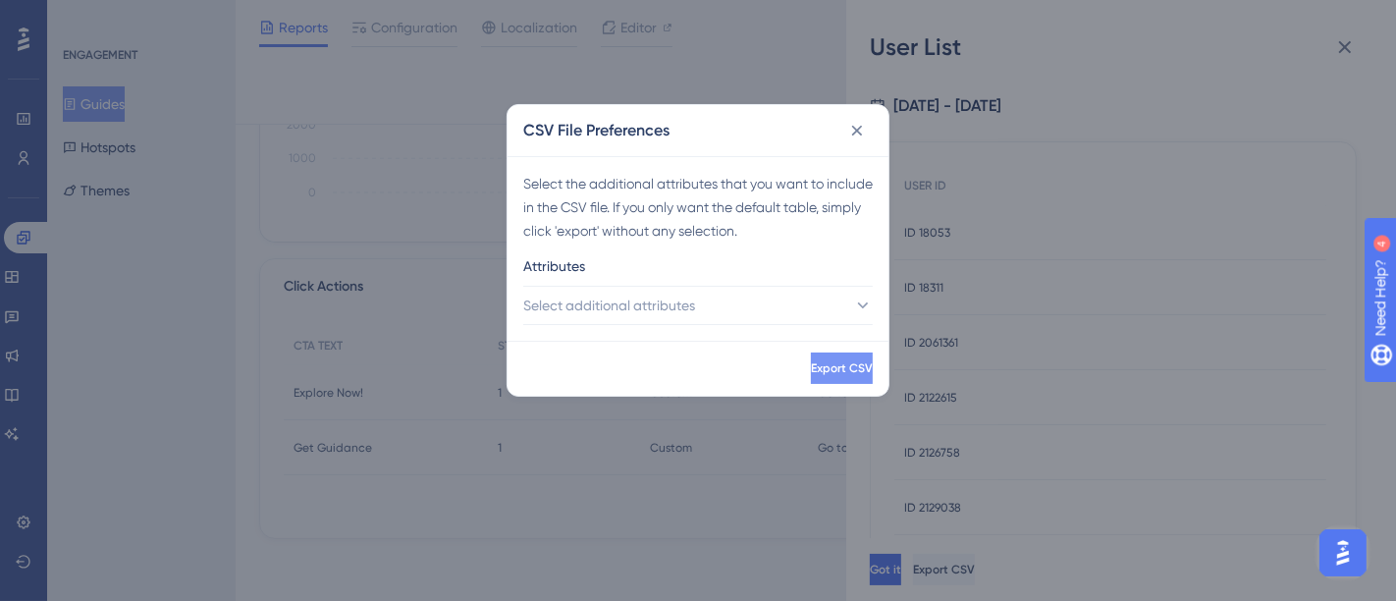
click at [811, 383] on button "Export CSV" at bounding box center [842, 367] width 62 height 31
